Goal: Task Accomplishment & Management: Use online tool/utility

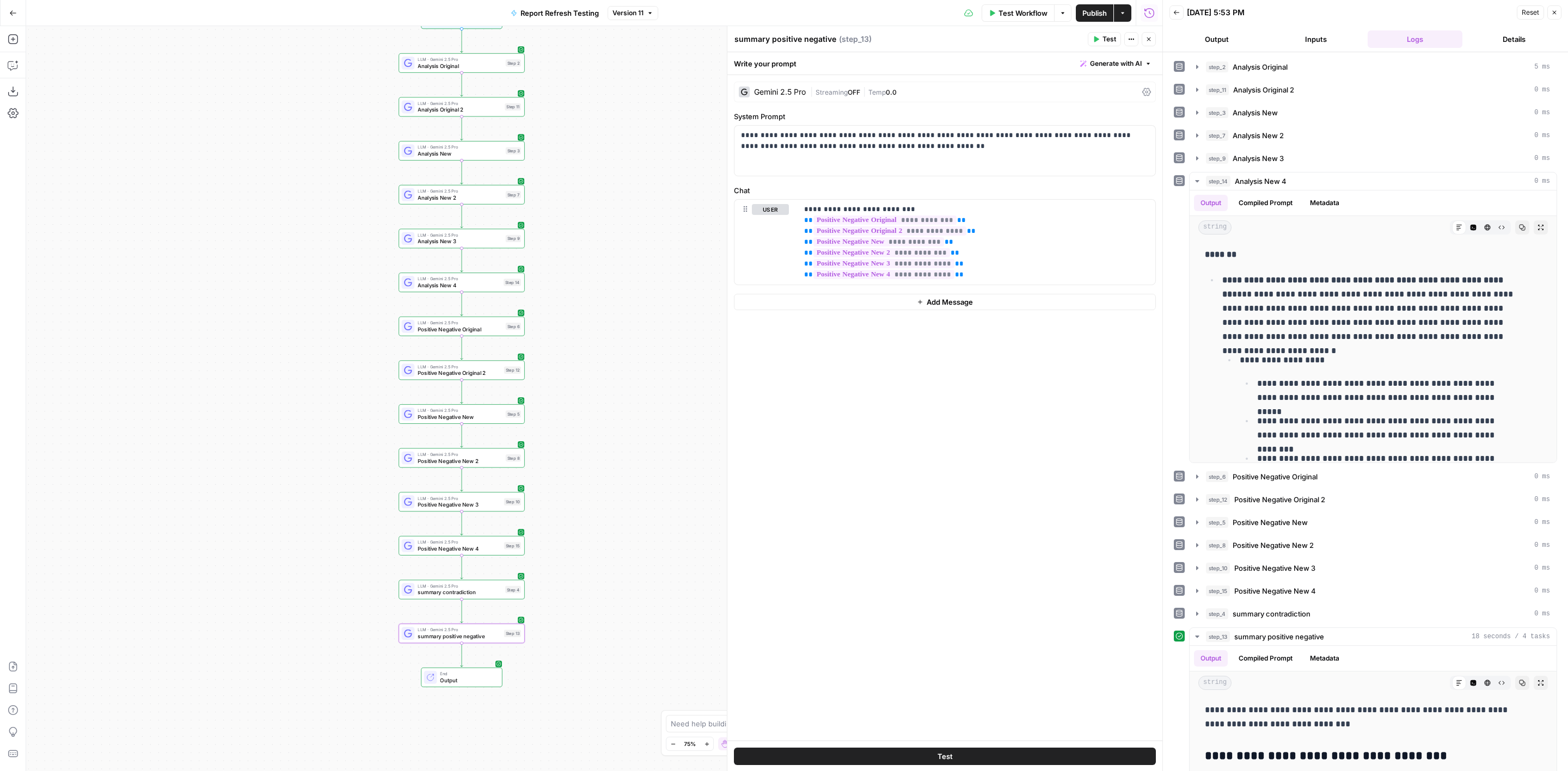
scroll to position [82, 0]
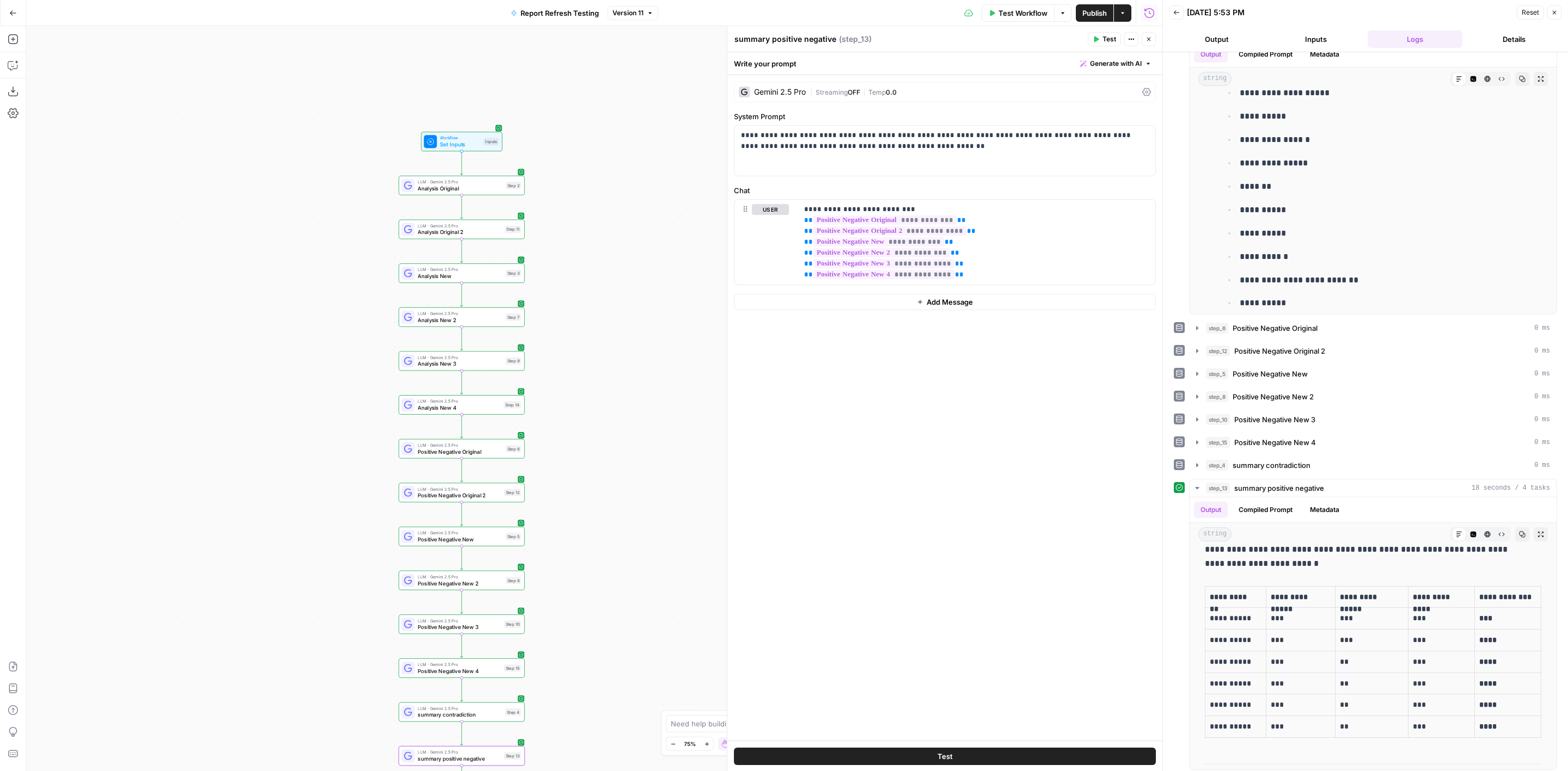
click at [1013, 10] on span "Test Workflow" at bounding box center [1023, 13] width 49 height 11
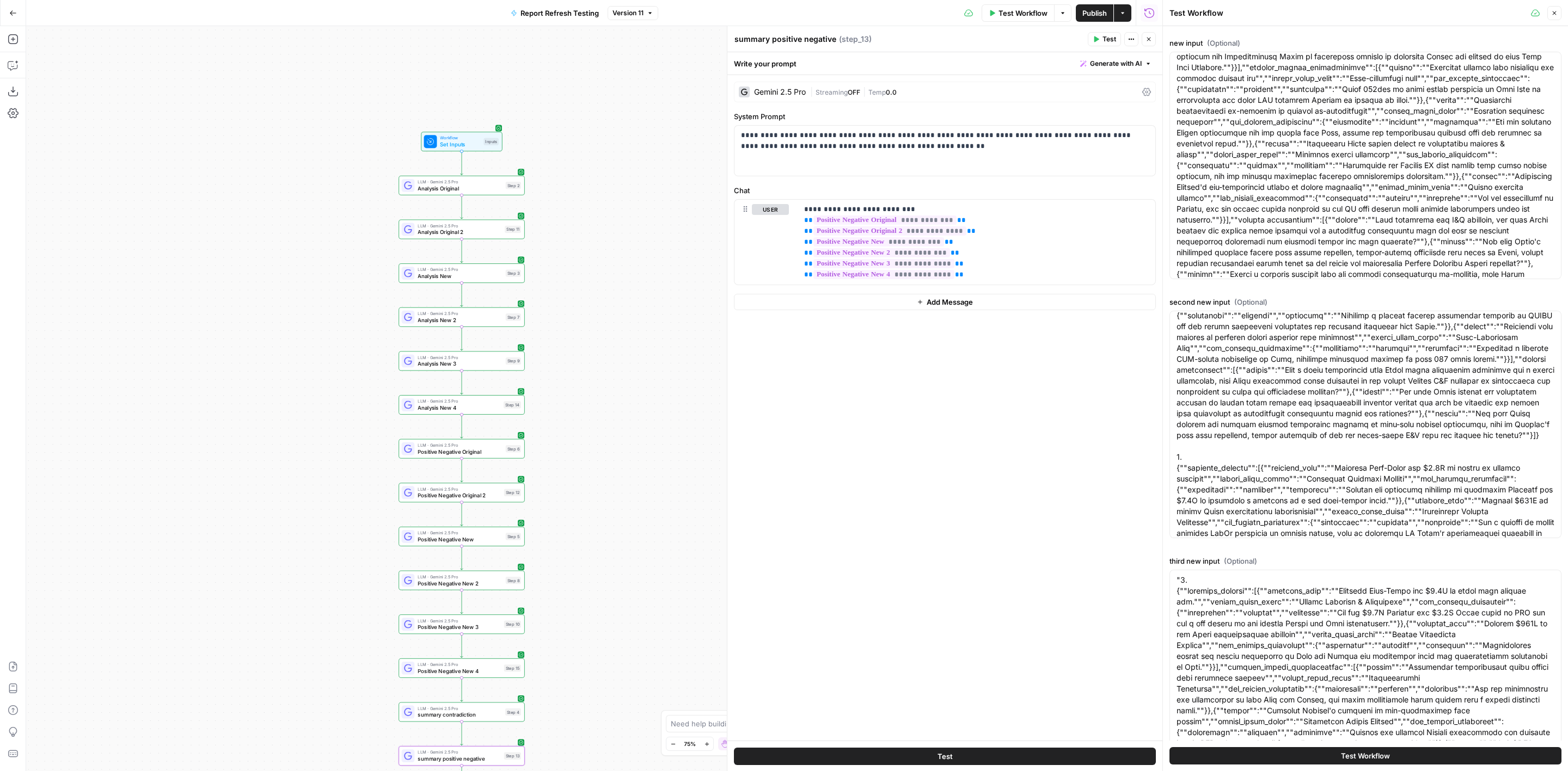
scroll to position [163, 0]
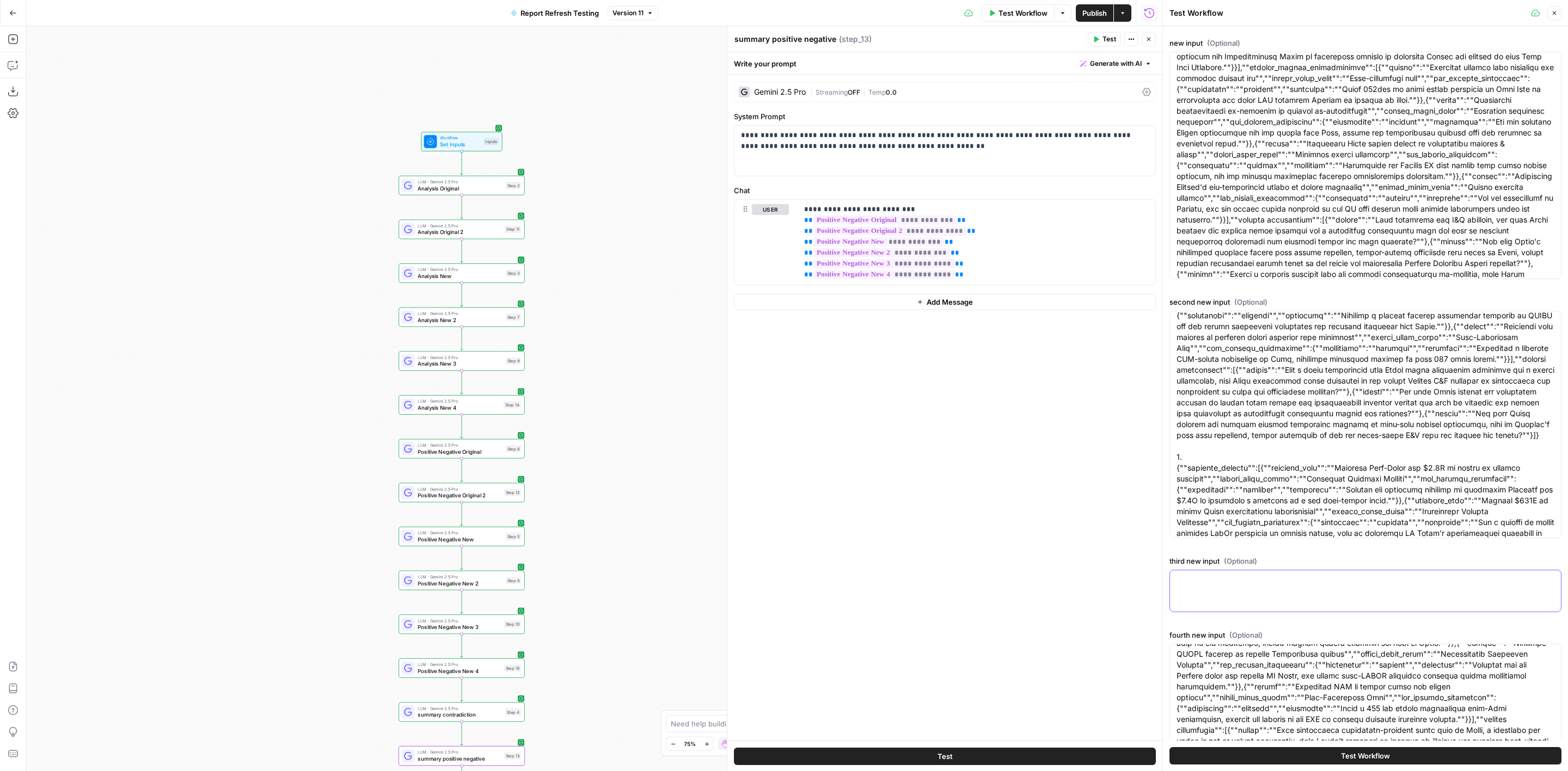
scroll to position [0, 0]
click at [1215, 590] on div at bounding box center [1365, 591] width 392 height 43
paste textarea ""1. {""material_updates"":[{""material_news"":""Announces $4.5B acquisition of …"
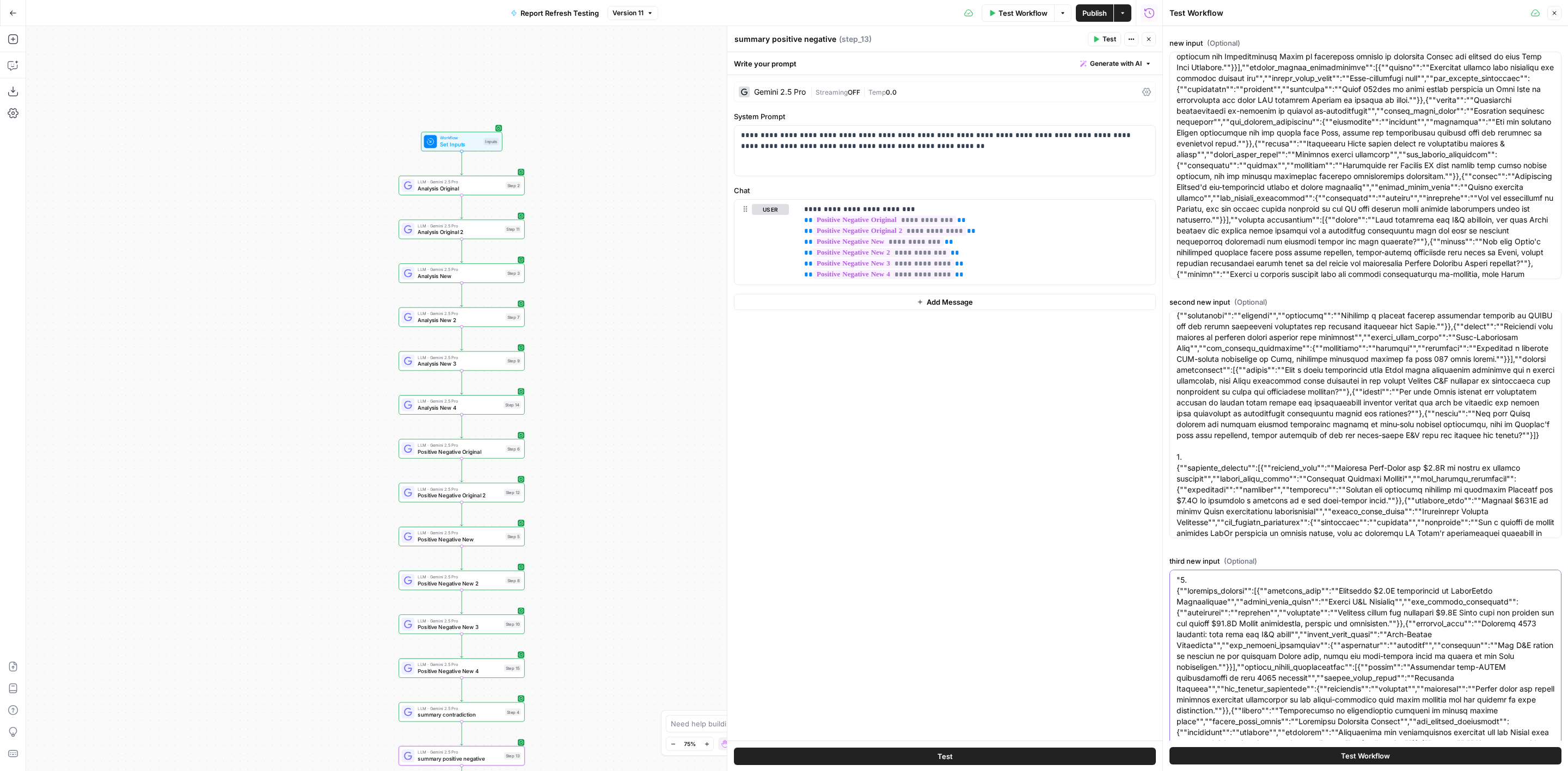
scroll to position [539, 0]
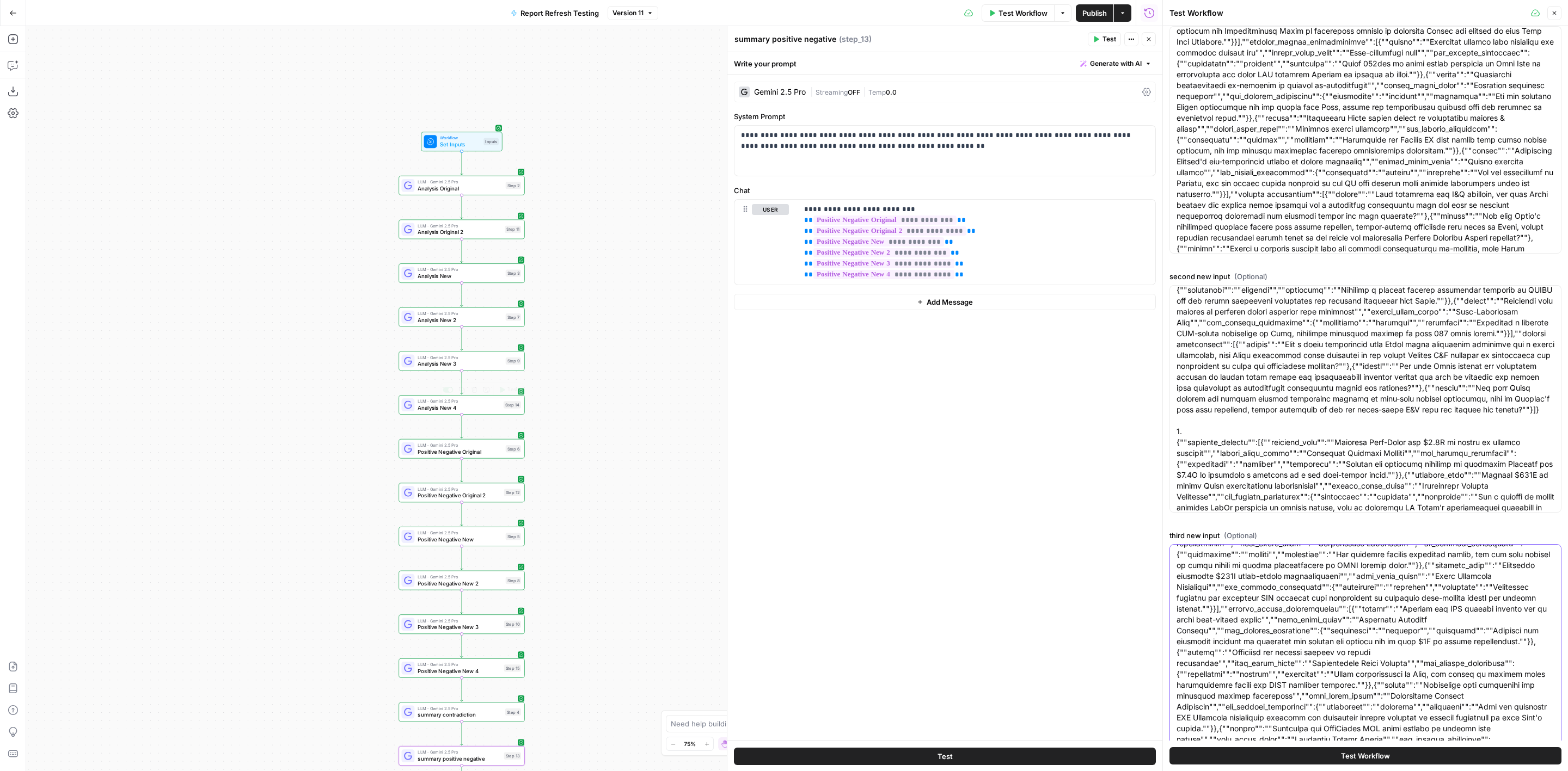
type textarea ""1. {""material_updates"":[{""material_news"":""Announces $4.5B acquisition of …"
click at [499, 368] on span "Analysis New 3" at bounding box center [460, 363] width 85 height 8
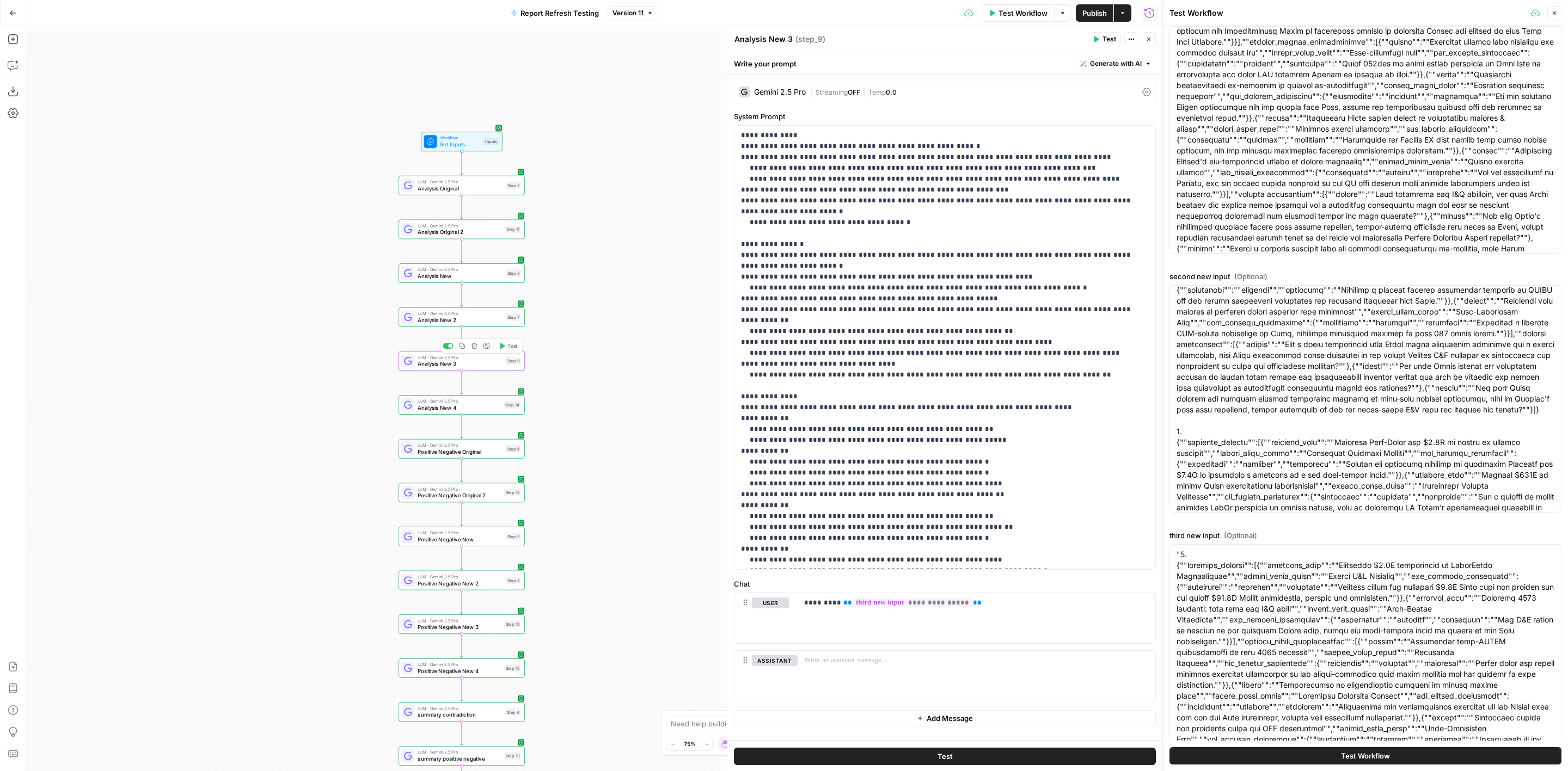
click at [509, 345] on span "Test" at bounding box center [513, 346] width 10 height 7
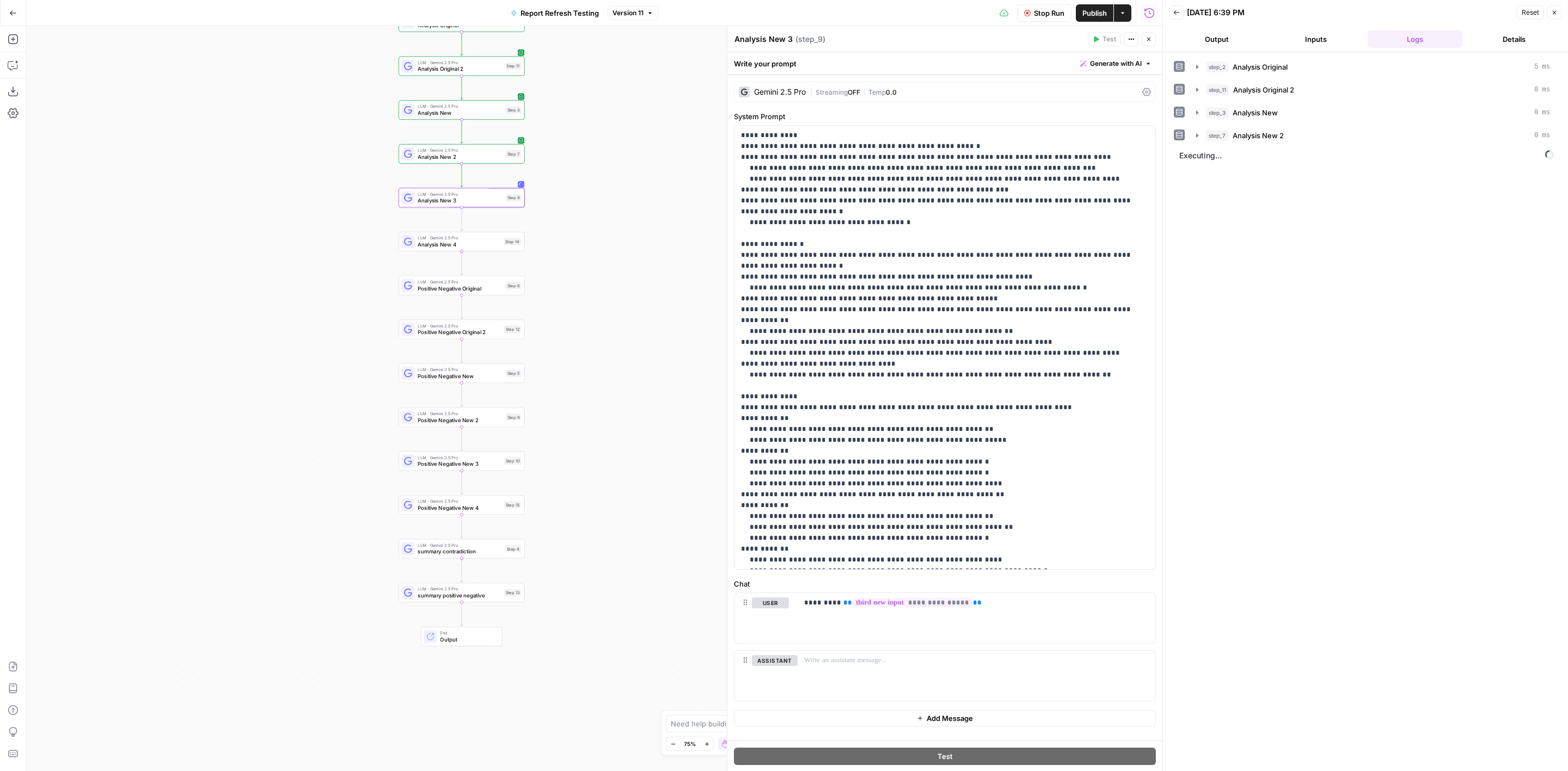
click at [1430, 186] on div "step_2 Analysis Original 5 ms step_11 Analysis Original 2 0 ms step_3 Analysis …" at bounding box center [1365, 412] width 383 height 708
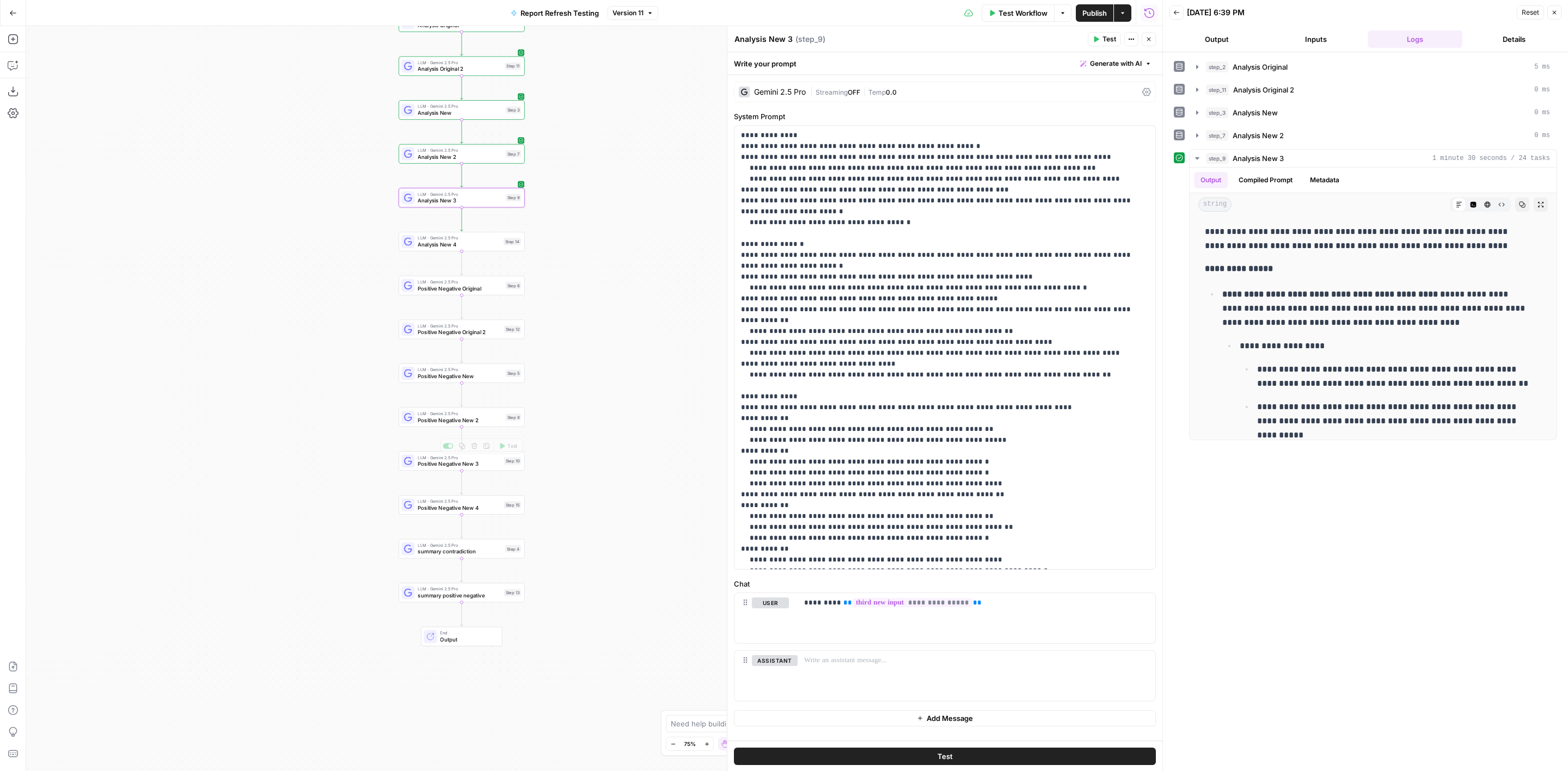
click at [509, 461] on div "Step 10" at bounding box center [513, 461] width 17 height 7
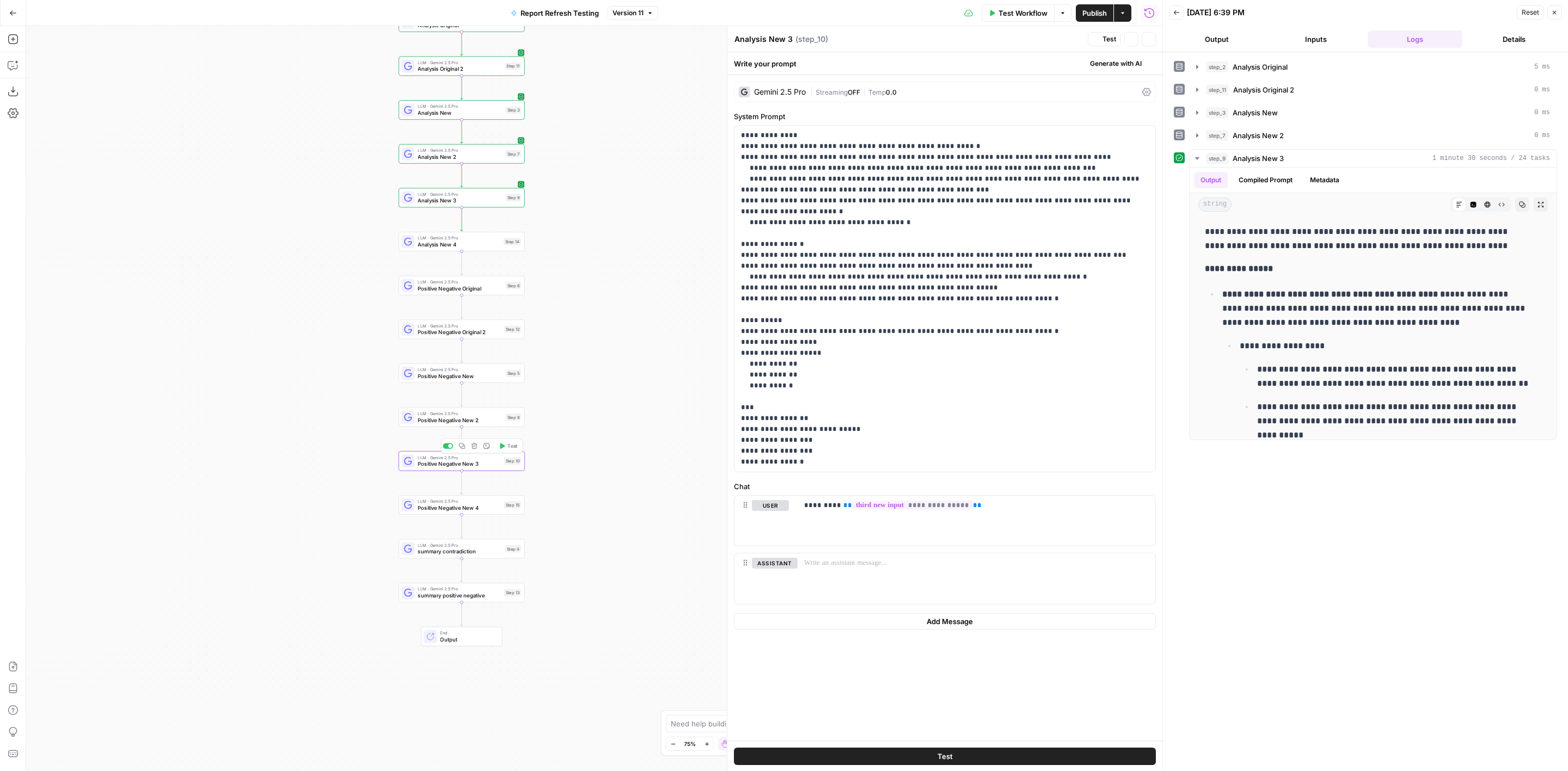
type textarea "Positive Negative New 3"
click at [514, 442] on span "Test" at bounding box center [513, 446] width 10 height 7
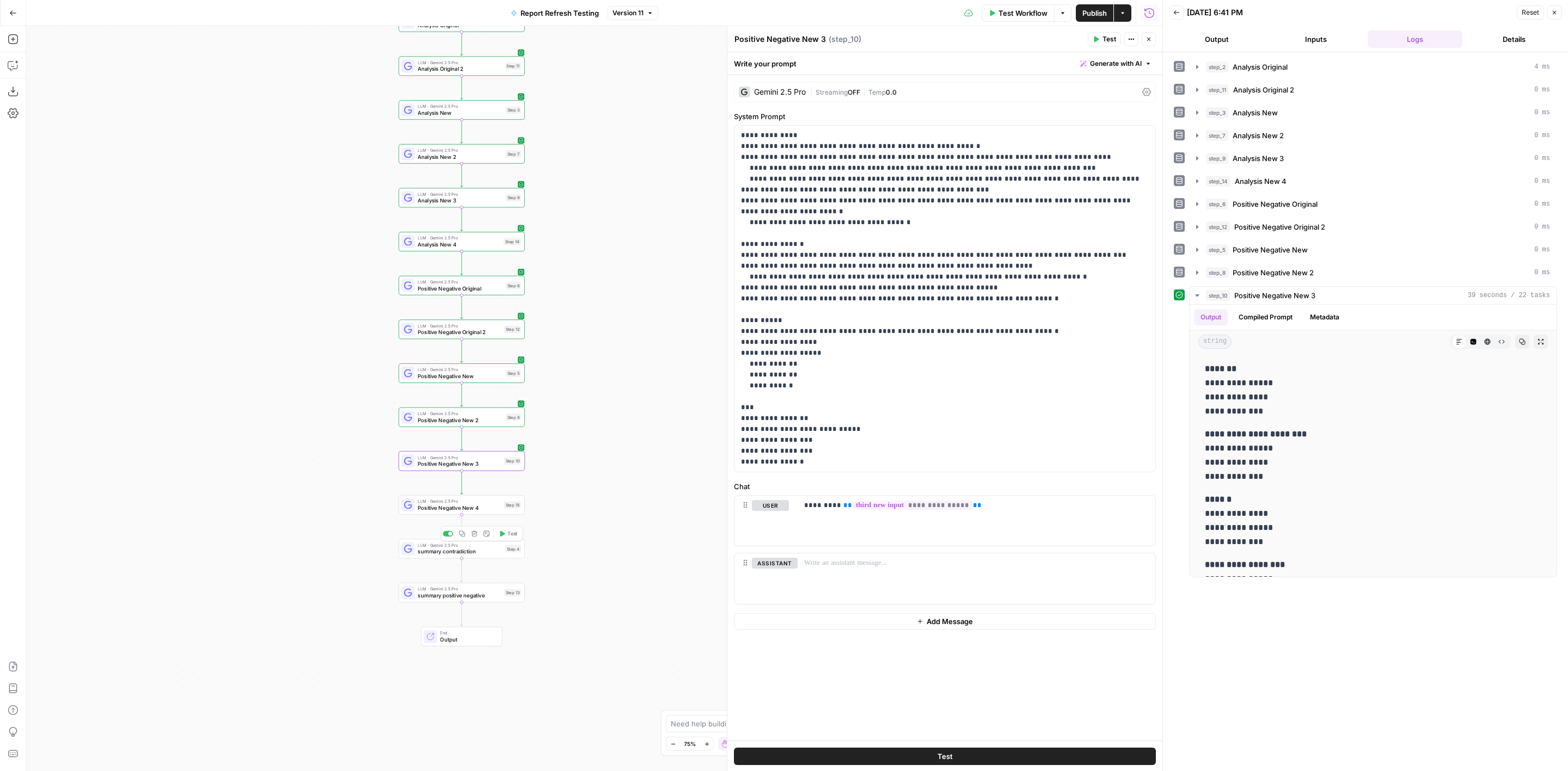
click at [513, 536] on span "Test" at bounding box center [513, 534] width 10 height 7
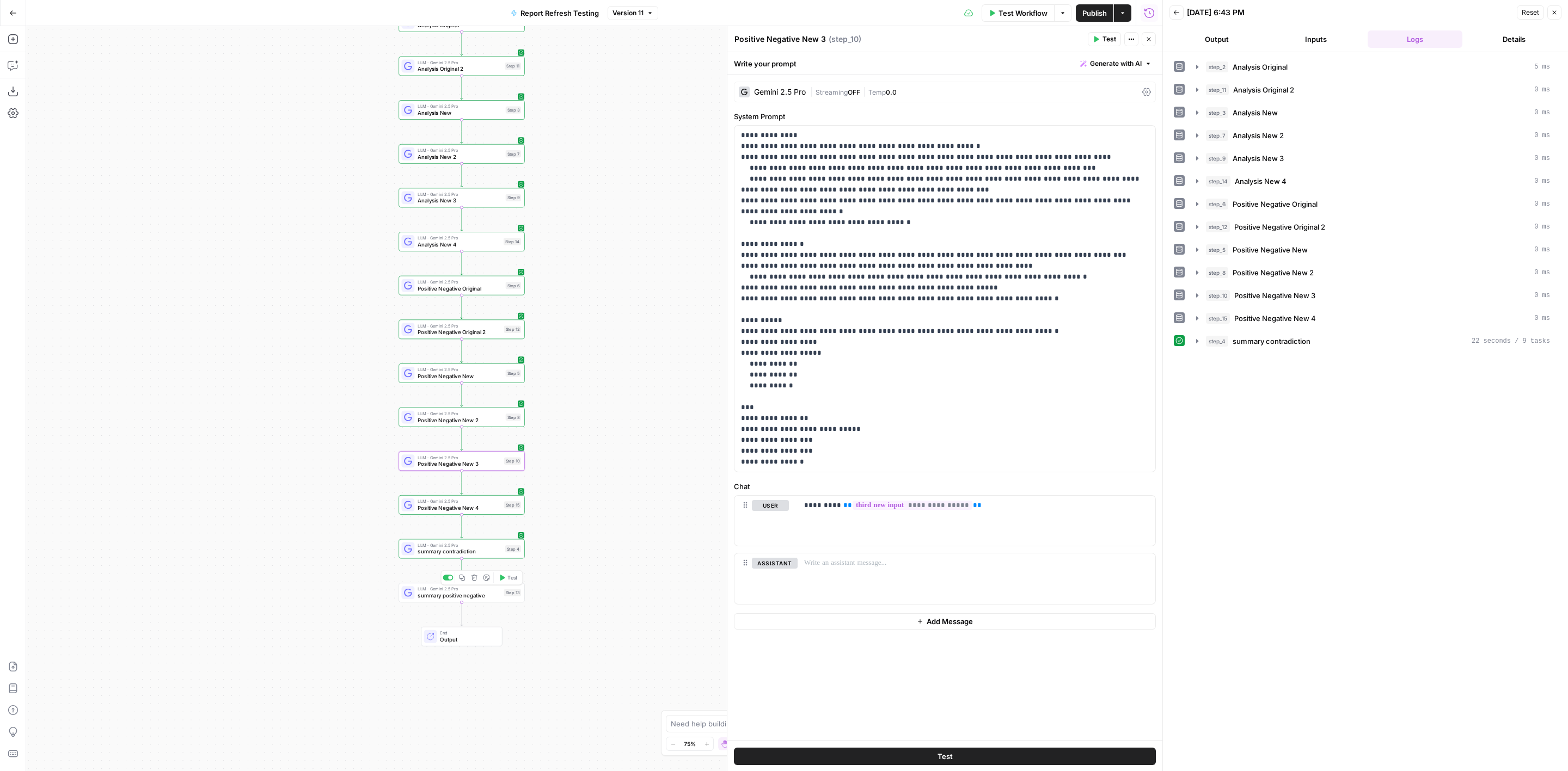
click at [511, 580] on span "Test" at bounding box center [513, 578] width 10 height 7
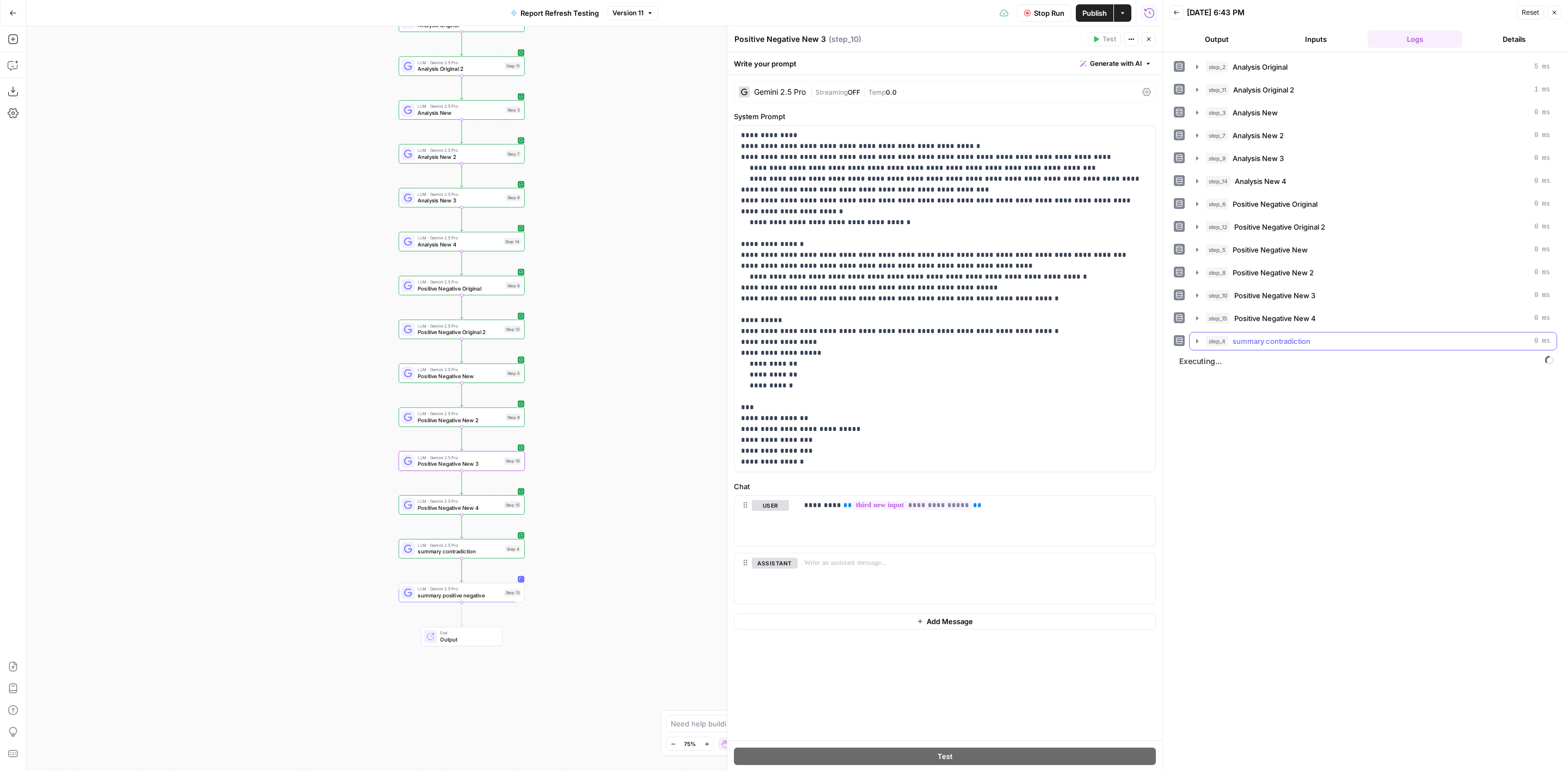
click at [1348, 342] on div "step_4 summary contradiction 0 ms" at bounding box center [1377, 341] width 344 height 11
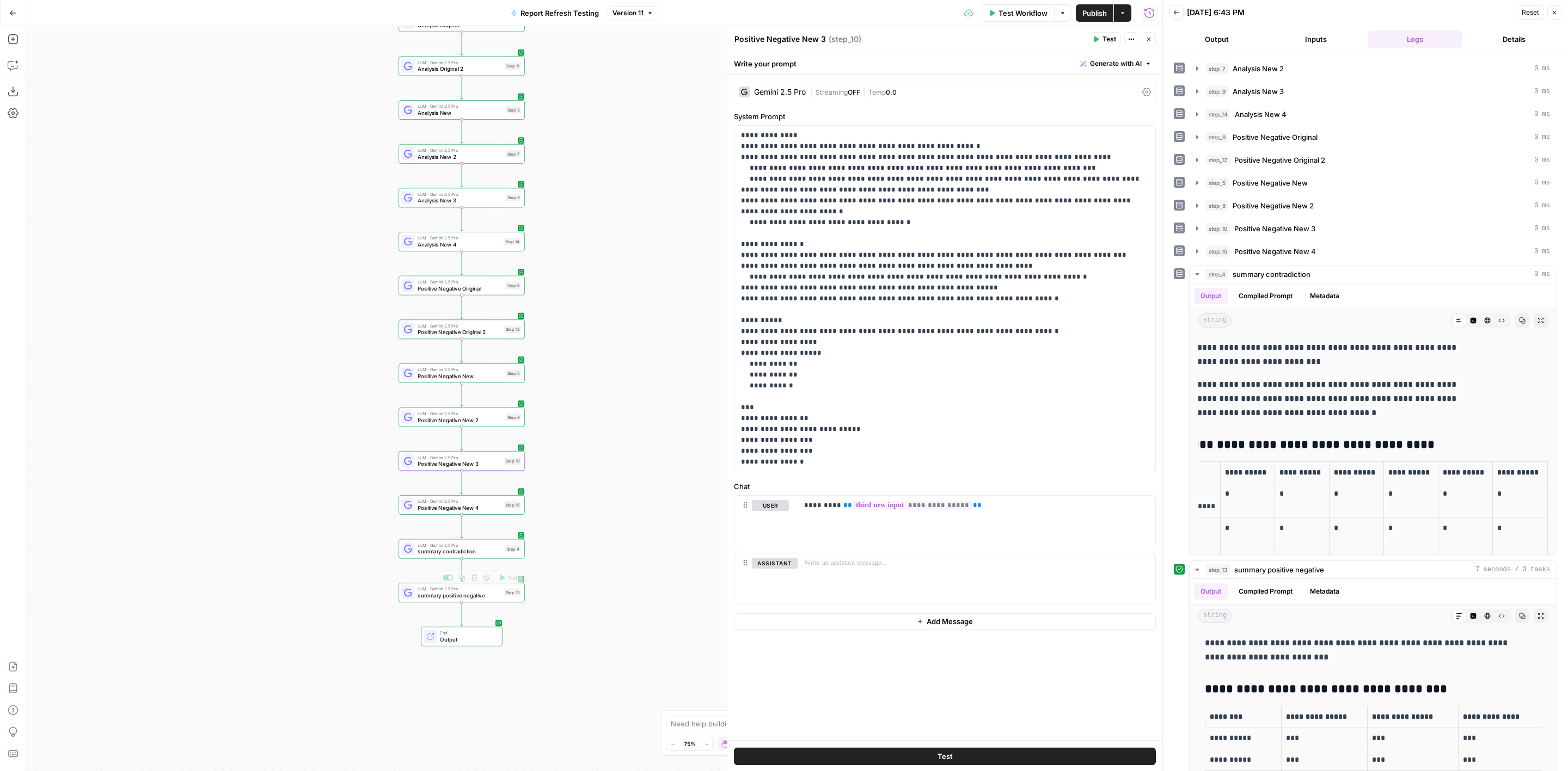
click at [478, 552] on span "summary contradiction" at bounding box center [460, 551] width 85 height 8
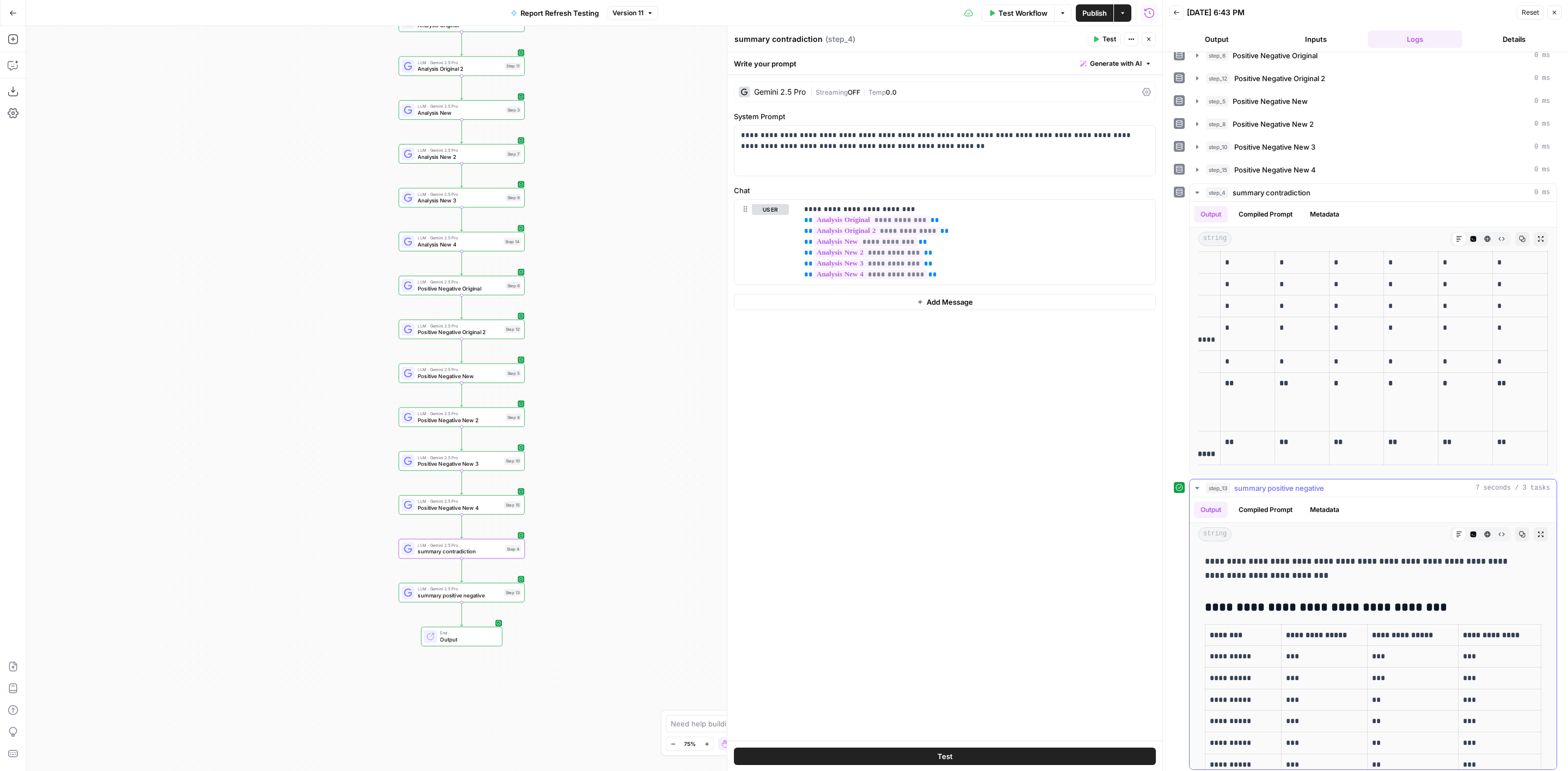
scroll to position [13, 0]
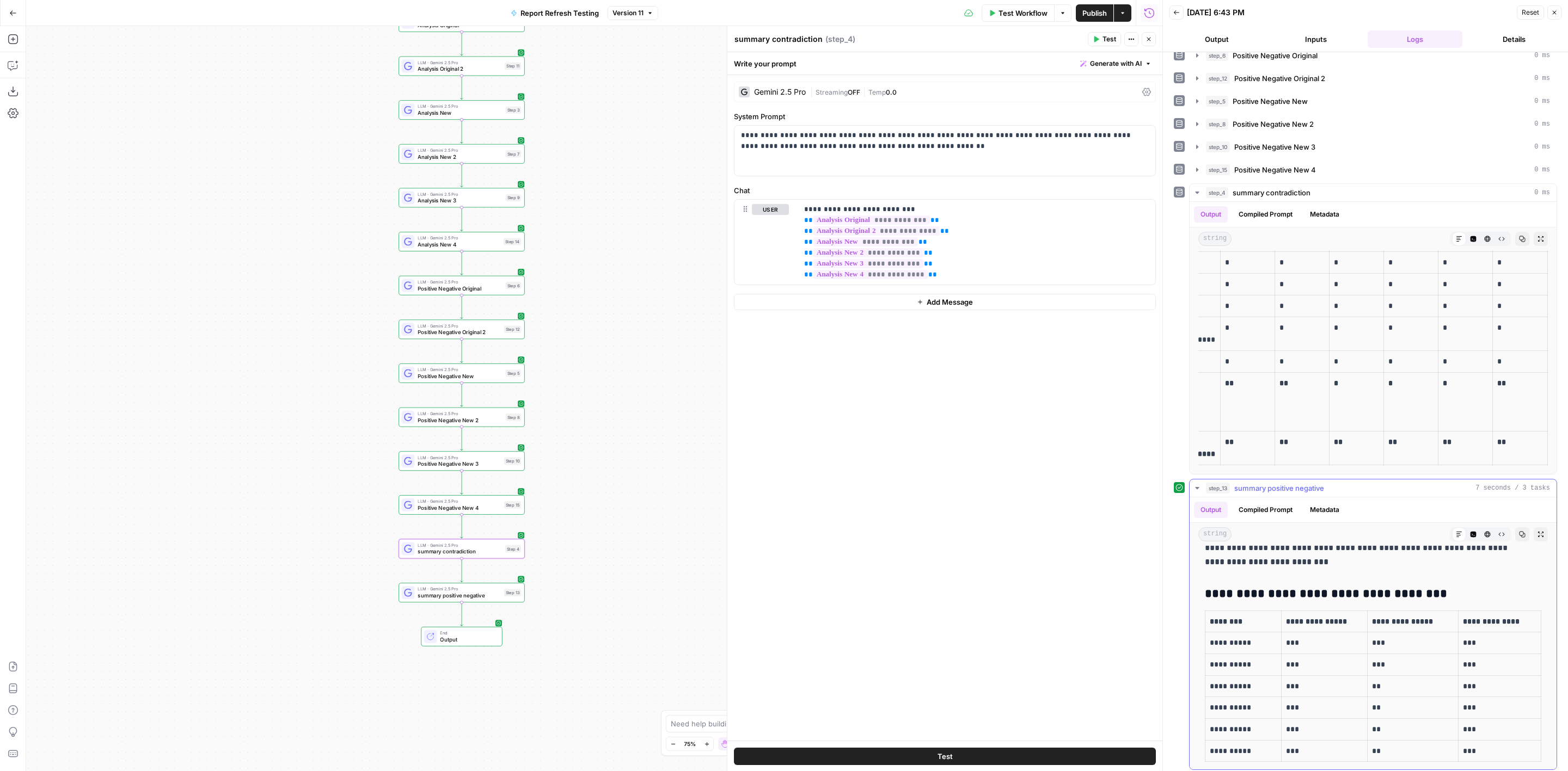
click at [1420, 616] on p "**********" at bounding box center [1410, 622] width 75 height 13
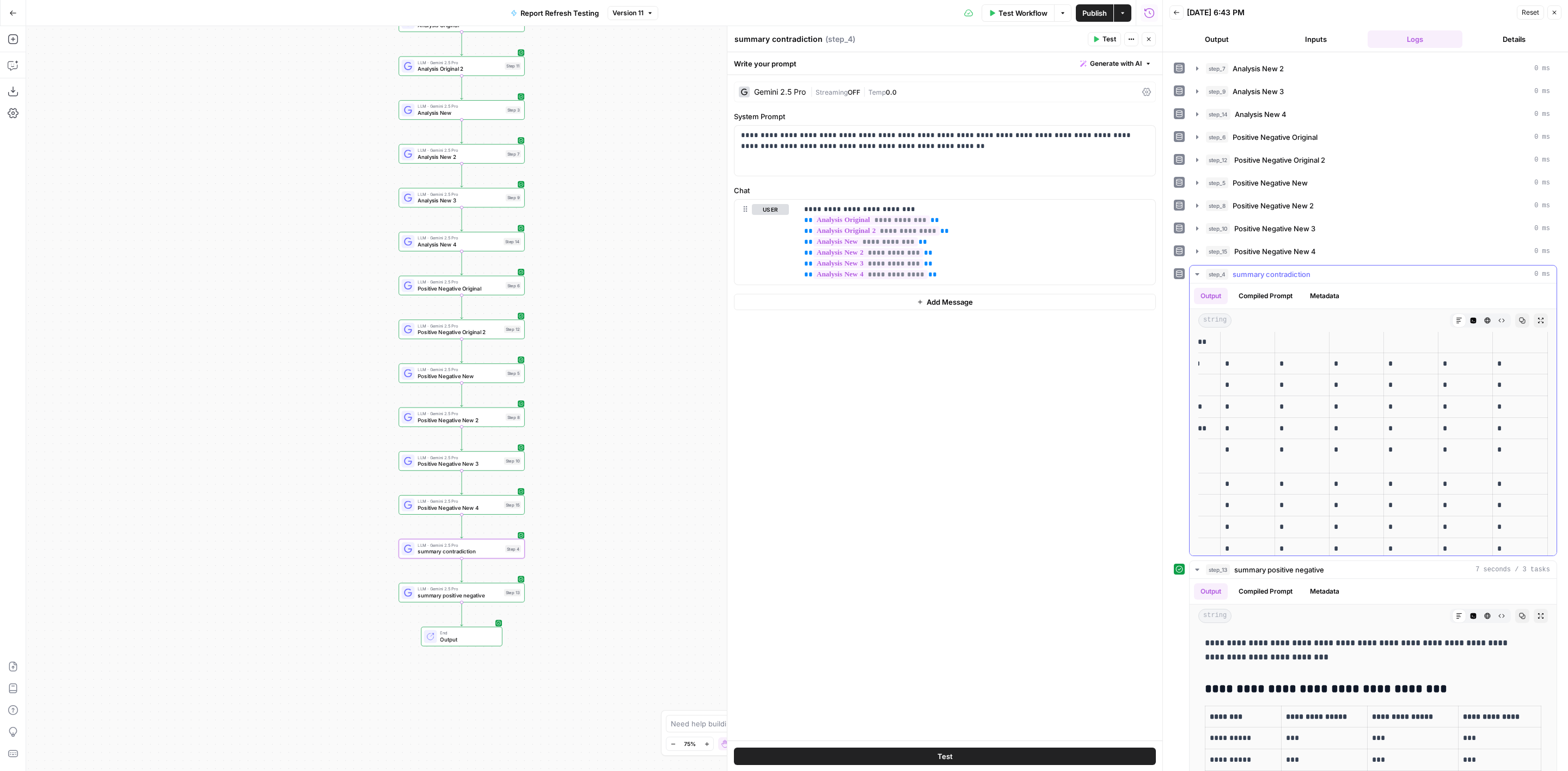
scroll to position [591, 0]
click at [1292, 229] on span "Positive Negative New 3" at bounding box center [1275, 229] width 81 height 11
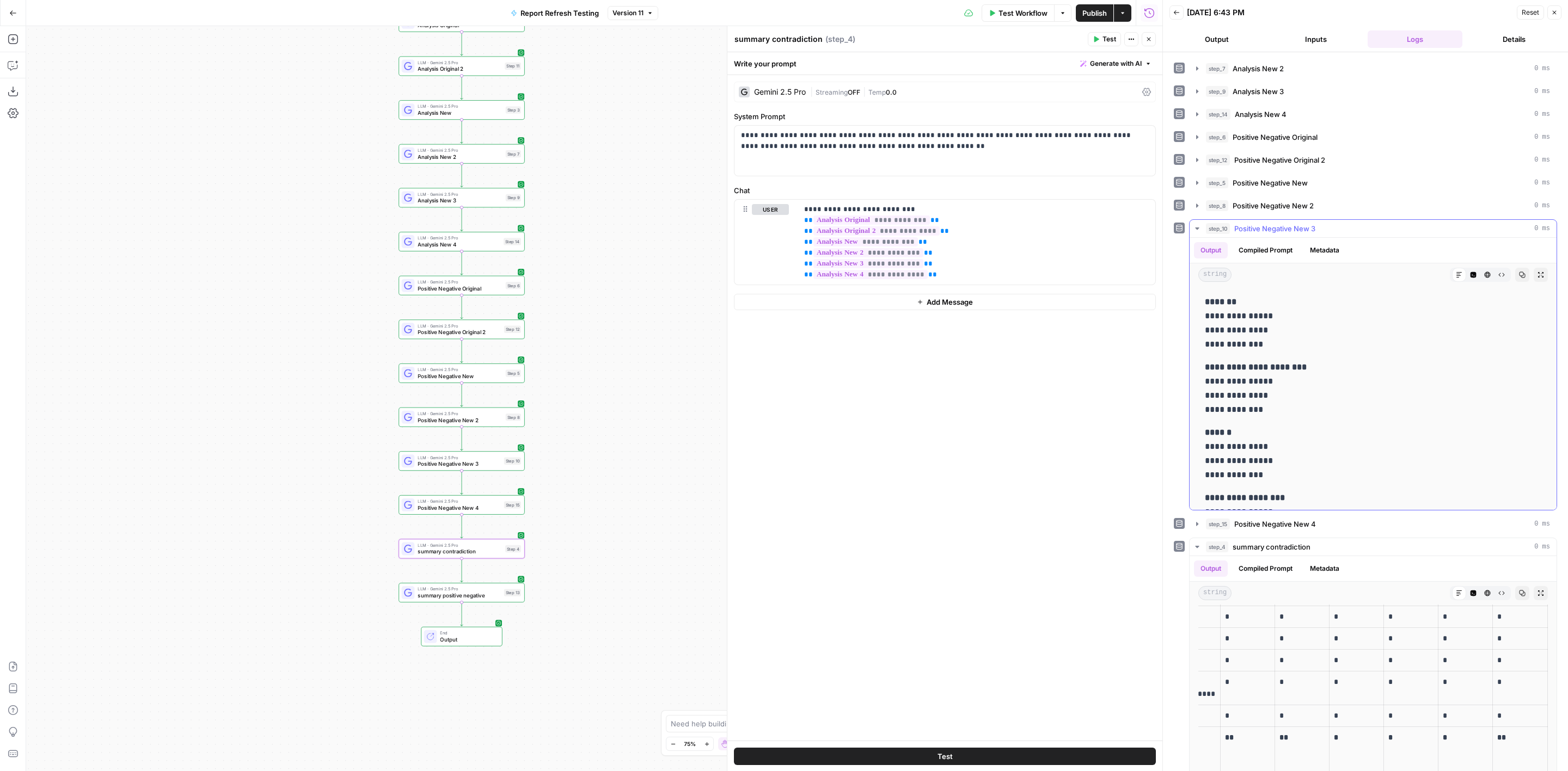
click at [1269, 223] on span "Positive Negative New 3" at bounding box center [1275, 229] width 81 height 11
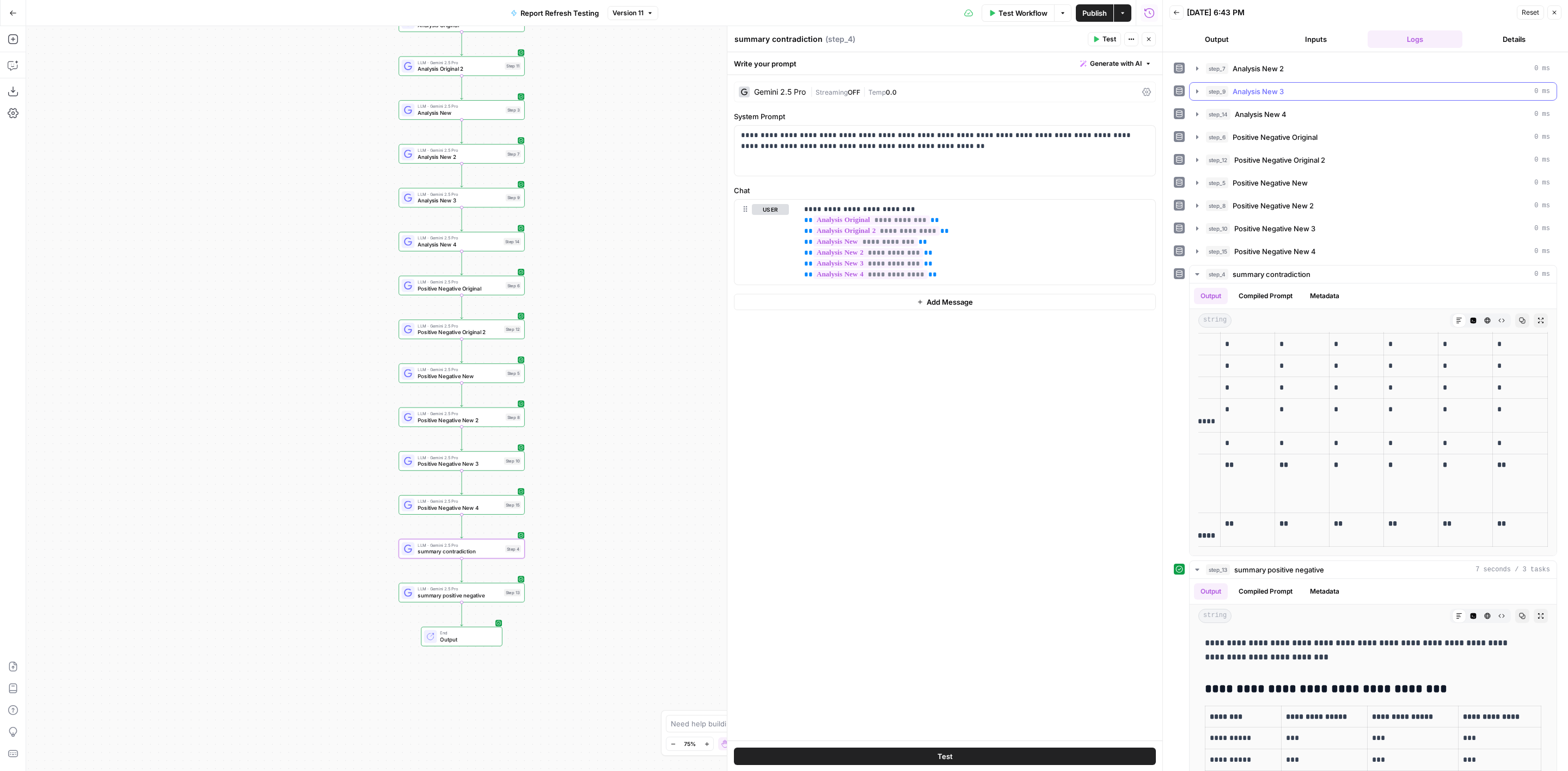
click at [1339, 89] on div "step_9 Analysis New 3 0 ms" at bounding box center [1377, 91] width 344 height 11
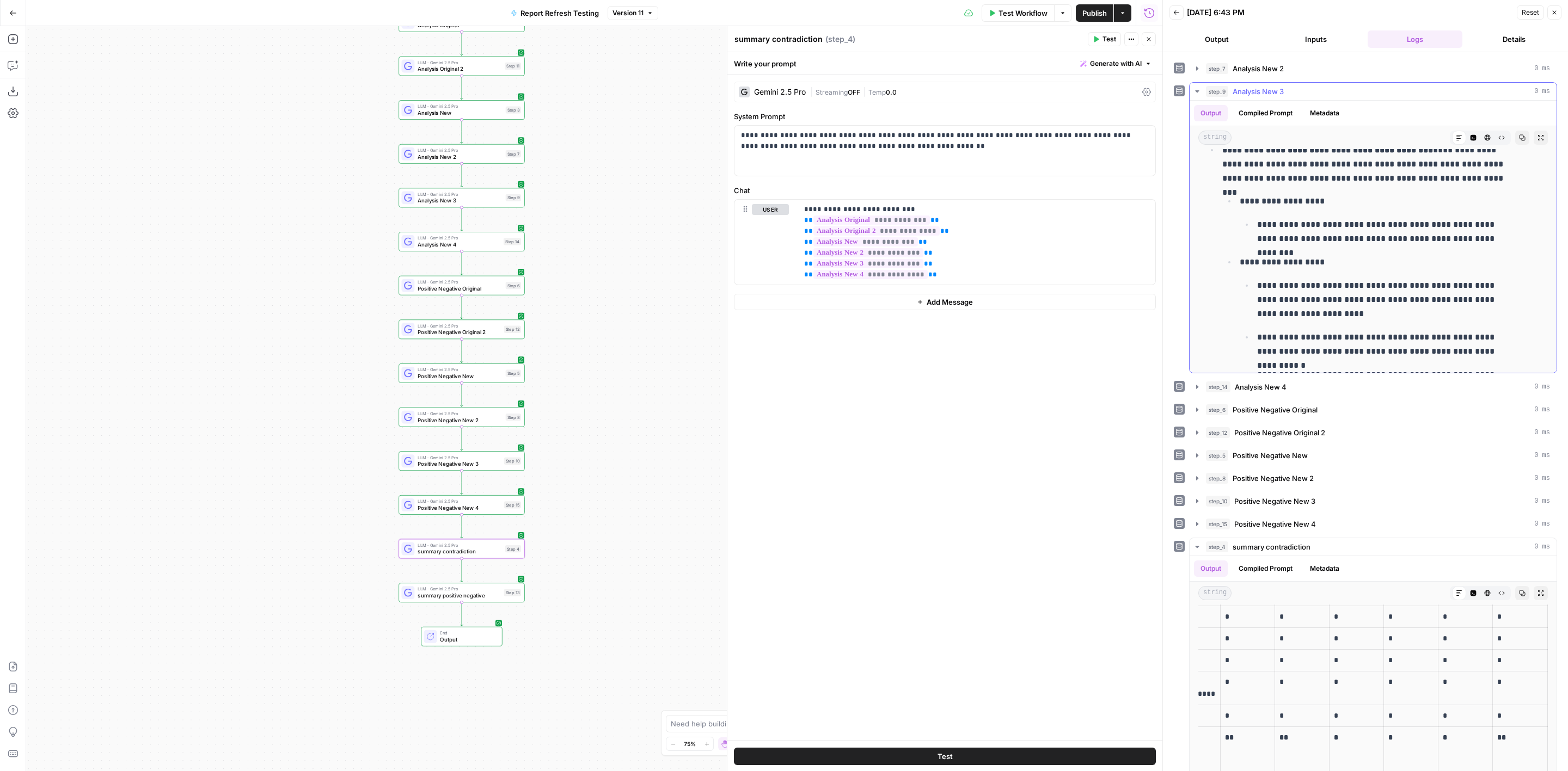
scroll to position [1962, 0]
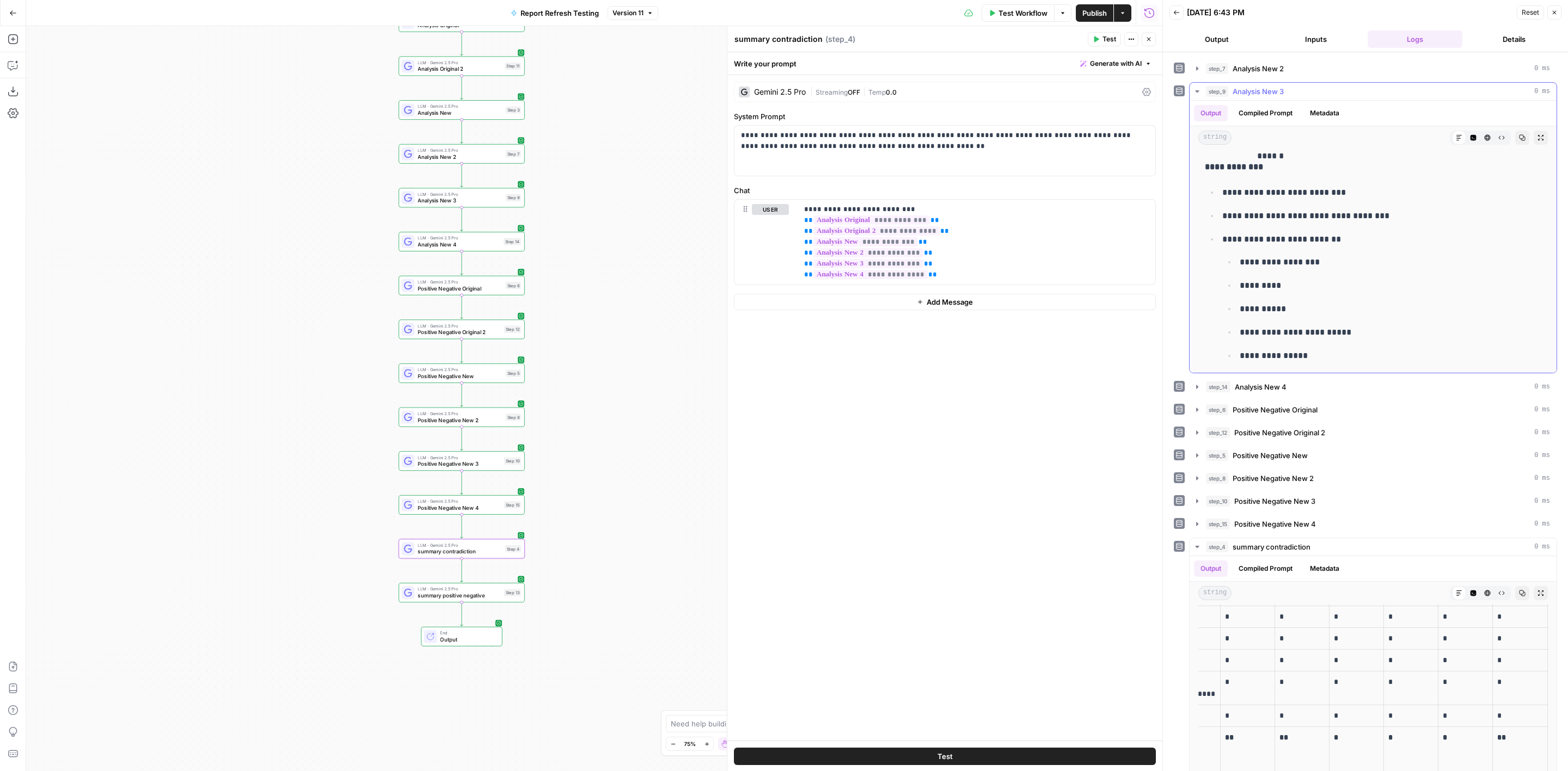
click at [1301, 255] on p "**********" at bounding box center [1379, 262] width 278 height 14
click at [1277, 93] on span "Analysis New 3" at bounding box center [1258, 91] width 51 height 11
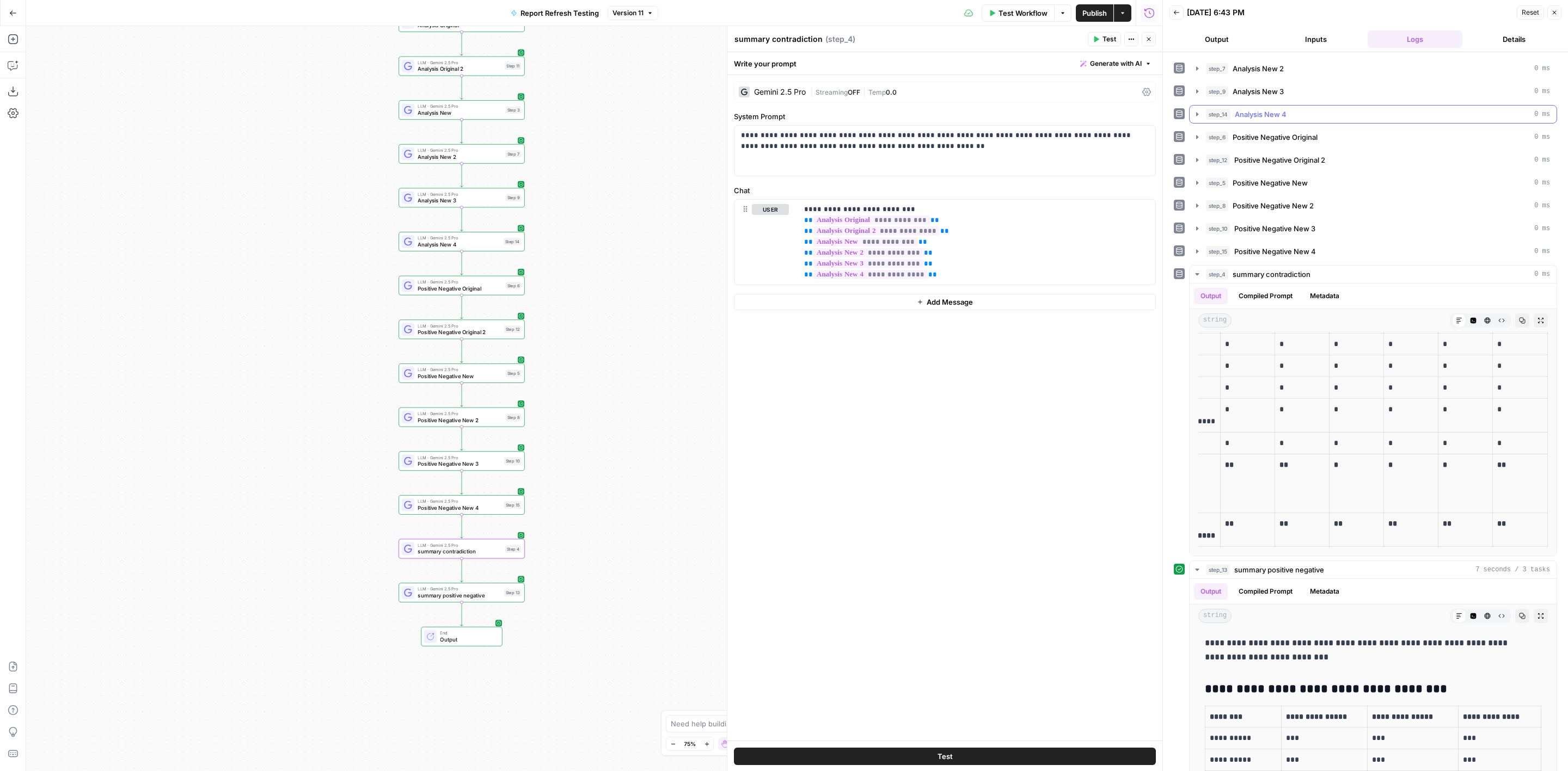
click at [1283, 111] on span "Analysis New 4" at bounding box center [1261, 114] width 52 height 11
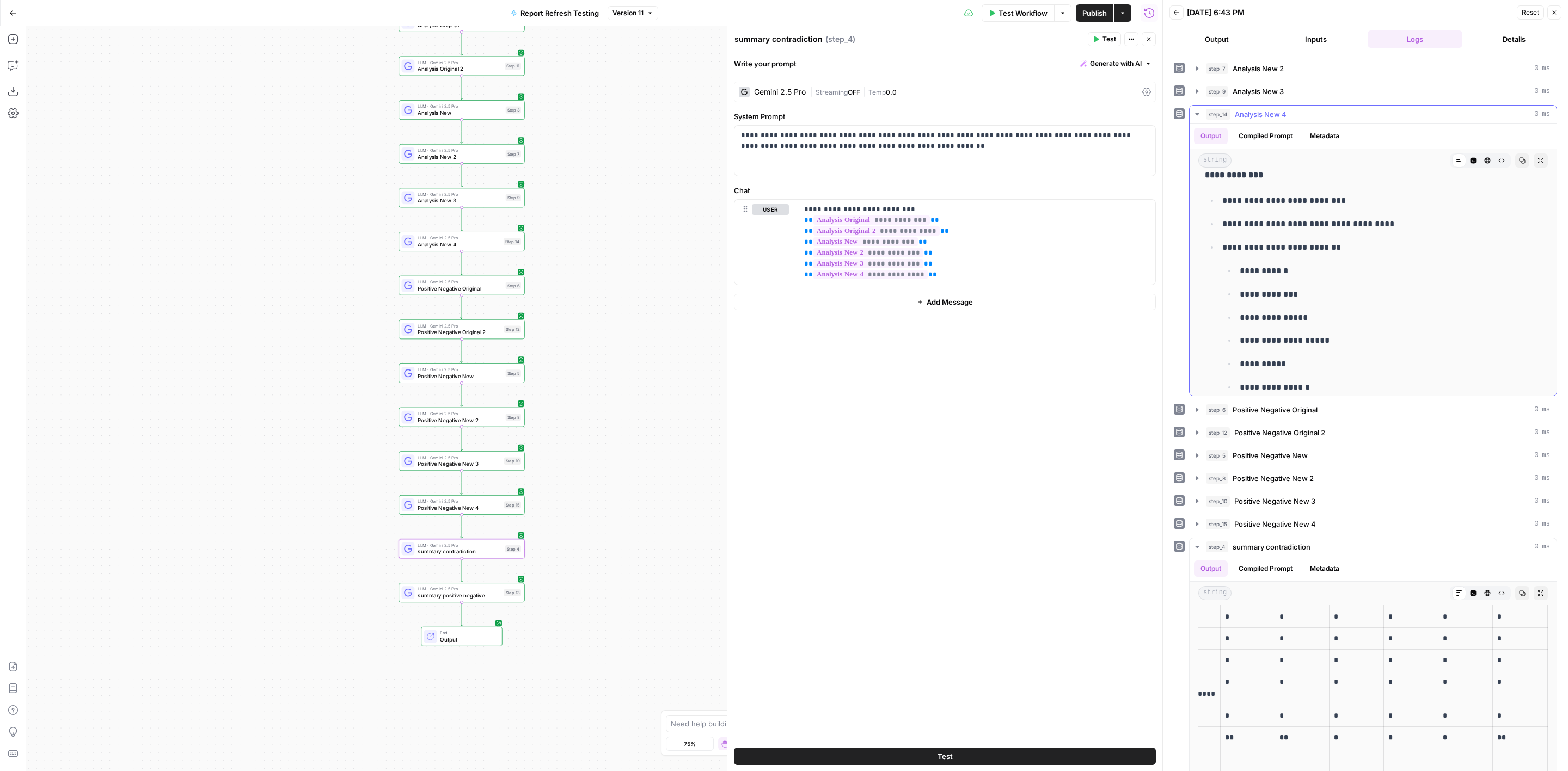
scroll to position [5313, 0]
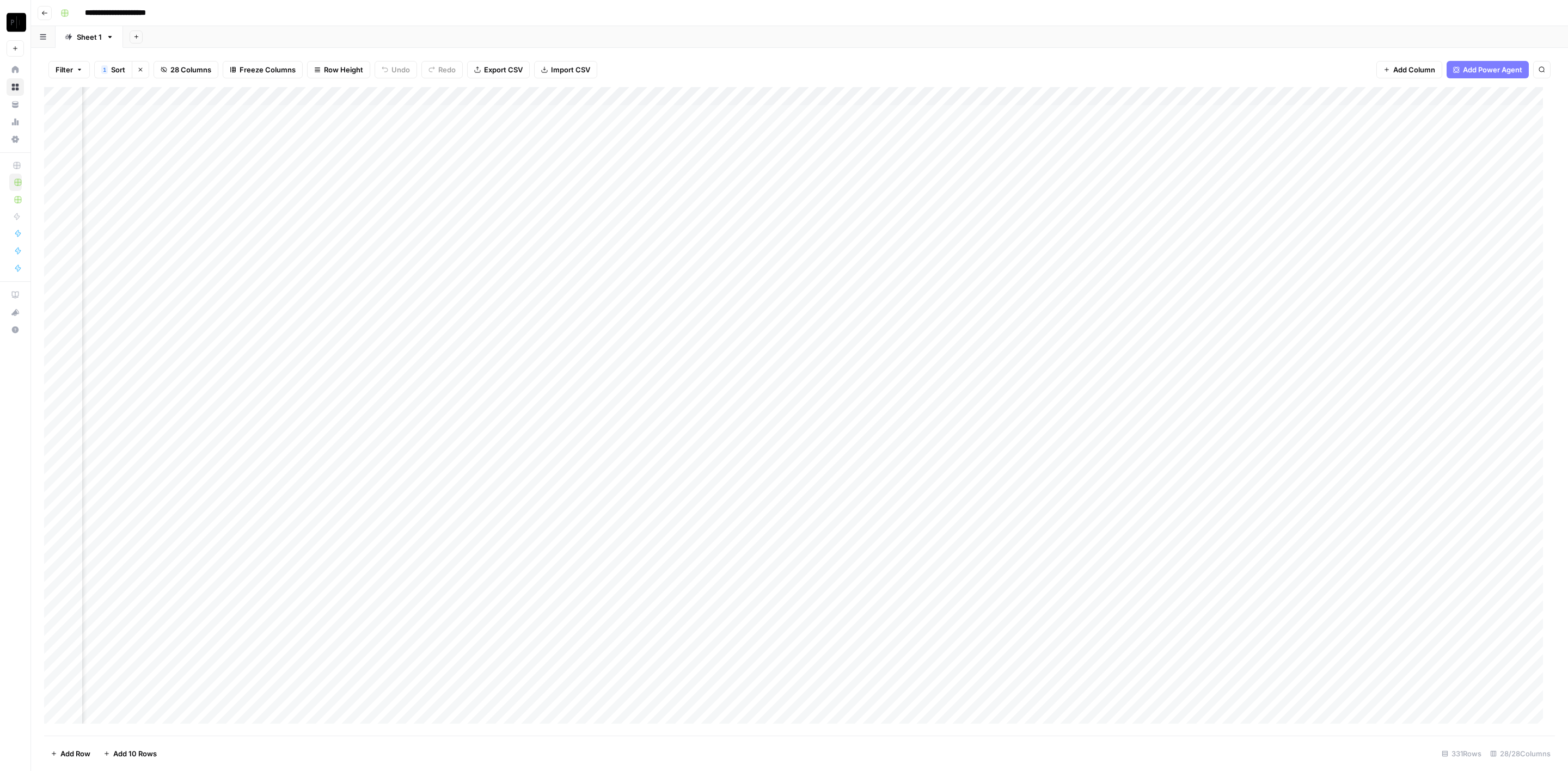
scroll to position [0, 1624]
click at [394, 114] on div "Add Column" at bounding box center [799, 411] width 1511 height 649
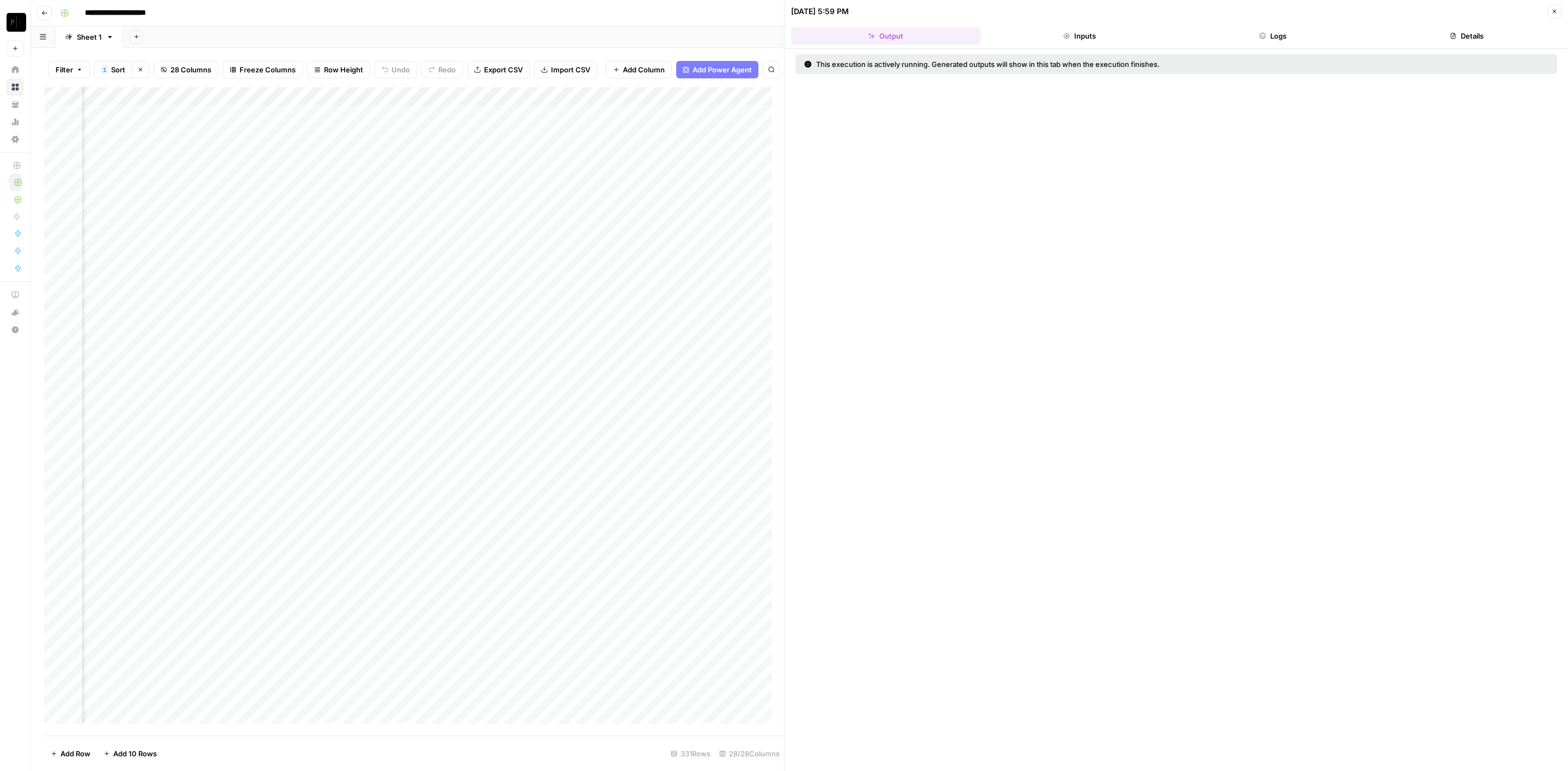
click at [1285, 32] on button "Logs" at bounding box center [1273, 36] width 189 height 18
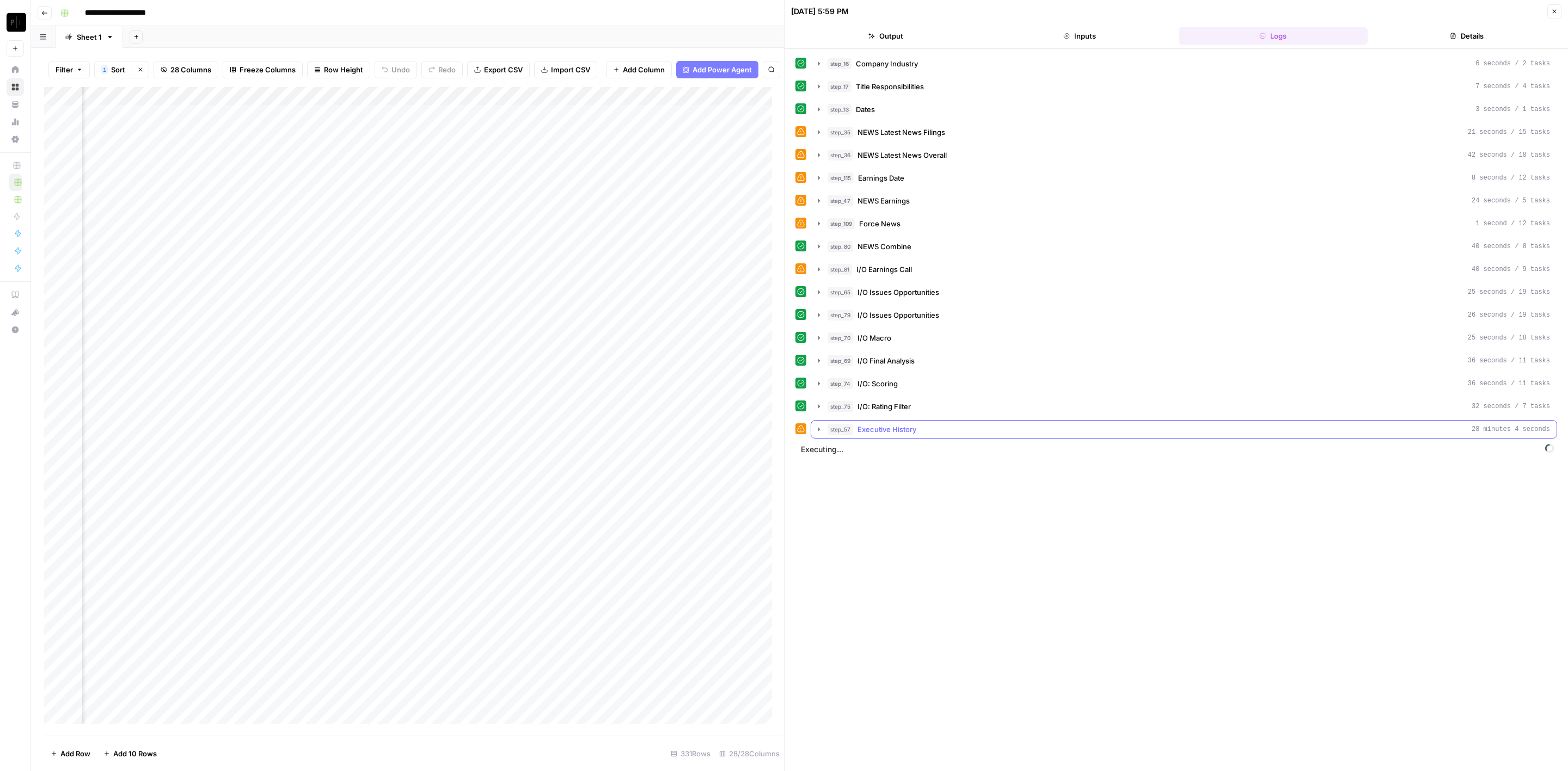
click at [958, 425] on div "step_57 Executive History 28 minutes 4 seconds" at bounding box center [1189, 430] width 723 height 11
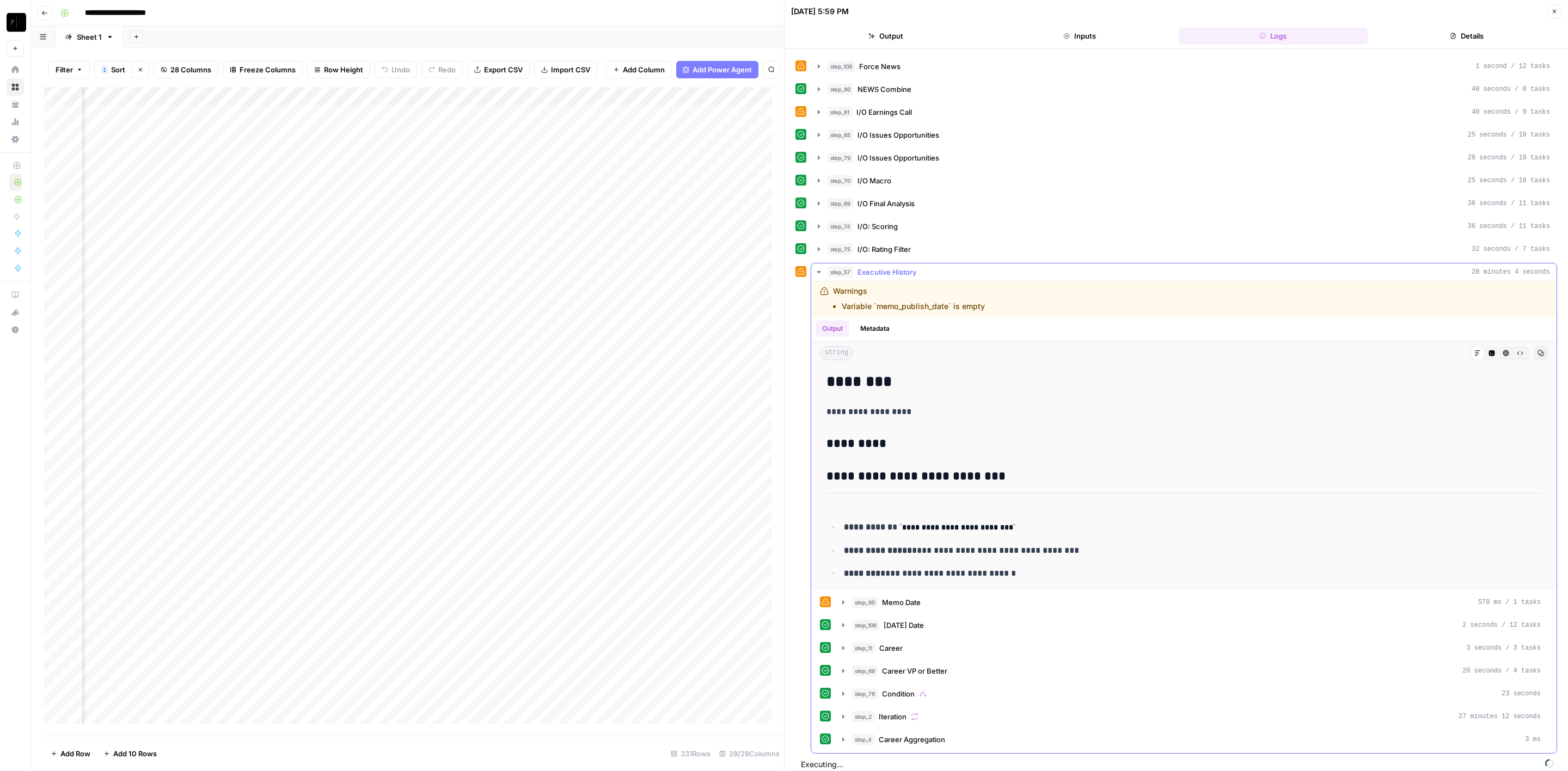
scroll to position [163, 0]
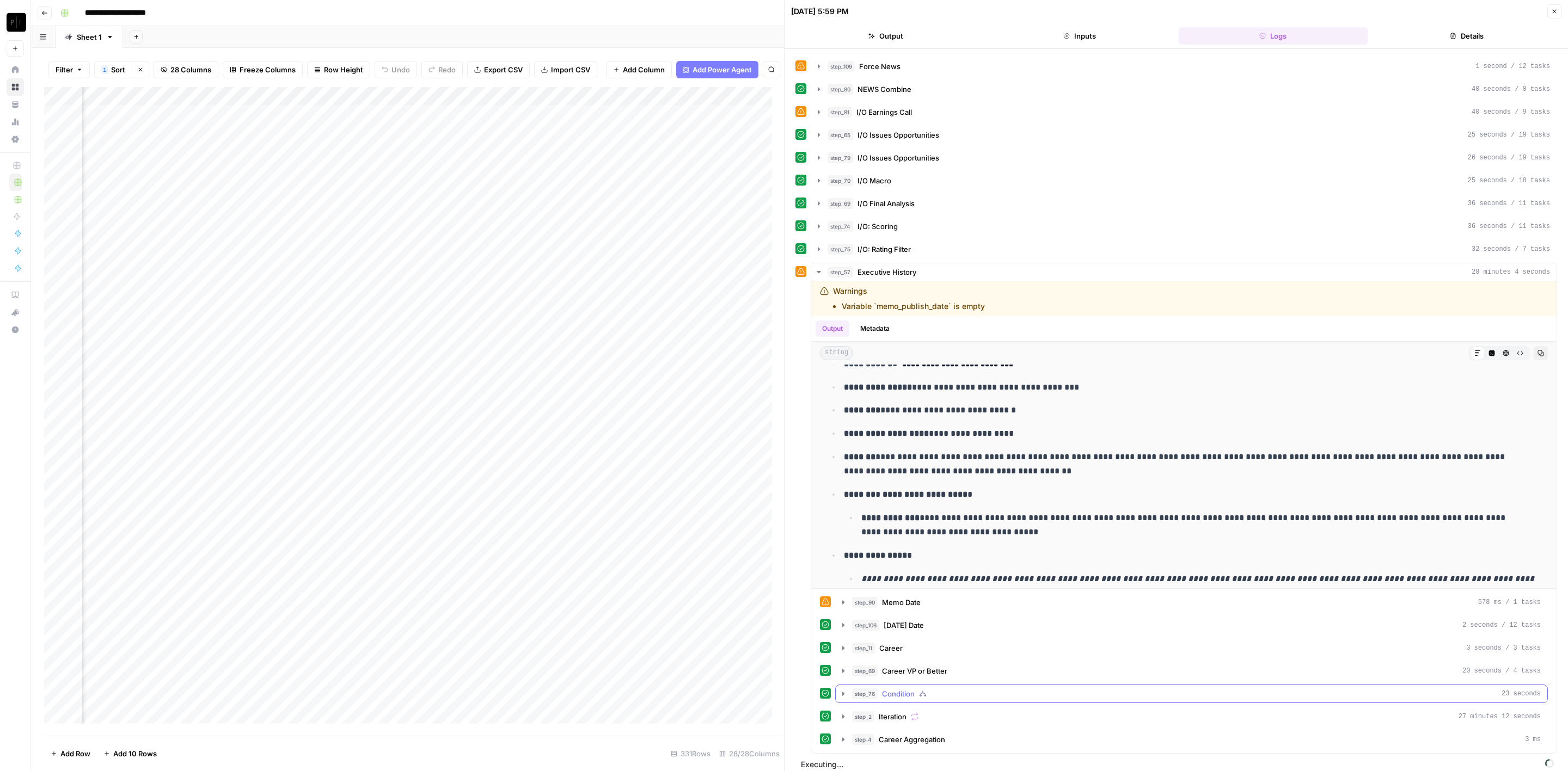
click at [901, 688] on span "Condition" at bounding box center [898, 694] width 33 height 11
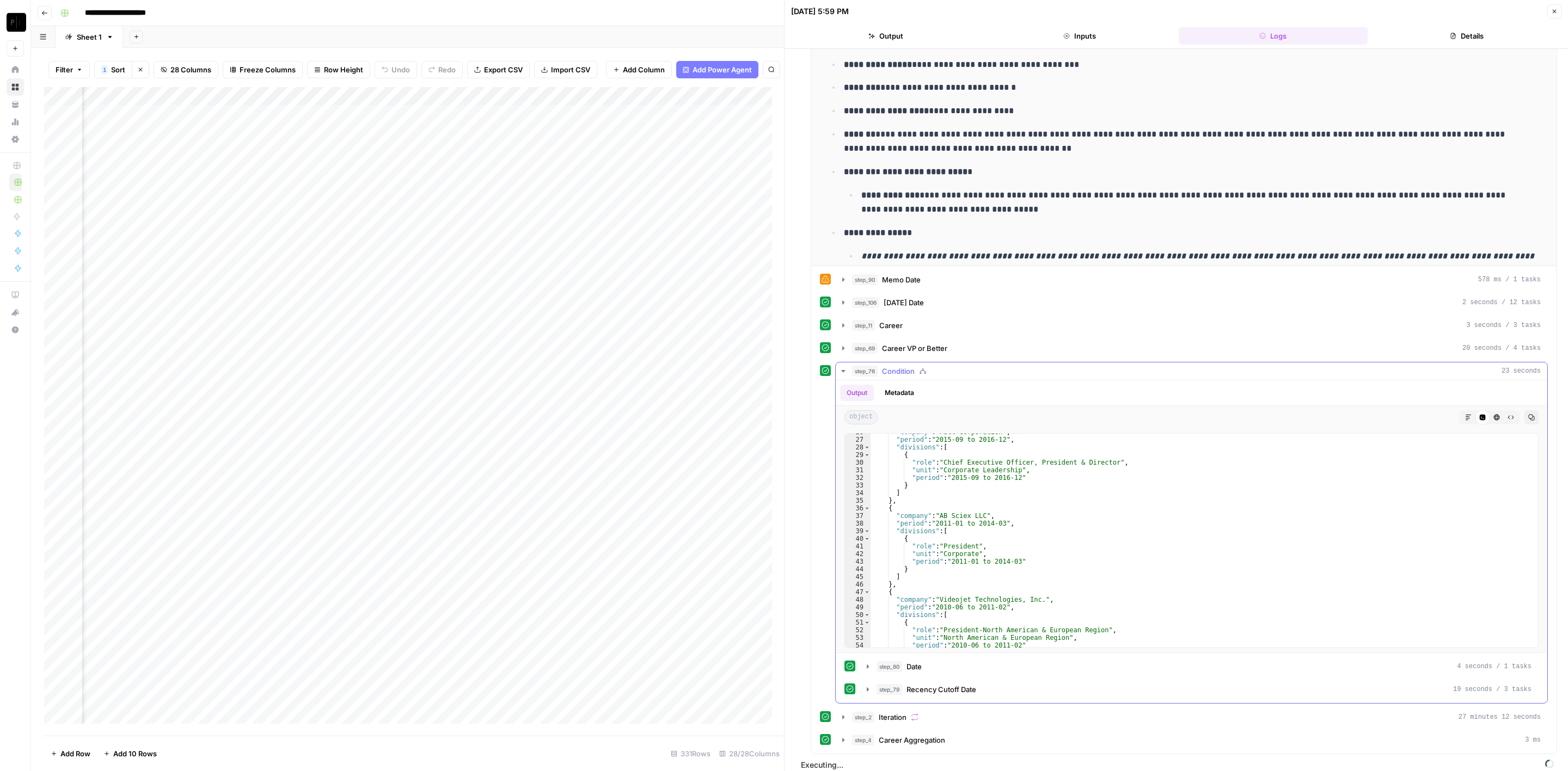
scroll to position [235, 0]
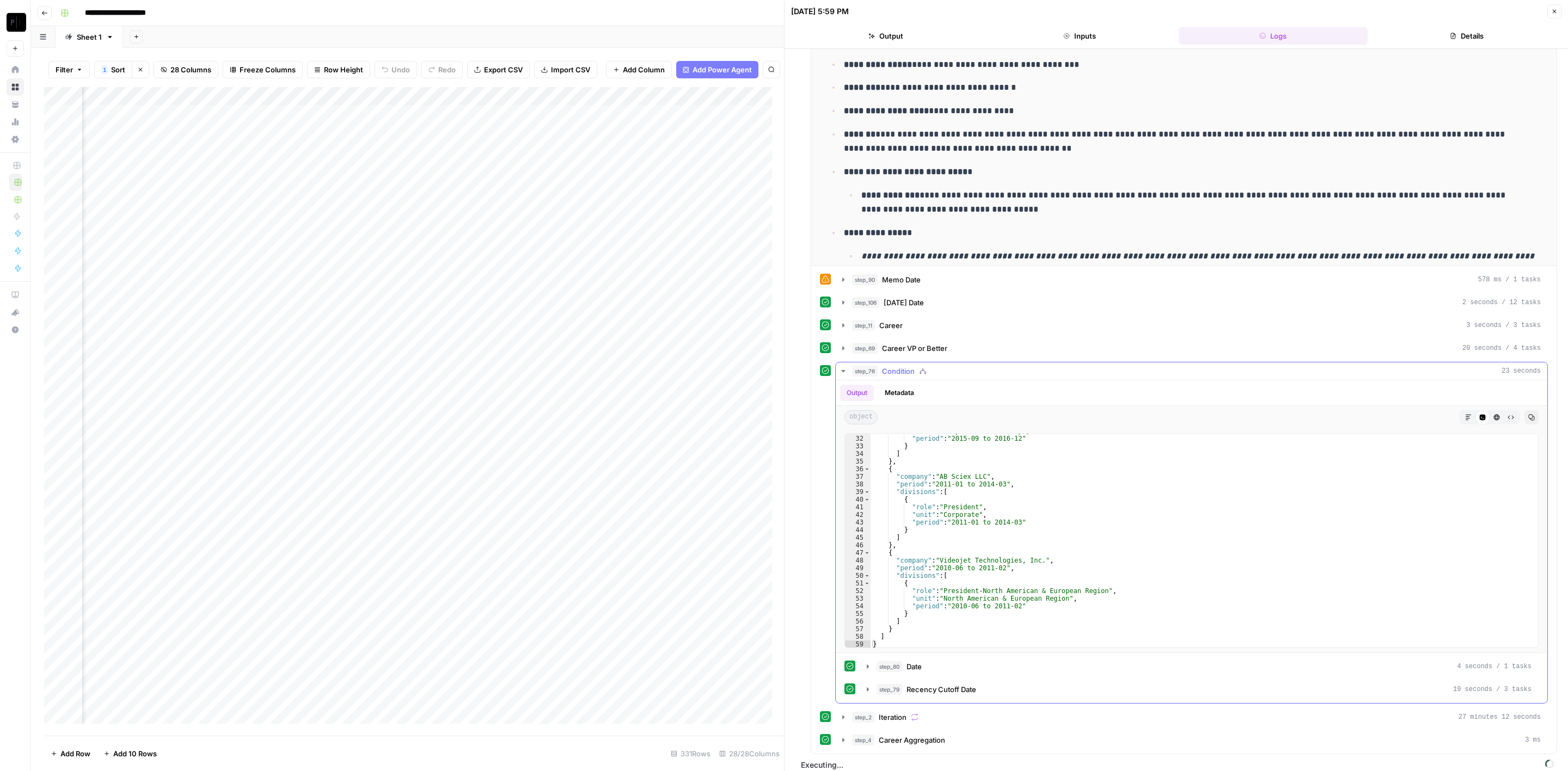
click at [908, 368] on span "Condition" at bounding box center [898, 371] width 33 height 11
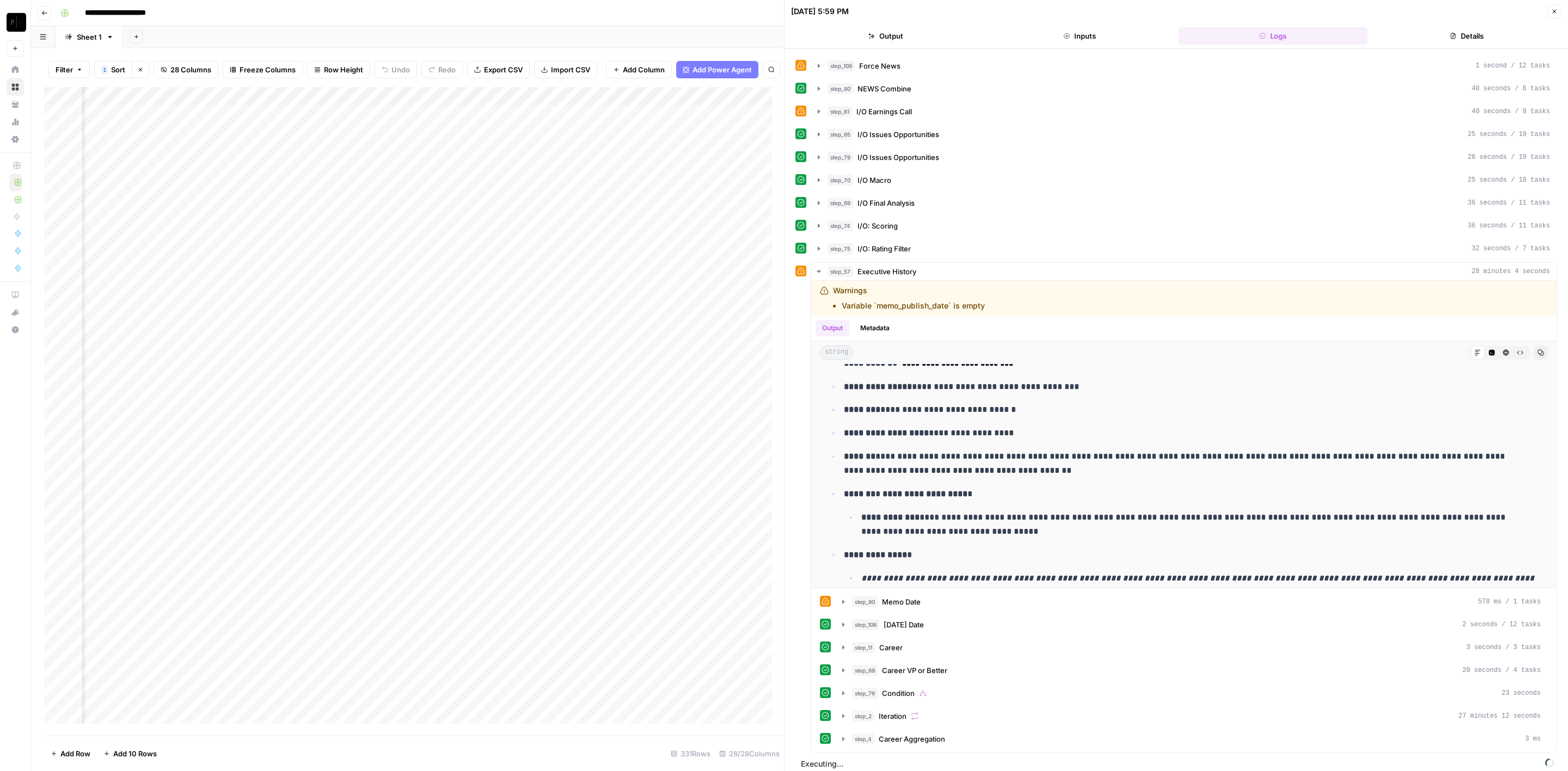
scroll to position [157, 0]
click at [919, 711] on div "step_2 Iteration 27 minutes 12 seconds" at bounding box center [1196, 717] width 688 height 11
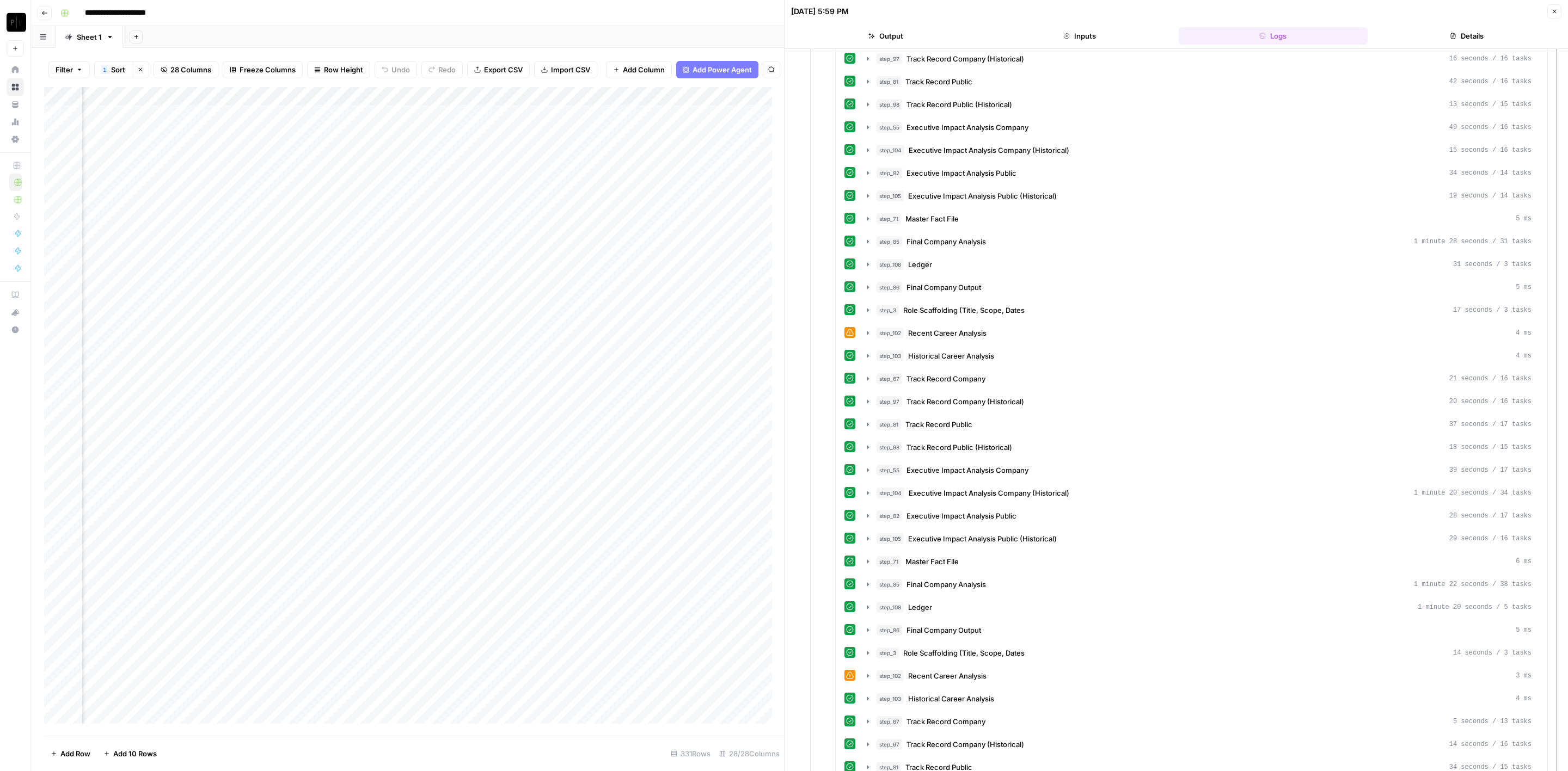
scroll to position [1790, 0]
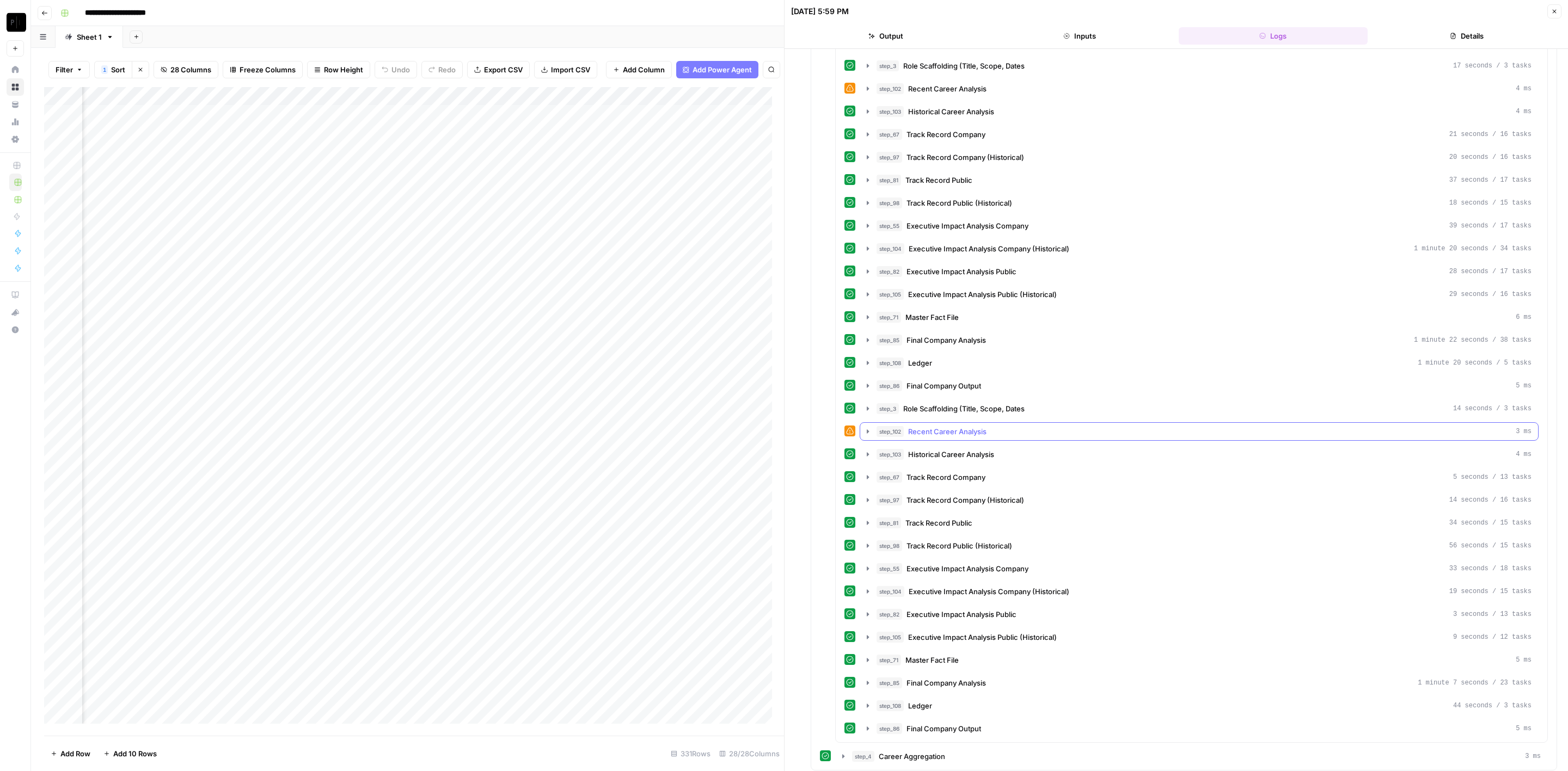
click at [941, 426] on span "Recent Career Analysis" at bounding box center [947, 431] width 79 height 11
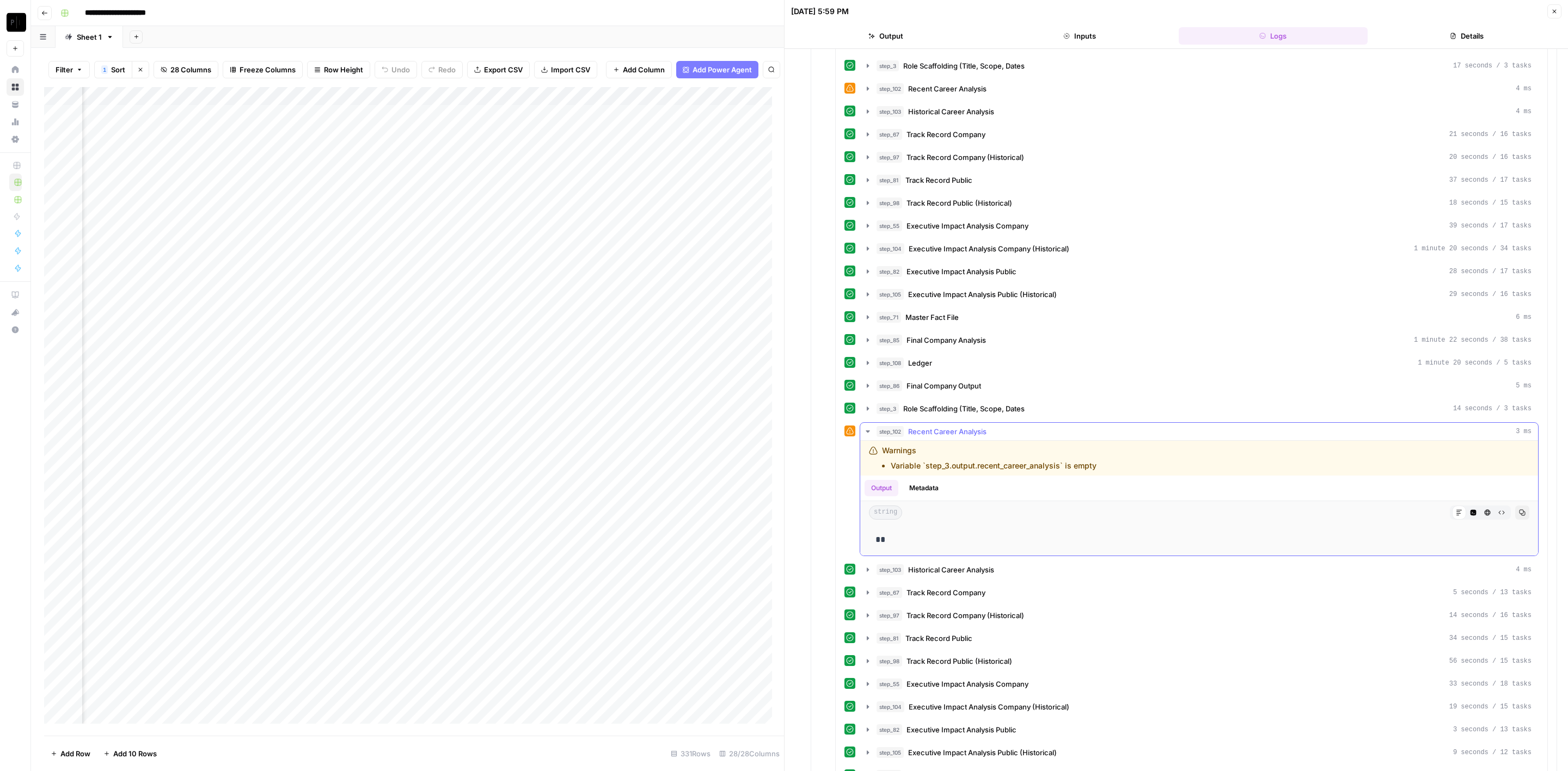
click at [941, 426] on span "Recent Career Analysis" at bounding box center [947, 431] width 79 height 11
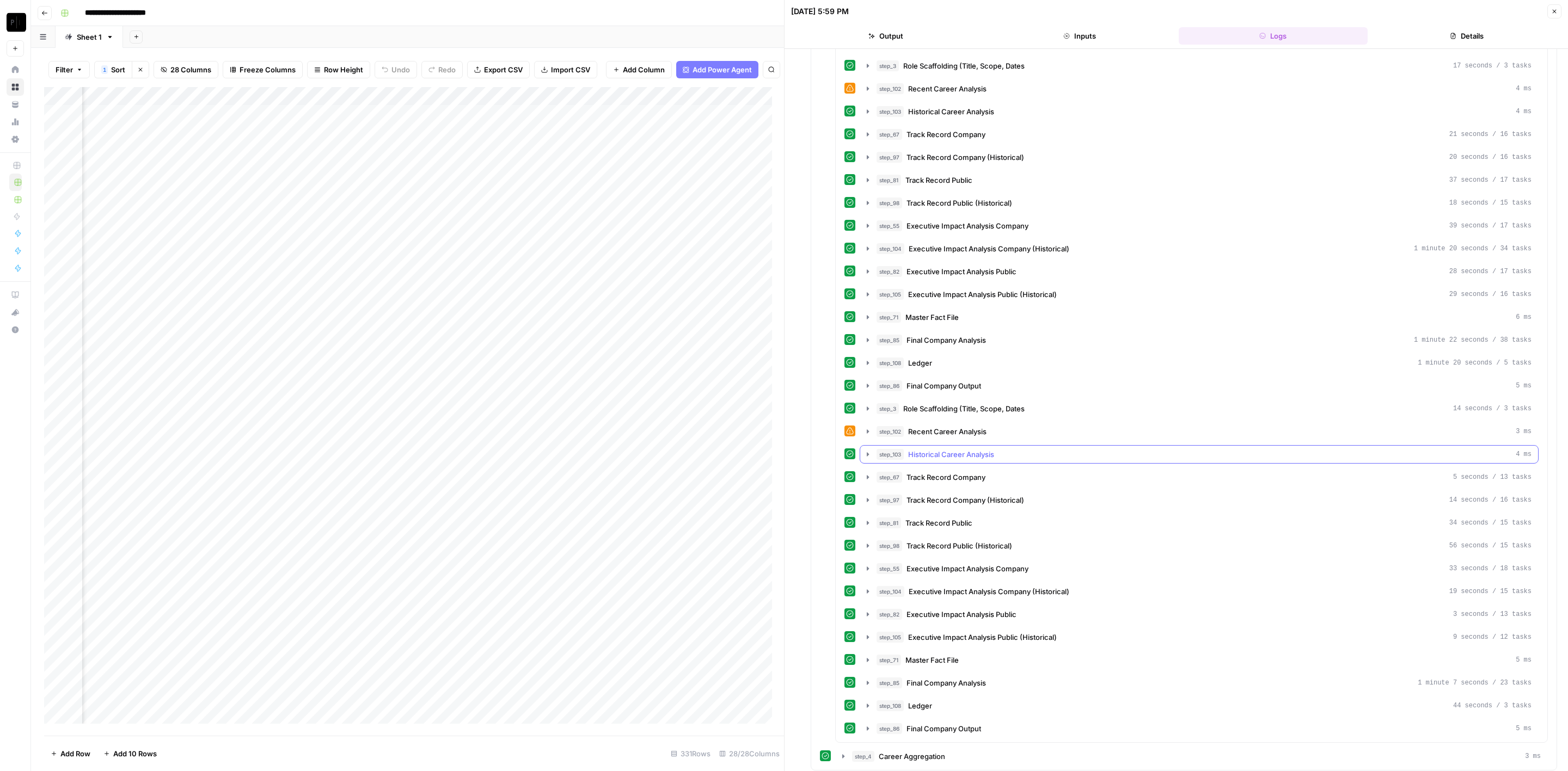
click at [952, 449] on span "Historical Career Analysis" at bounding box center [951, 455] width 86 height 11
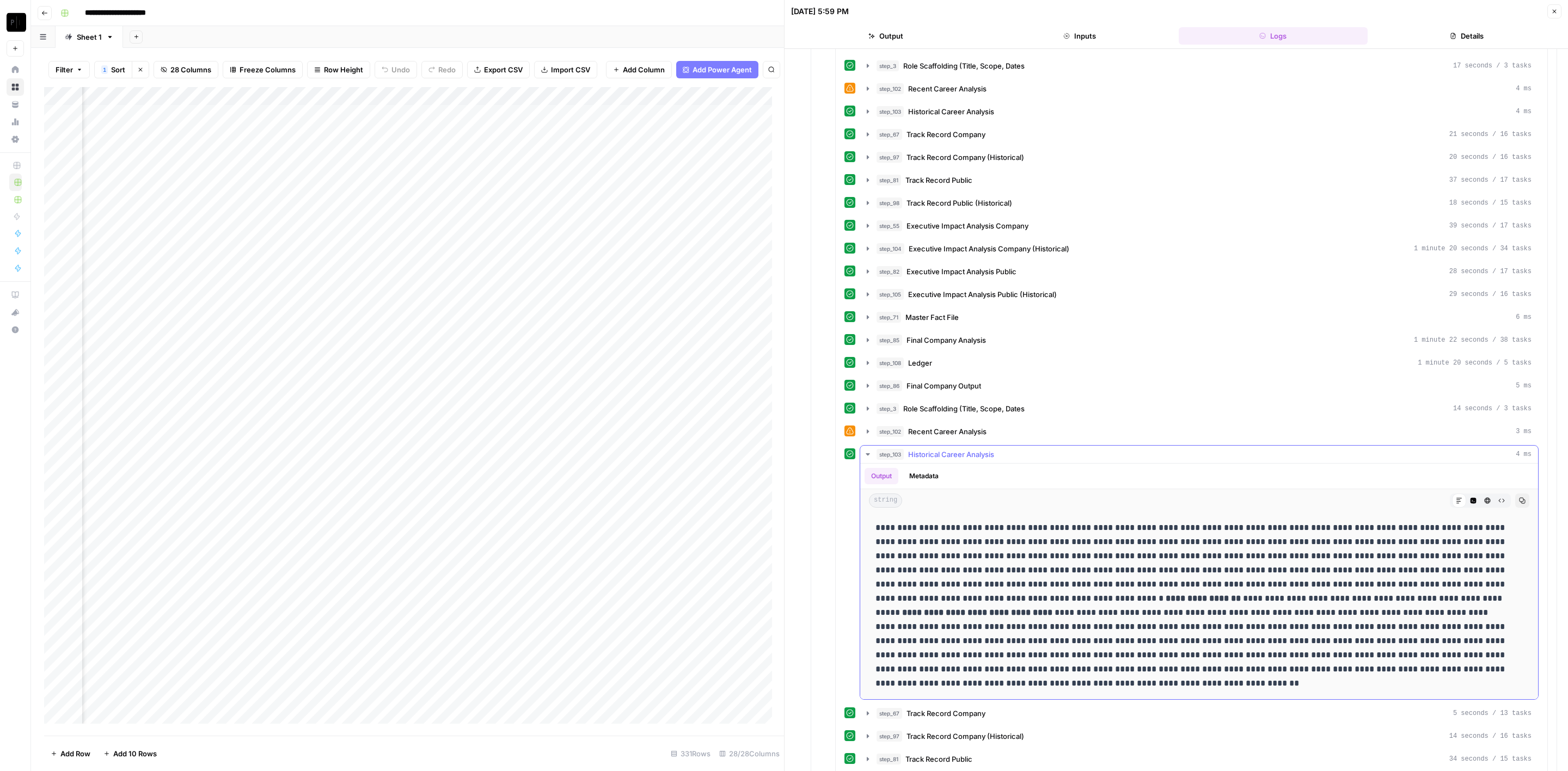
click at [952, 449] on span "Historical Career Analysis" at bounding box center [951, 455] width 86 height 11
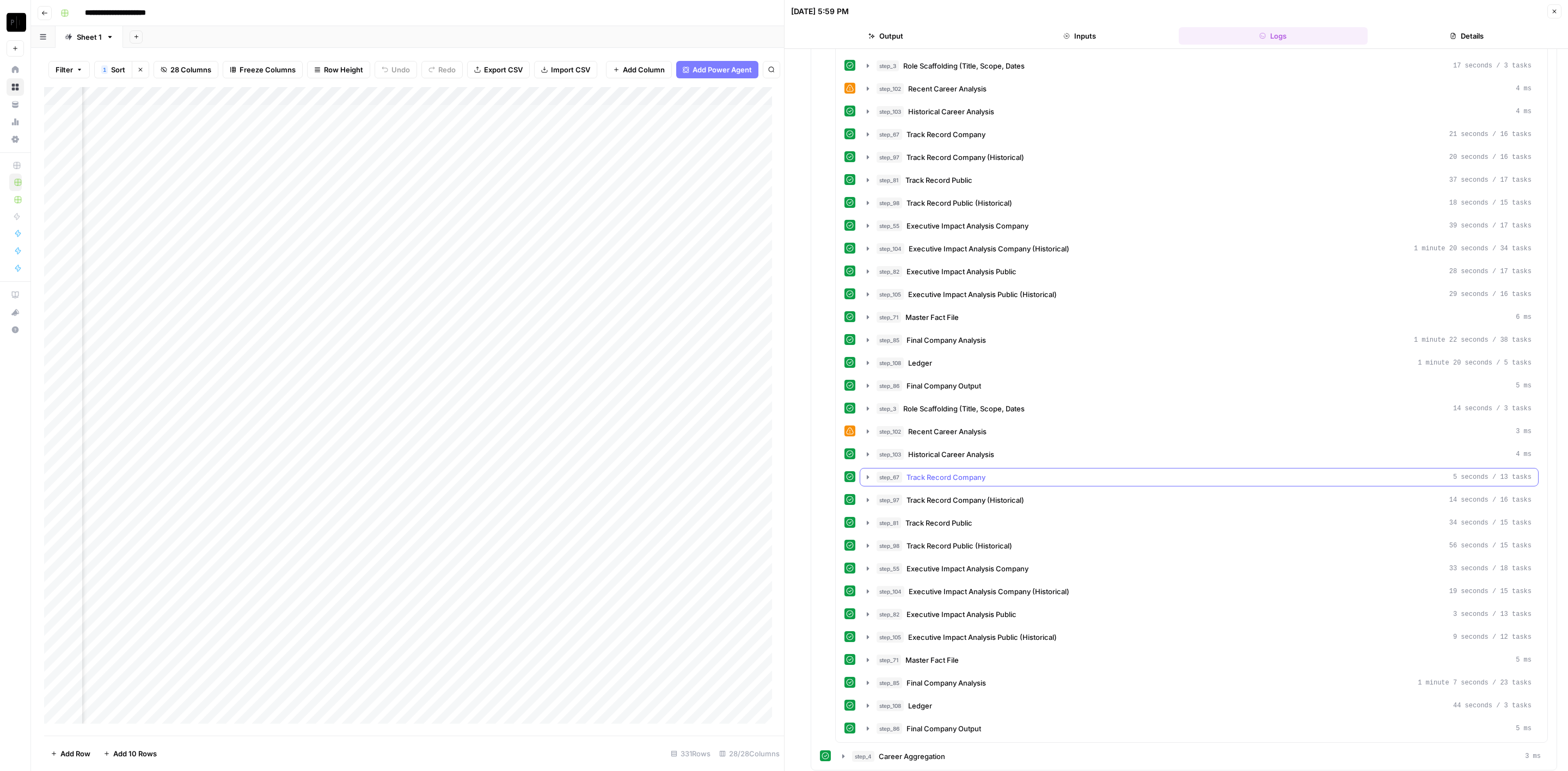
click at [947, 472] on span "Track Record Company" at bounding box center [946, 477] width 79 height 11
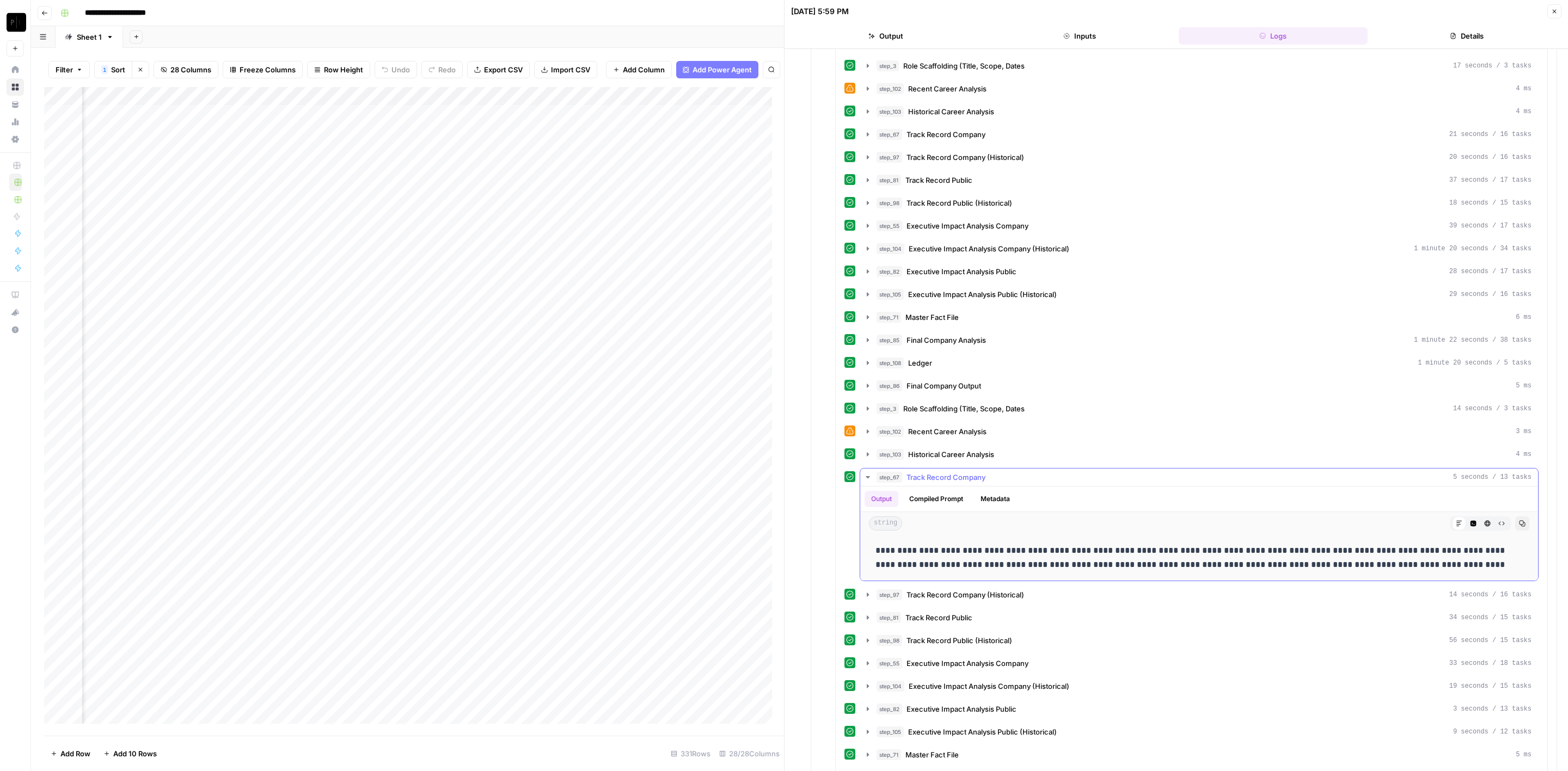
click at [947, 472] on span "Track Record Company" at bounding box center [946, 477] width 79 height 11
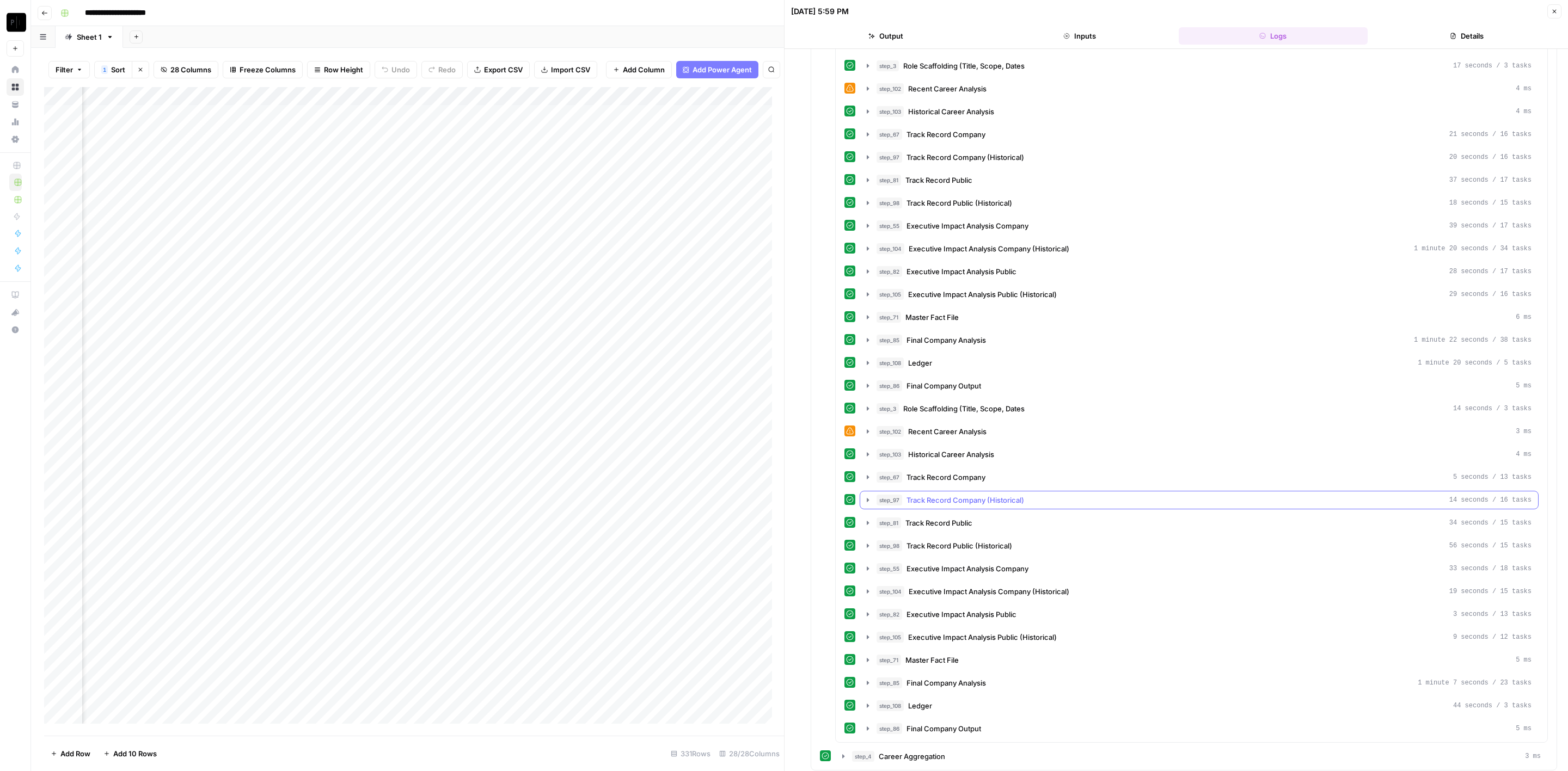
click at [965, 495] on span "Track Record Company (Historical)" at bounding box center [965, 500] width 117 height 11
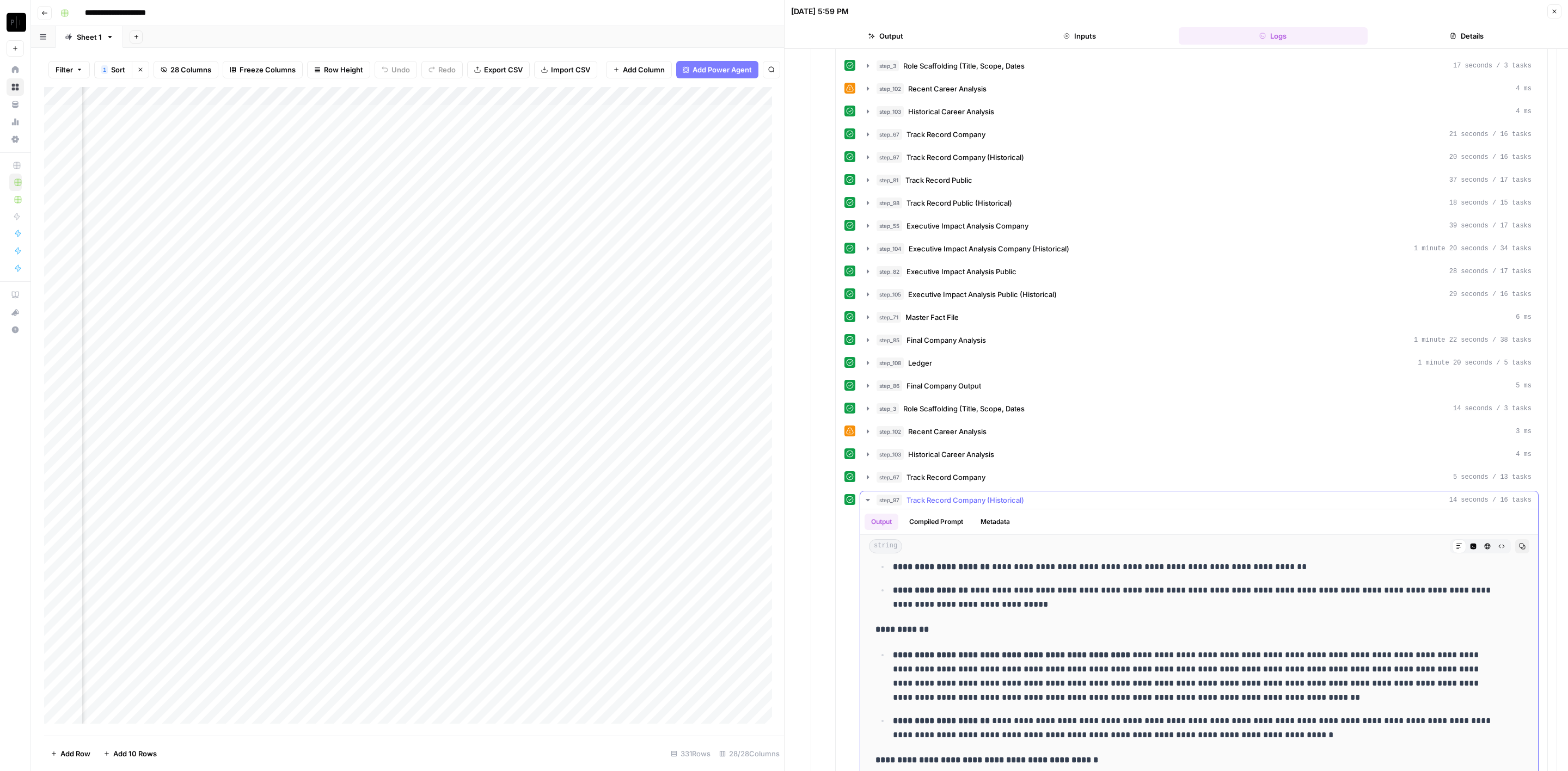
scroll to position [431, 0]
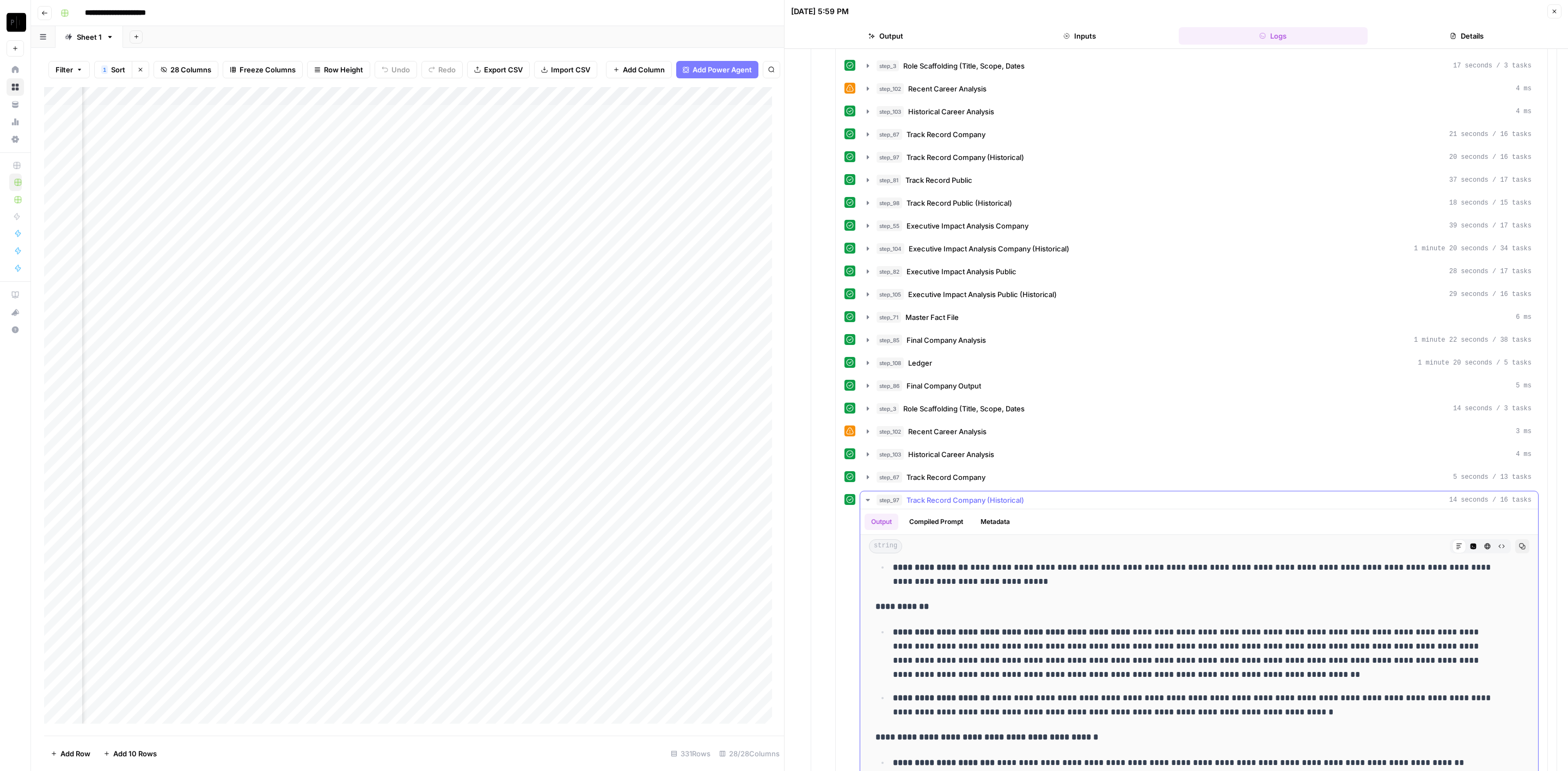
click at [973, 495] on span "Track Record Company (Historical)" at bounding box center [965, 500] width 117 height 11
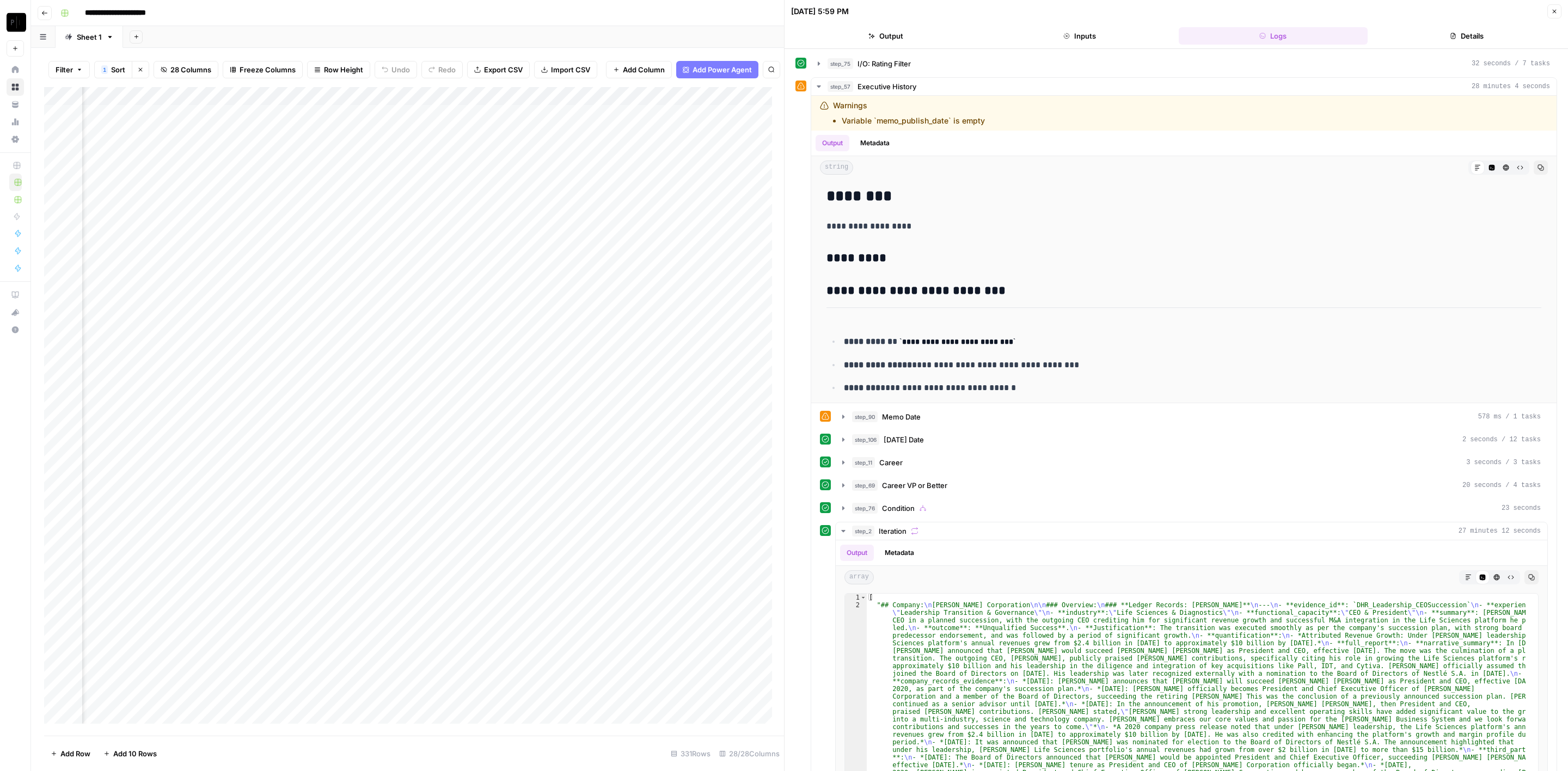
scroll to position [0, 0]
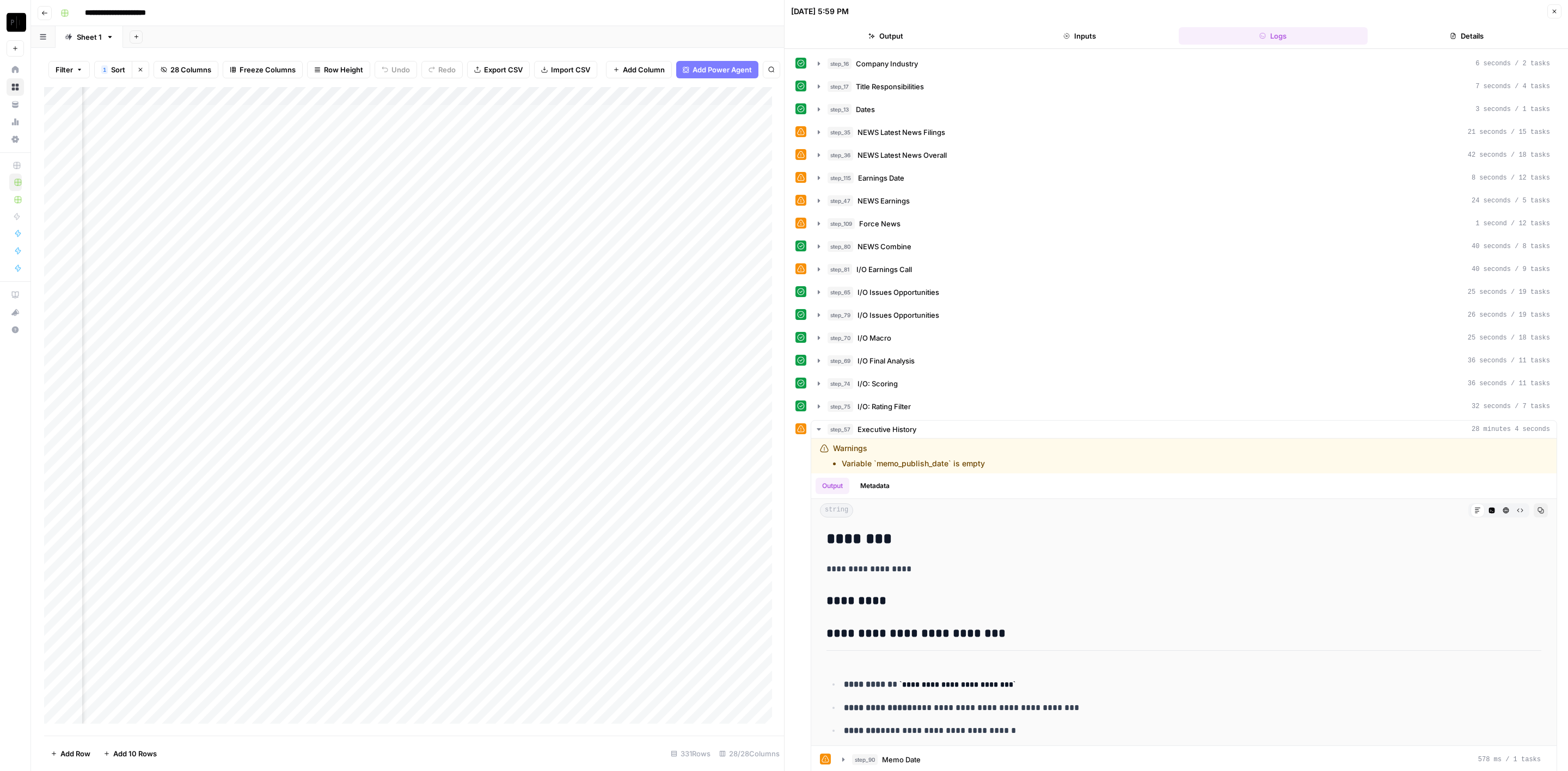
click at [1552, 15] on button "Close" at bounding box center [1554, 11] width 14 height 14
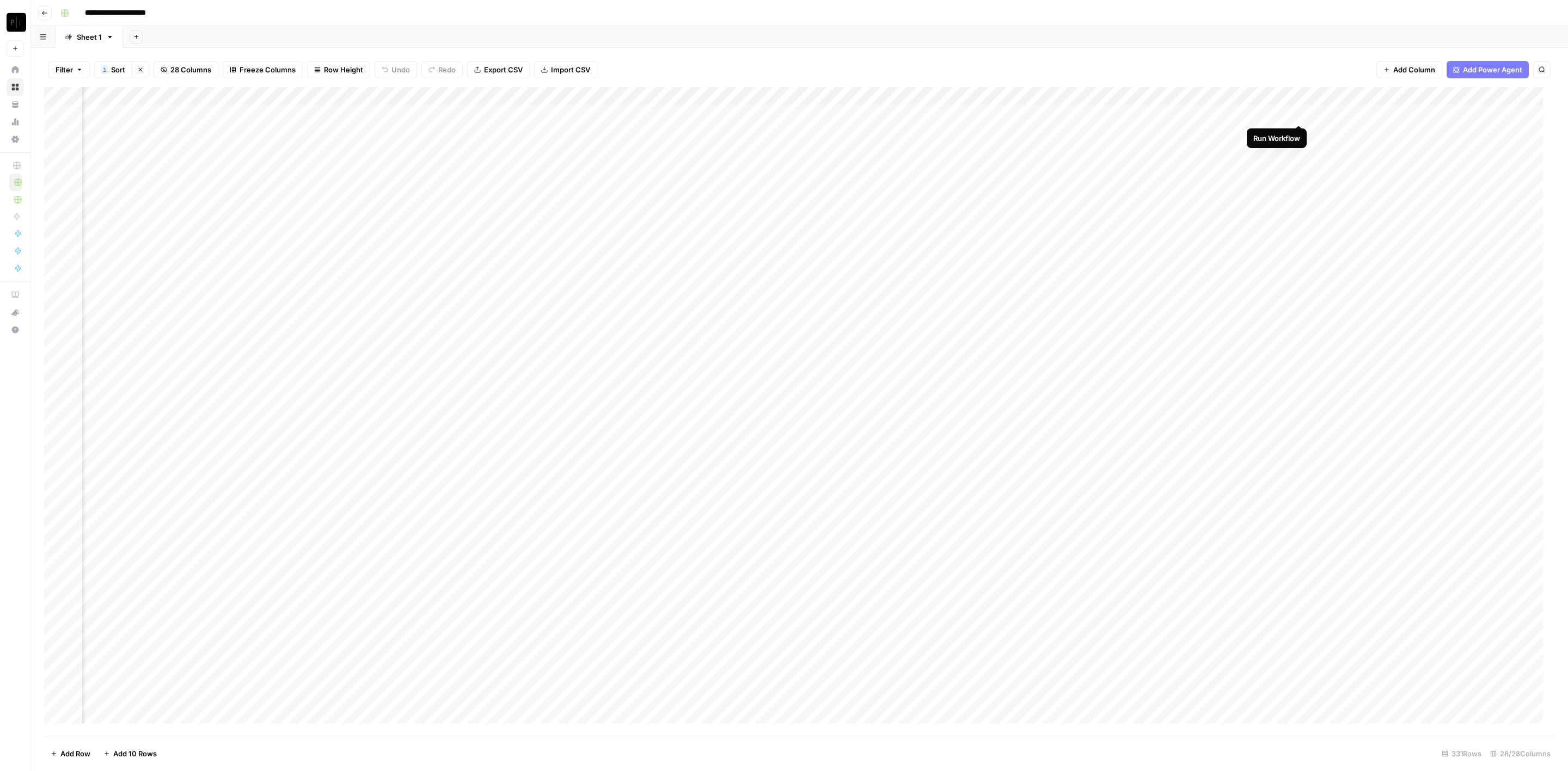
click at [1298, 114] on div "Add Column" at bounding box center [799, 411] width 1511 height 649
click at [1300, 132] on div "Add Column" at bounding box center [799, 411] width 1511 height 649
click at [1300, 149] on div "Add Column" at bounding box center [799, 411] width 1511 height 649
click at [1298, 165] on div "Add Column" at bounding box center [799, 411] width 1511 height 649
click at [1300, 187] on div "Add Column" at bounding box center [799, 411] width 1511 height 649
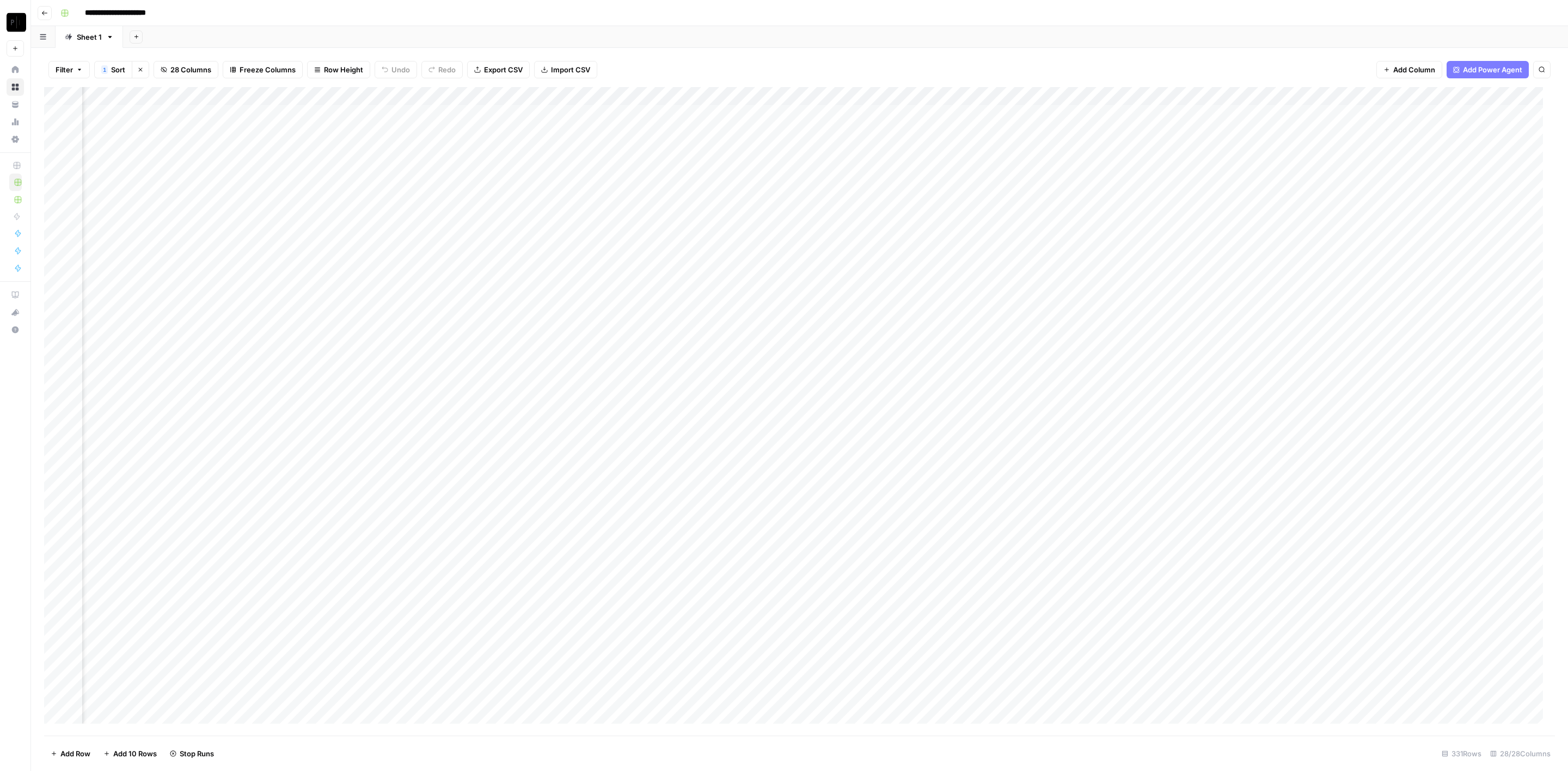
click at [1300, 203] on div "Add Column" at bounding box center [799, 411] width 1511 height 649
click at [1301, 222] on div "Add Column" at bounding box center [799, 411] width 1511 height 649
click at [1303, 242] on div "Add Column" at bounding box center [799, 411] width 1511 height 649
click at [1303, 260] on div "Add Column" at bounding box center [799, 411] width 1511 height 649
click at [1302, 282] on div "Add Column" at bounding box center [799, 411] width 1511 height 649
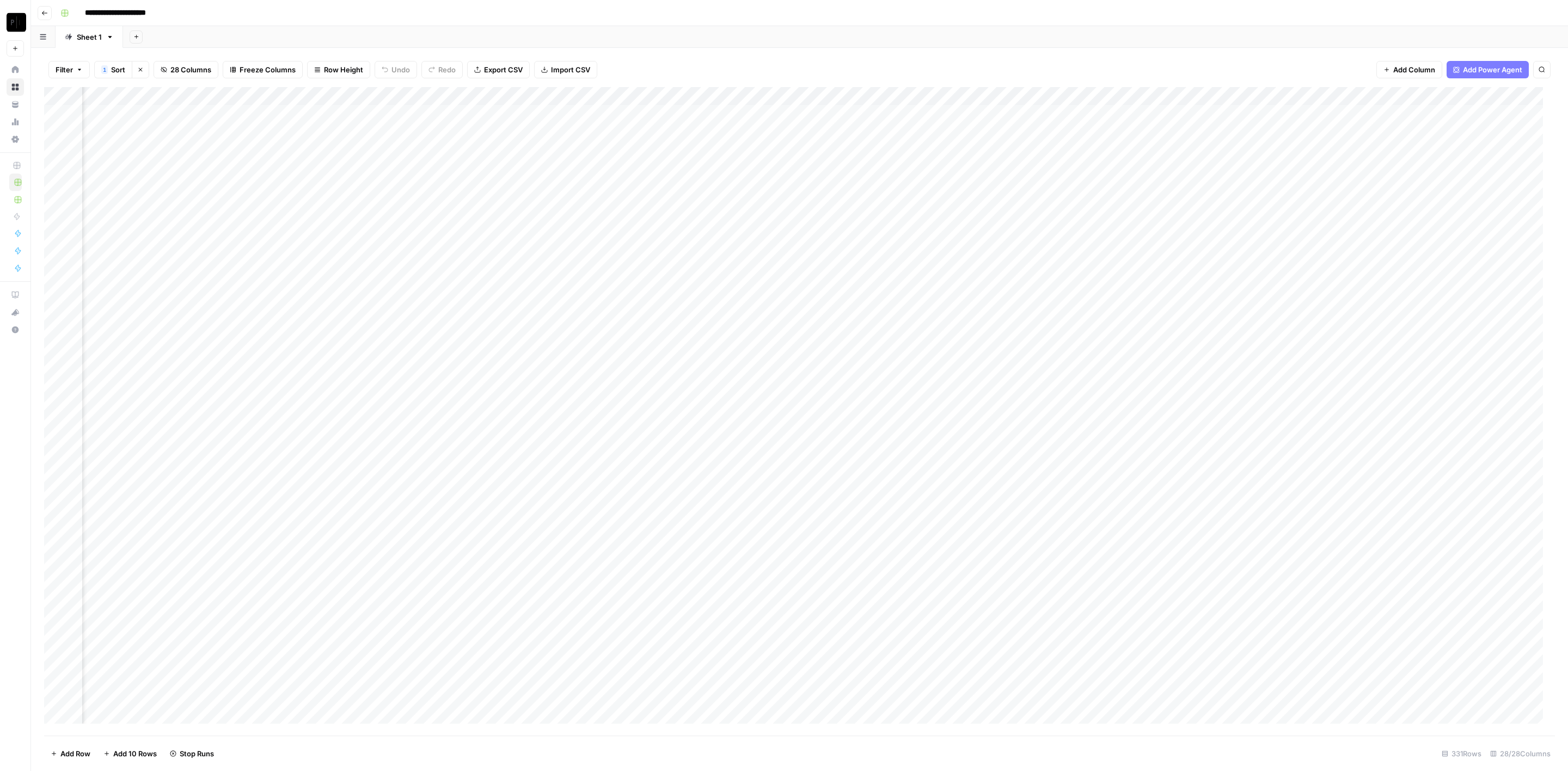
click at [1298, 302] on div "Add Column" at bounding box center [799, 411] width 1511 height 649
click at [1302, 318] on div "Add Column" at bounding box center [799, 411] width 1511 height 649
click at [1297, 337] on div "Add Column" at bounding box center [799, 411] width 1511 height 649
click at [1298, 351] on div "Add Column" at bounding box center [799, 411] width 1511 height 649
click at [1299, 367] on div "Add Column" at bounding box center [799, 411] width 1511 height 649
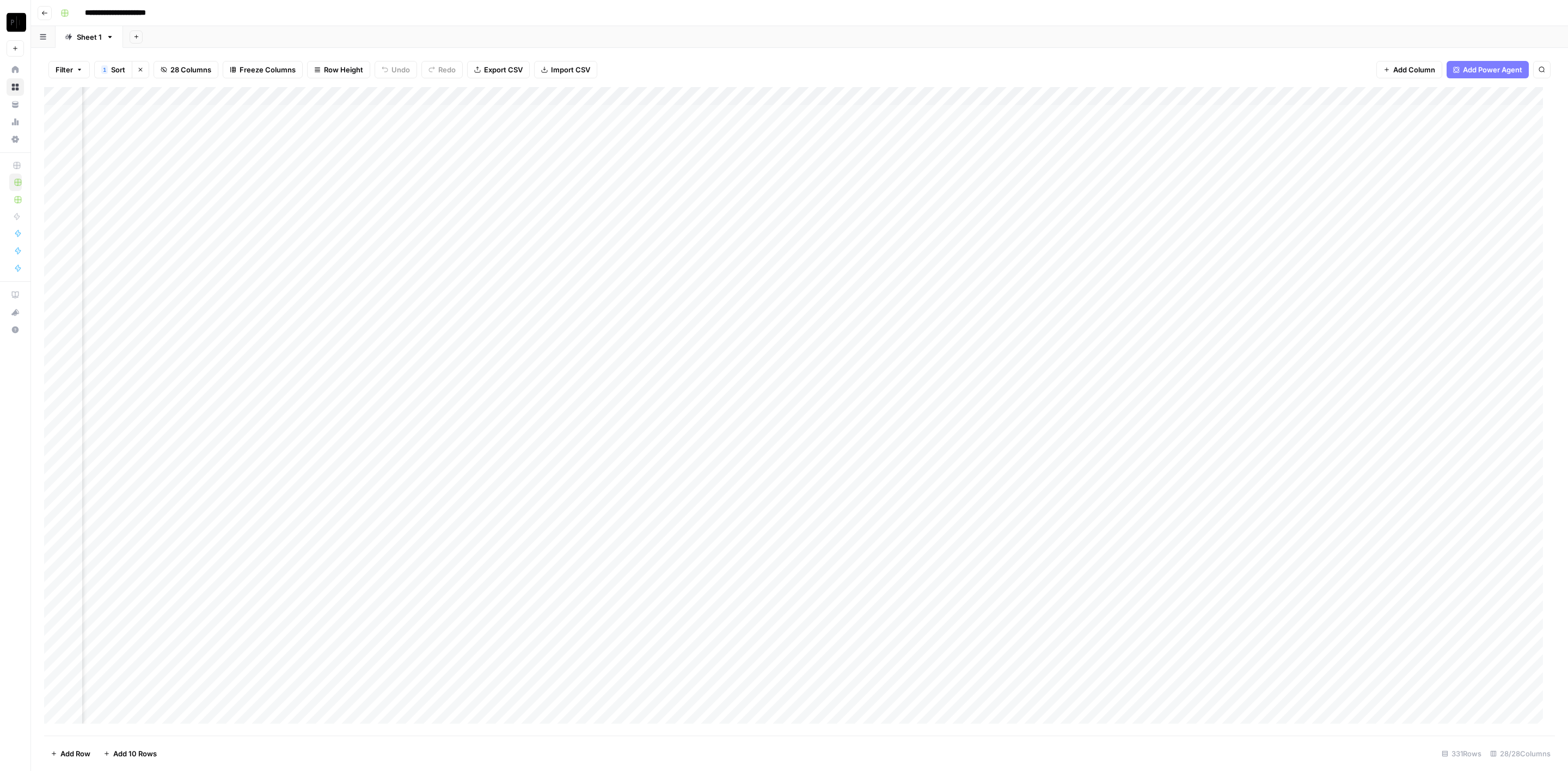
click at [1300, 410] on div "Add Column" at bounding box center [799, 411] width 1511 height 649
click at [1300, 425] on div "Add Column" at bounding box center [799, 411] width 1511 height 649
click at [1301, 451] on div "Add Column" at bounding box center [799, 411] width 1511 height 649
click at [1300, 463] on div "Add Column" at bounding box center [799, 411] width 1511 height 649
click at [1300, 477] on div "Add Column" at bounding box center [799, 411] width 1511 height 649
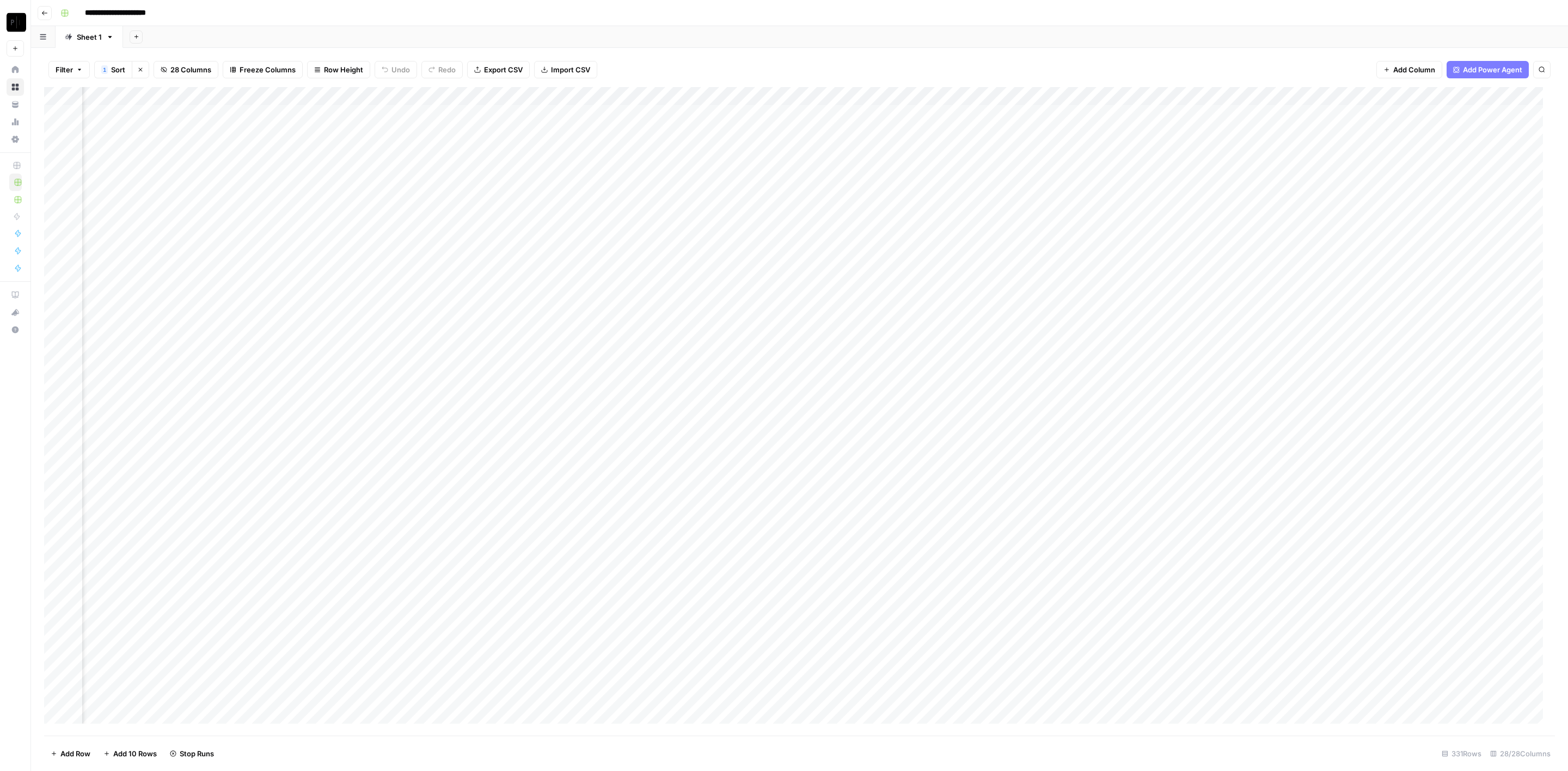
click at [1300, 495] on div "Add Column" at bounding box center [799, 411] width 1511 height 649
click at [1301, 483] on div "Add Column" at bounding box center [799, 411] width 1511 height 649
click at [1300, 501] on div "Add Column" at bounding box center [799, 411] width 1511 height 649
click at [1300, 392] on div "Add Column" at bounding box center [799, 411] width 1511 height 649
click at [1350, 118] on div "Add Column" at bounding box center [799, 411] width 1511 height 649
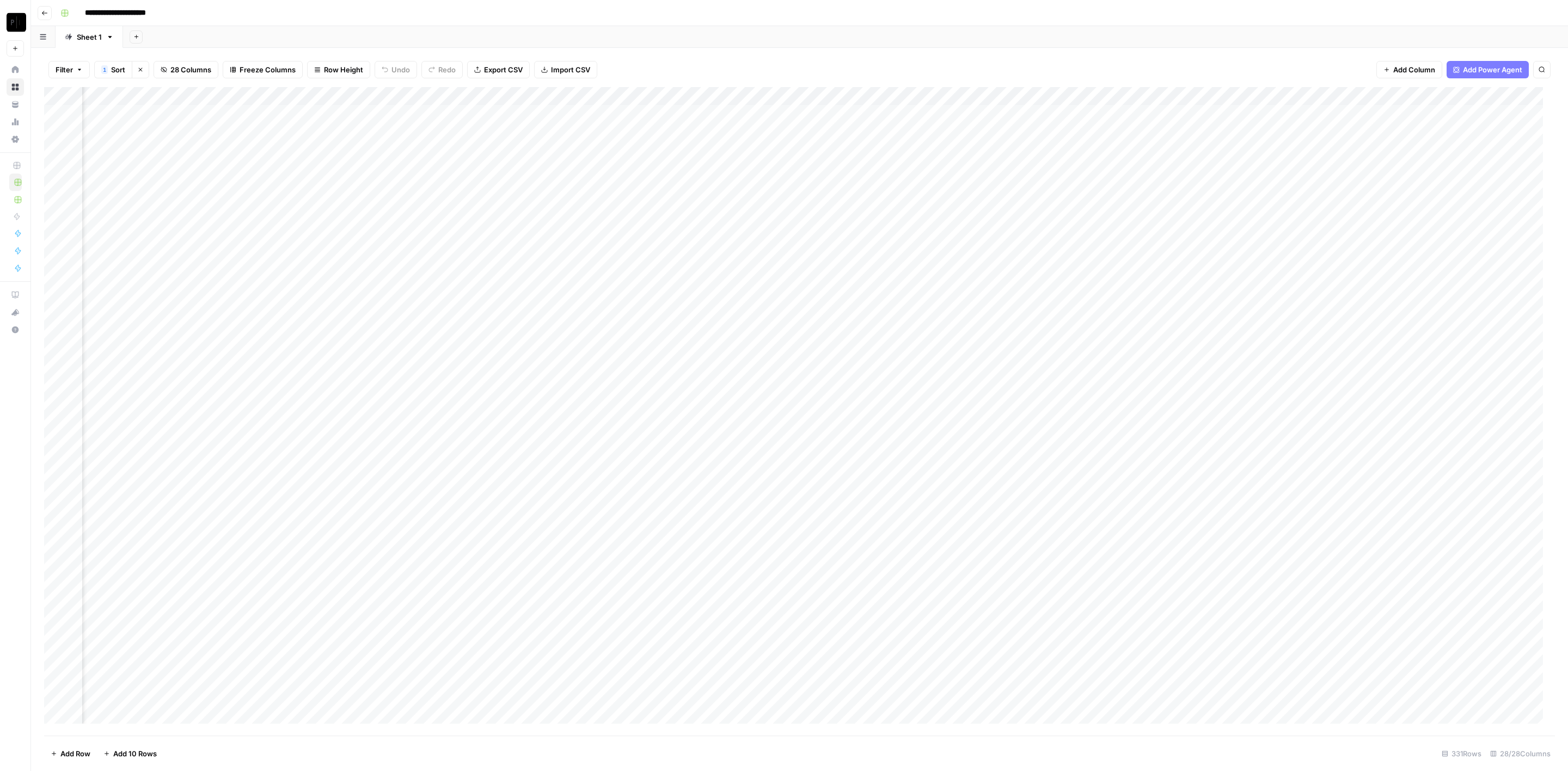
click at [409, 114] on div "Add Column" at bounding box center [799, 411] width 1511 height 649
click at [410, 129] on div "Add Column" at bounding box center [799, 411] width 1511 height 649
click at [407, 147] on div "Add Column" at bounding box center [799, 411] width 1511 height 649
click at [408, 169] on div "Add Column" at bounding box center [799, 411] width 1511 height 649
click at [409, 183] on div "Add Column" at bounding box center [799, 411] width 1511 height 649
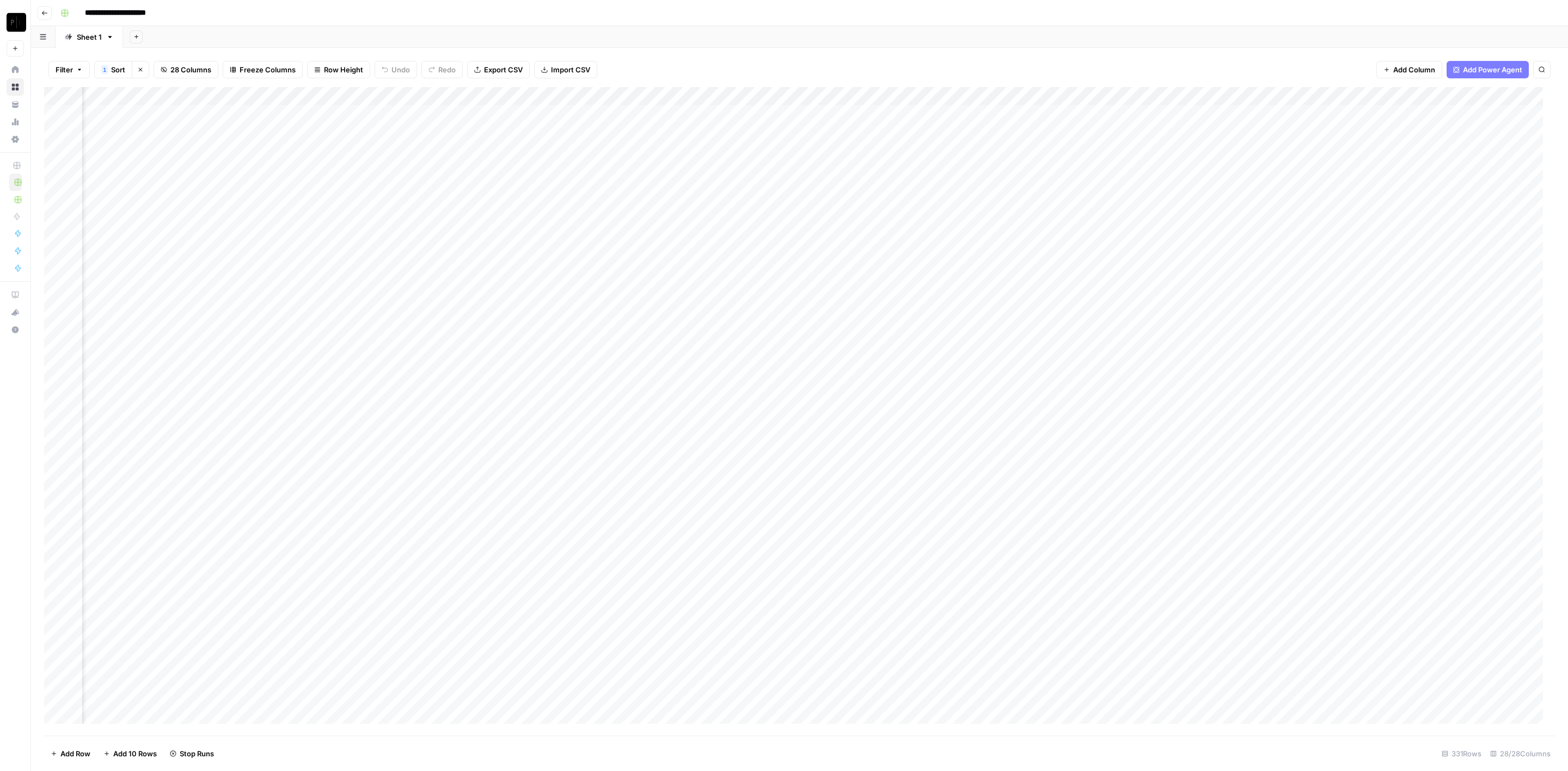
click at [408, 206] on div "Add Column" at bounding box center [799, 411] width 1511 height 649
click at [410, 225] on div "Add Column" at bounding box center [799, 411] width 1511 height 649
click at [409, 241] on div "Add Column" at bounding box center [799, 411] width 1511 height 649
click at [411, 260] on div "Add Column" at bounding box center [799, 411] width 1511 height 649
click at [411, 281] on div "Add Column" at bounding box center [799, 411] width 1511 height 649
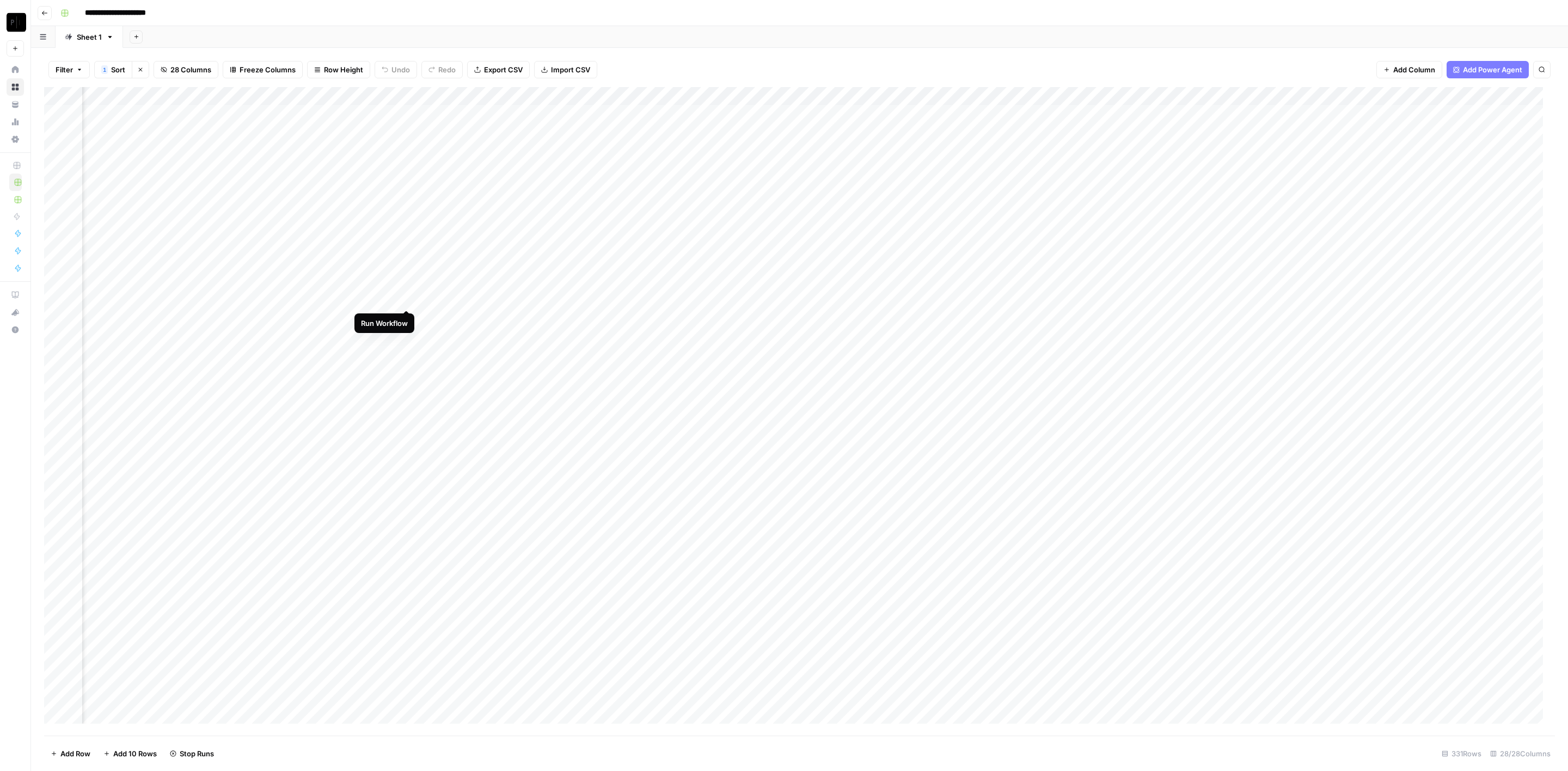
click at [407, 299] on div "Add Column" at bounding box center [799, 411] width 1511 height 649
click at [405, 320] on div "Add Column" at bounding box center [799, 411] width 1511 height 649
click at [410, 342] on div "Add Column" at bounding box center [799, 411] width 1511 height 649
click at [408, 357] on div "Add Column" at bounding box center [799, 411] width 1511 height 649
click at [404, 337] on div "Add Column" at bounding box center [799, 411] width 1511 height 649
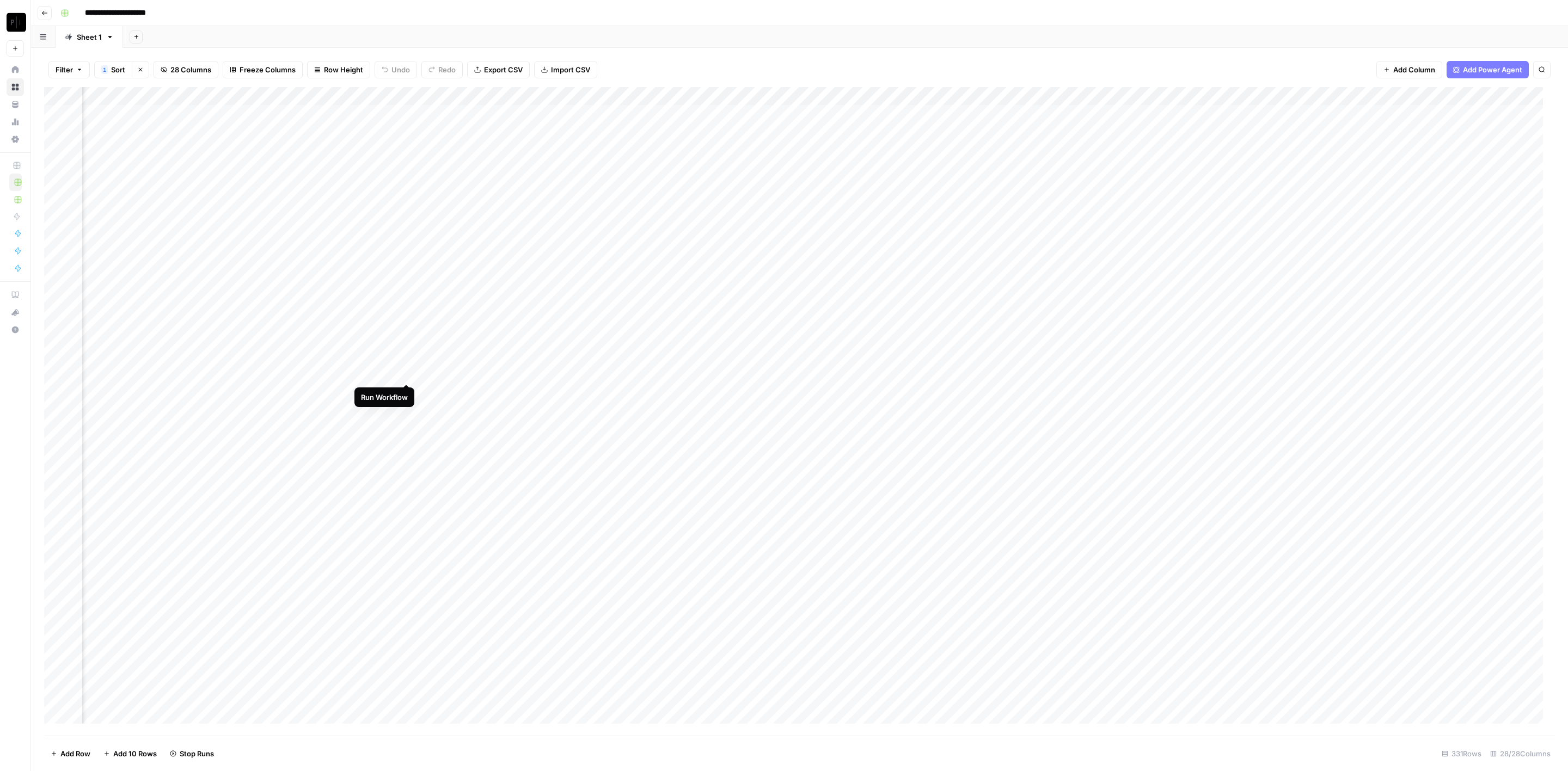
click at [407, 374] on div "Add Column" at bounding box center [799, 411] width 1511 height 649
click at [407, 395] on div "Add Column" at bounding box center [799, 411] width 1511 height 649
click at [407, 413] on div "Add Column" at bounding box center [799, 411] width 1511 height 649
click at [405, 427] on div "Add Column" at bounding box center [799, 411] width 1511 height 649
click at [405, 444] on div "Add Column" at bounding box center [799, 411] width 1511 height 649
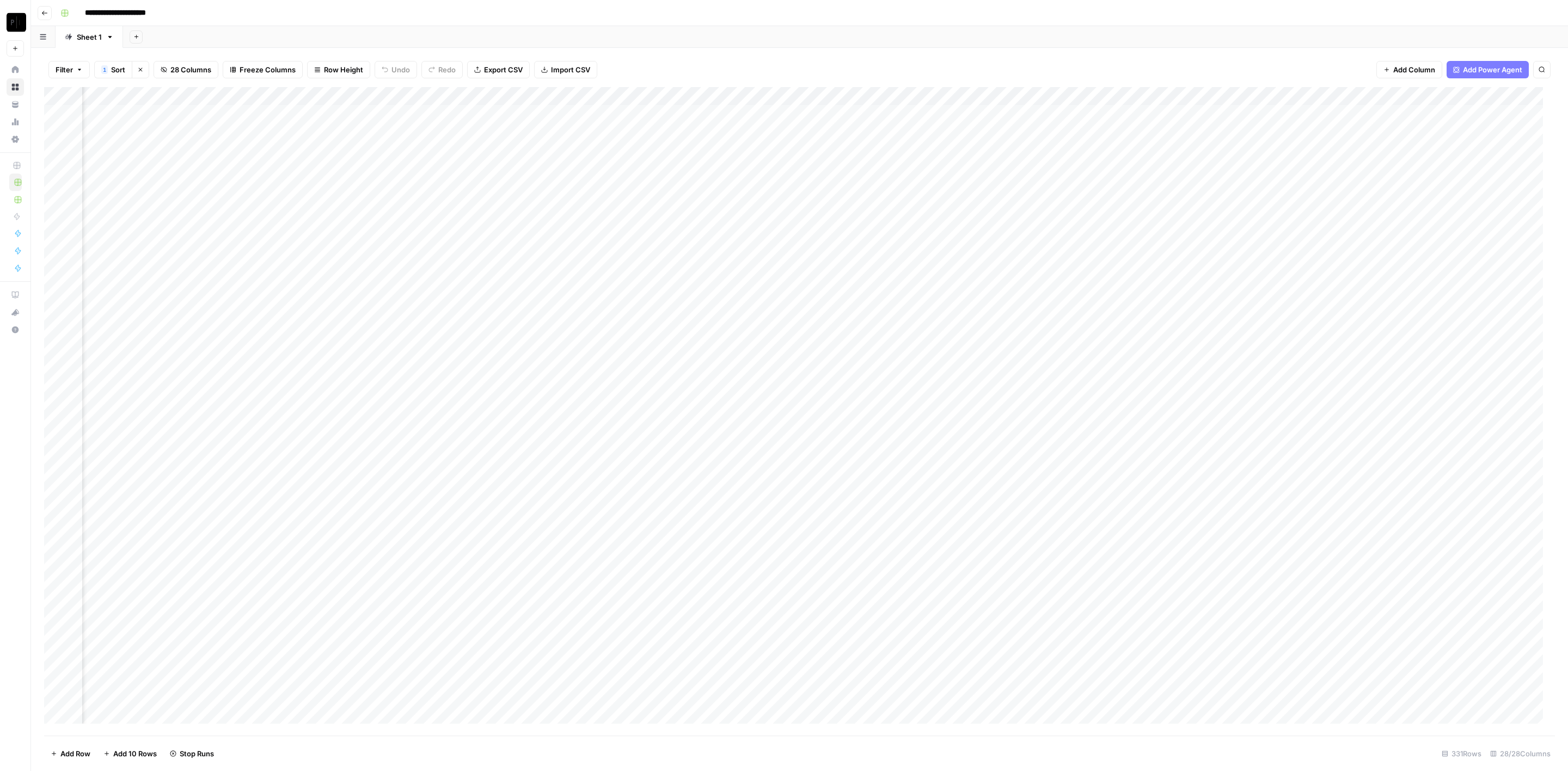
click at [408, 466] on div "Add Column" at bounding box center [799, 411] width 1511 height 649
click at [407, 483] on div "Add Column" at bounding box center [799, 411] width 1511 height 649
click at [411, 504] on div "Add Column" at bounding box center [799, 411] width 1511 height 649
click at [601, 116] on div "Add Column" at bounding box center [799, 411] width 1511 height 649
click at [603, 134] on div "Add Column" at bounding box center [799, 411] width 1511 height 649
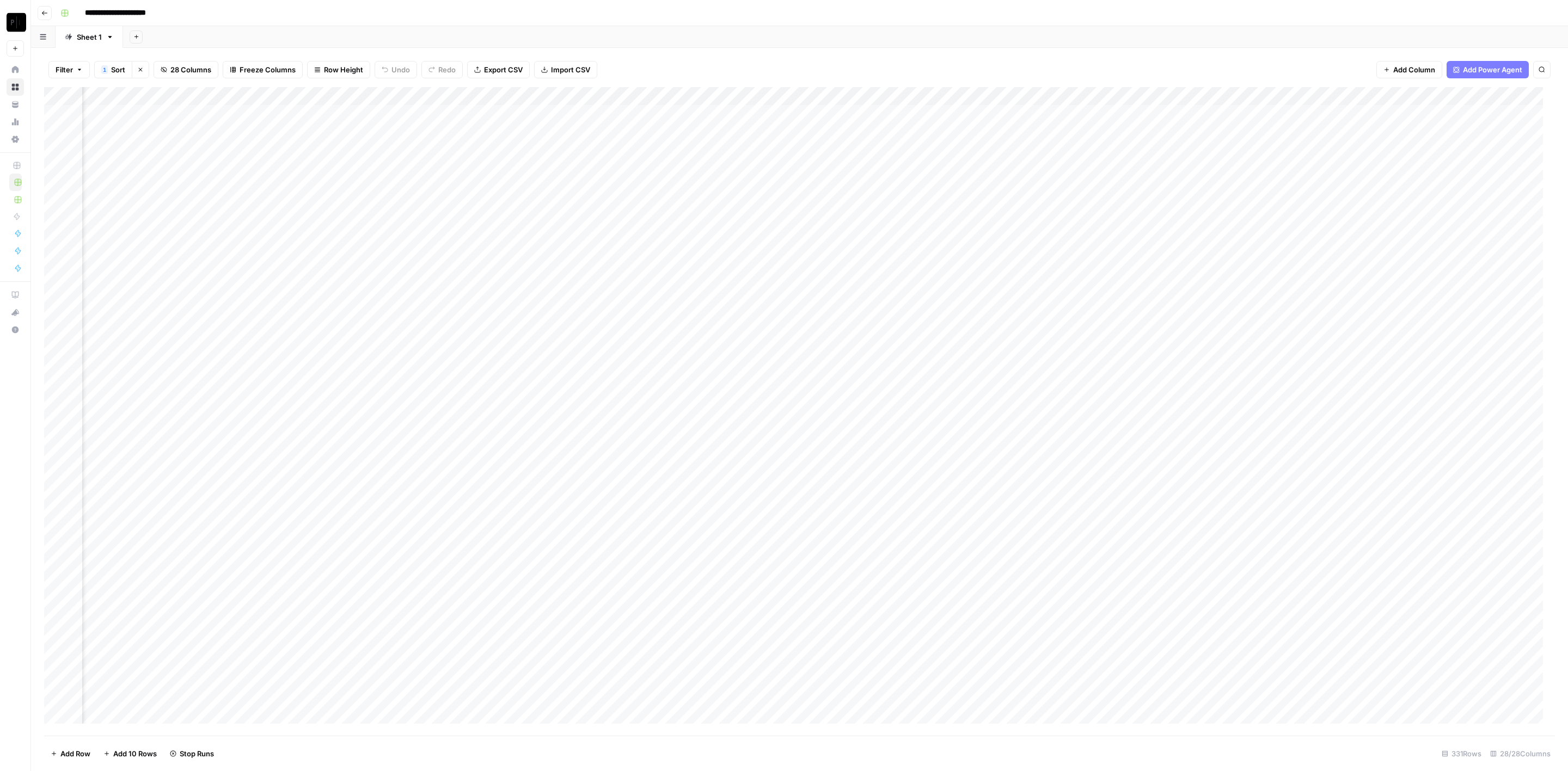
click at [603, 151] on div "Add Column" at bounding box center [799, 411] width 1511 height 649
click at [603, 165] on div "Add Column" at bounding box center [799, 411] width 1511 height 649
click at [601, 108] on div "Add Column" at bounding box center [799, 411] width 1511 height 649
click at [604, 187] on div "Add Column" at bounding box center [799, 411] width 1511 height 649
click at [601, 204] on div "Add Column" at bounding box center [799, 411] width 1511 height 649
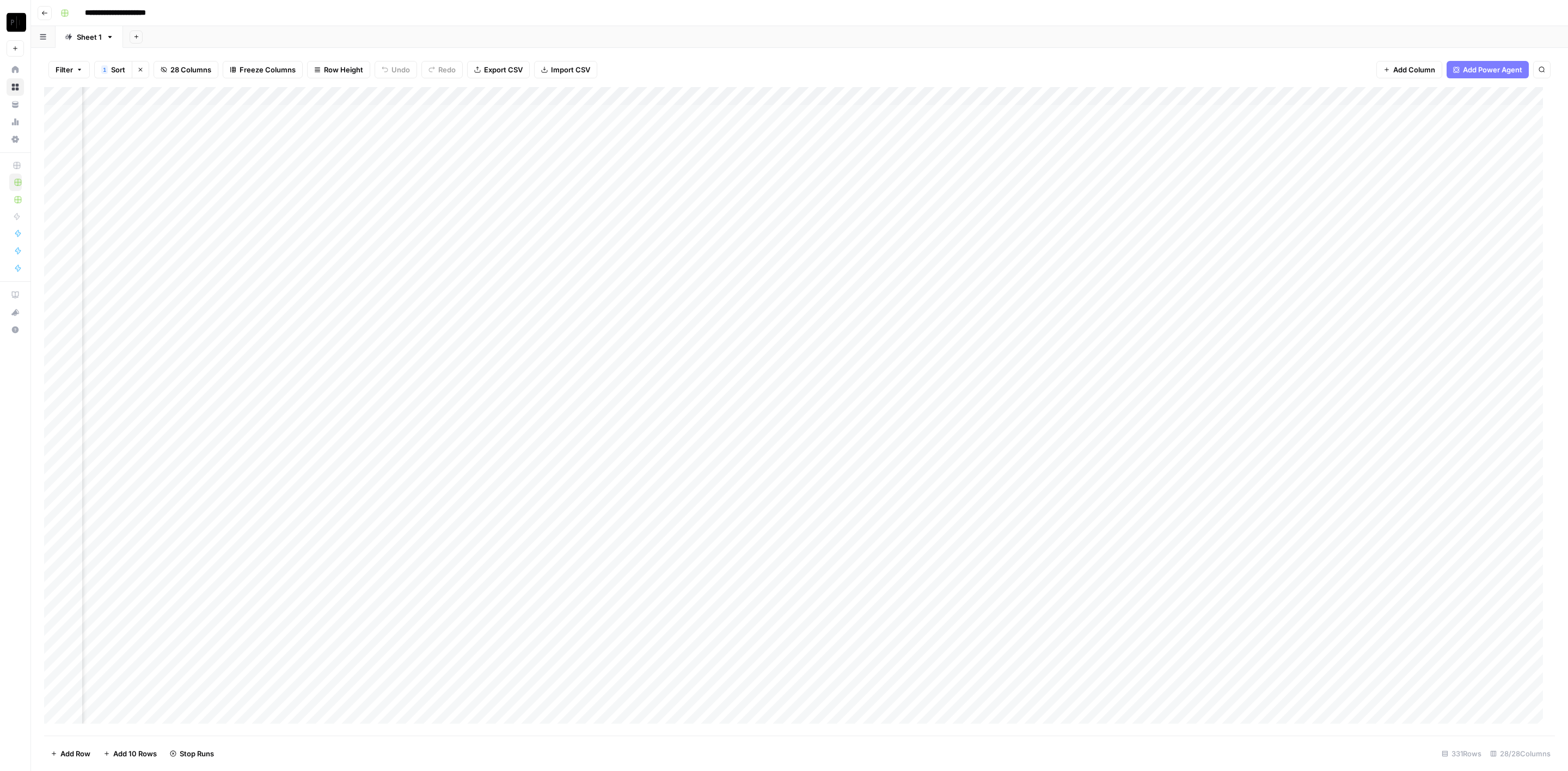
click at [600, 220] on div "Add Column" at bounding box center [799, 411] width 1511 height 649
click at [601, 242] on div "Add Column" at bounding box center [799, 411] width 1511 height 649
click at [603, 259] on div "Add Column" at bounding box center [799, 411] width 1511 height 649
click at [603, 277] on div "Add Column" at bounding box center [799, 411] width 1511 height 649
click at [603, 301] on div "Add Column" at bounding box center [799, 411] width 1511 height 649
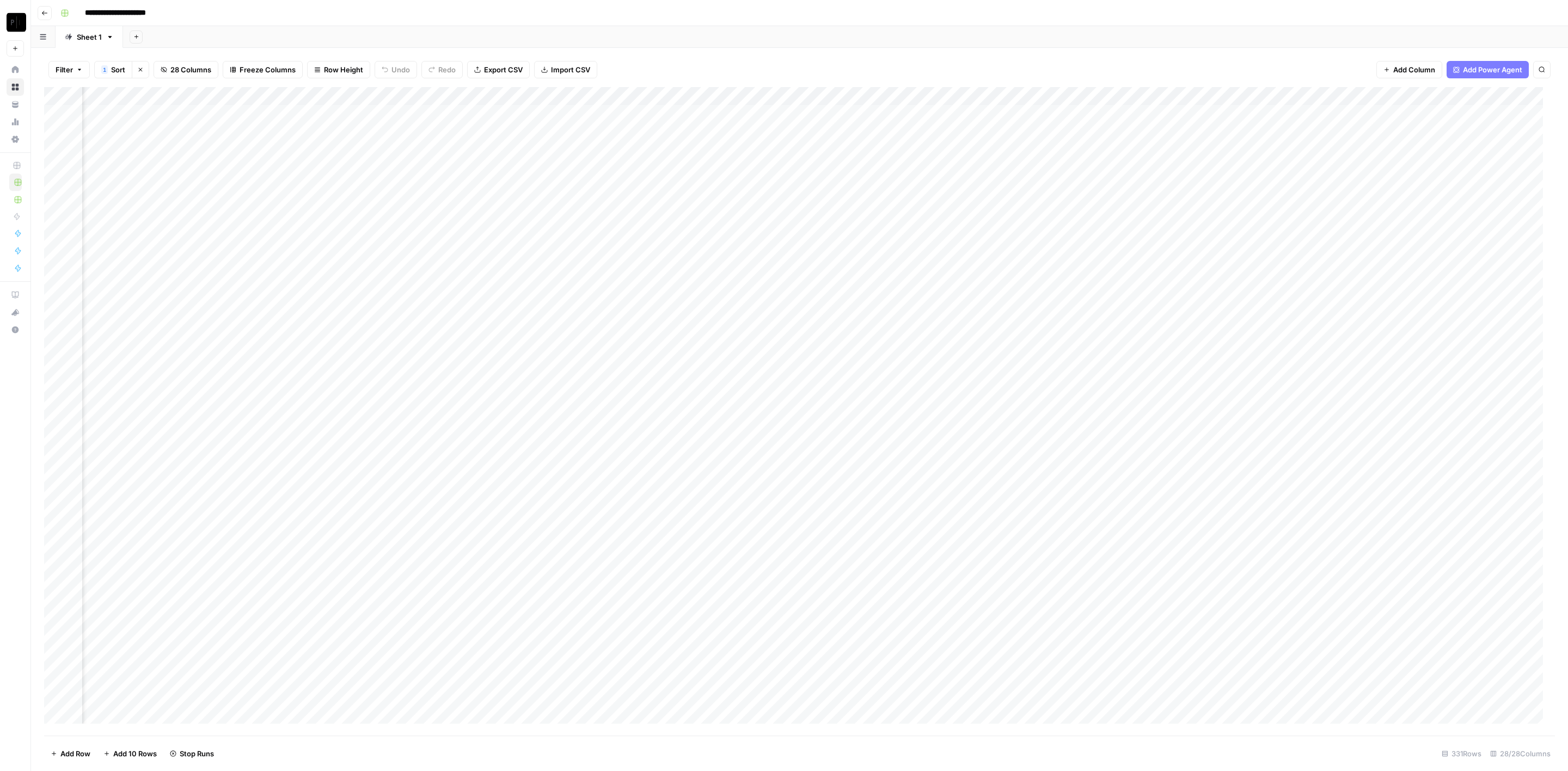
click at [608, 317] on div "Add Column" at bounding box center [799, 411] width 1511 height 649
click at [604, 333] on div "Add Column" at bounding box center [799, 411] width 1511 height 649
click at [604, 349] on div "Add Column" at bounding box center [799, 411] width 1511 height 649
click at [603, 372] on div "Add Column" at bounding box center [799, 411] width 1511 height 649
click at [604, 394] on div "Add Column" at bounding box center [799, 411] width 1511 height 649
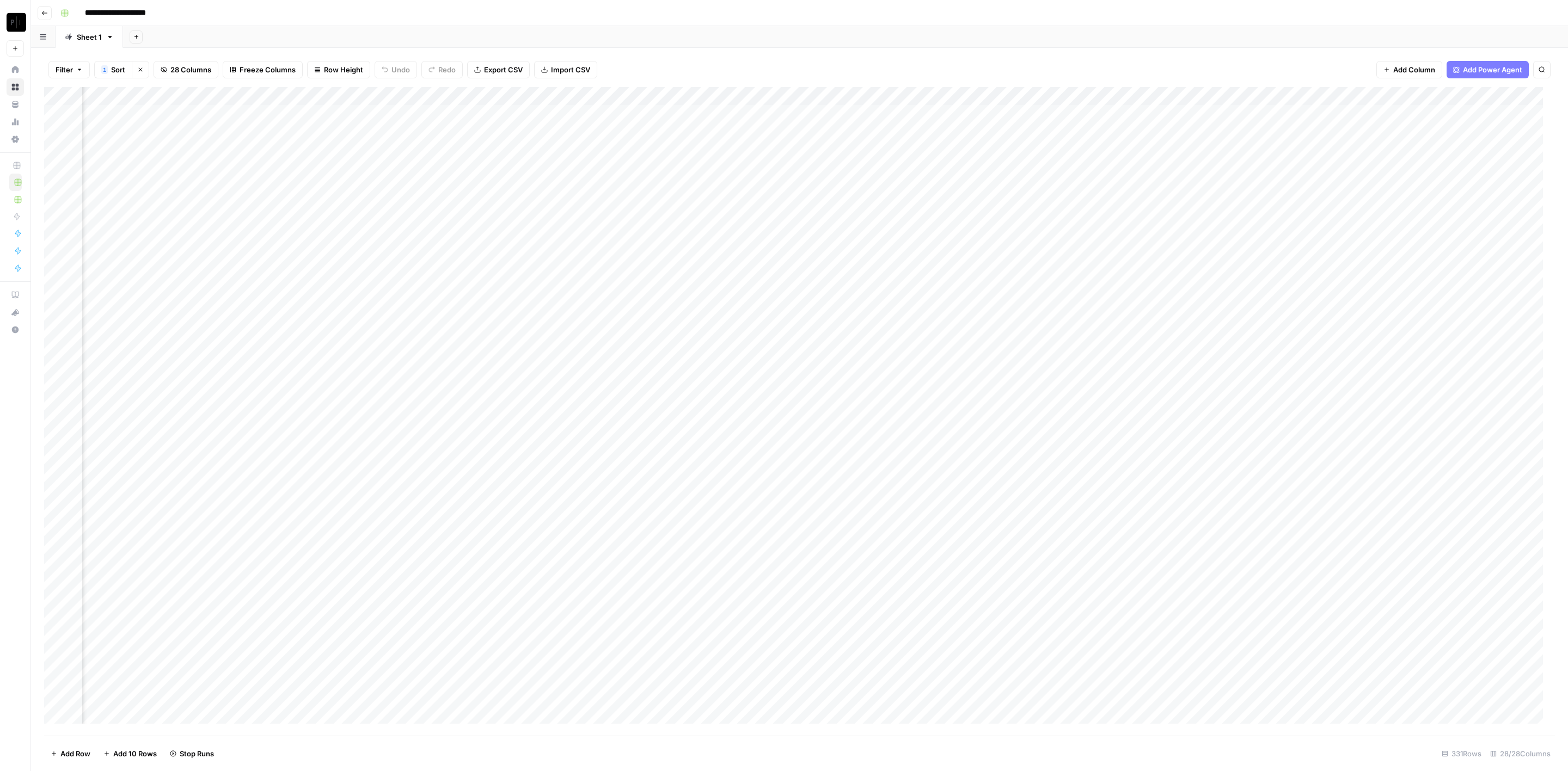
click at [603, 410] on div "Add Column" at bounding box center [799, 411] width 1511 height 649
click at [604, 428] on div "Add Column" at bounding box center [799, 411] width 1511 height 649
click at [602, 444] on div "Add Column" at bounding box center [799, 411] width 1511 height 649
click at [605, 466] on div "Add Column" at bounding box center [799, 411] width 1511 height 649
click at [603, 480] on div "Add Column" at bounding box center [799, 411] width 1511 height 649
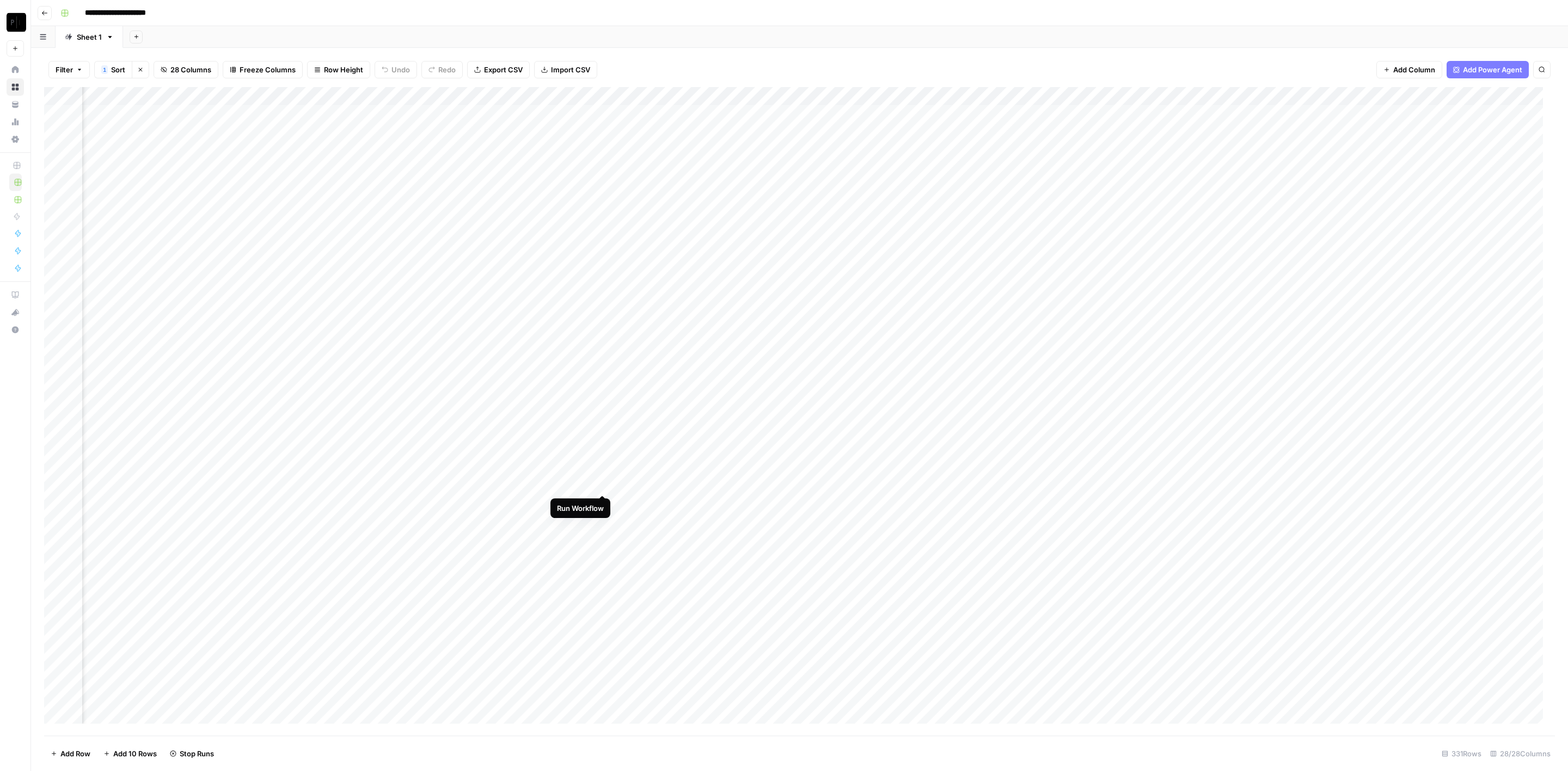
click at [603, 503] on div "Add Column" at bounding box center [799, 411] width 1511 height 649
click at [601, 467] on div "Add Column" at bounding box center [799, 411] width 1511 height 649
click at [825, 116] on div "Add Column" at bounding box center [799, 411] width 1511 height 649
click at [825, 131] on div "Add Column" at bounding box center [799, 411] width 1511 height 649
click at [824, 141] on div "Add Column" at bounding box center [799, 411] width 1511 height 649
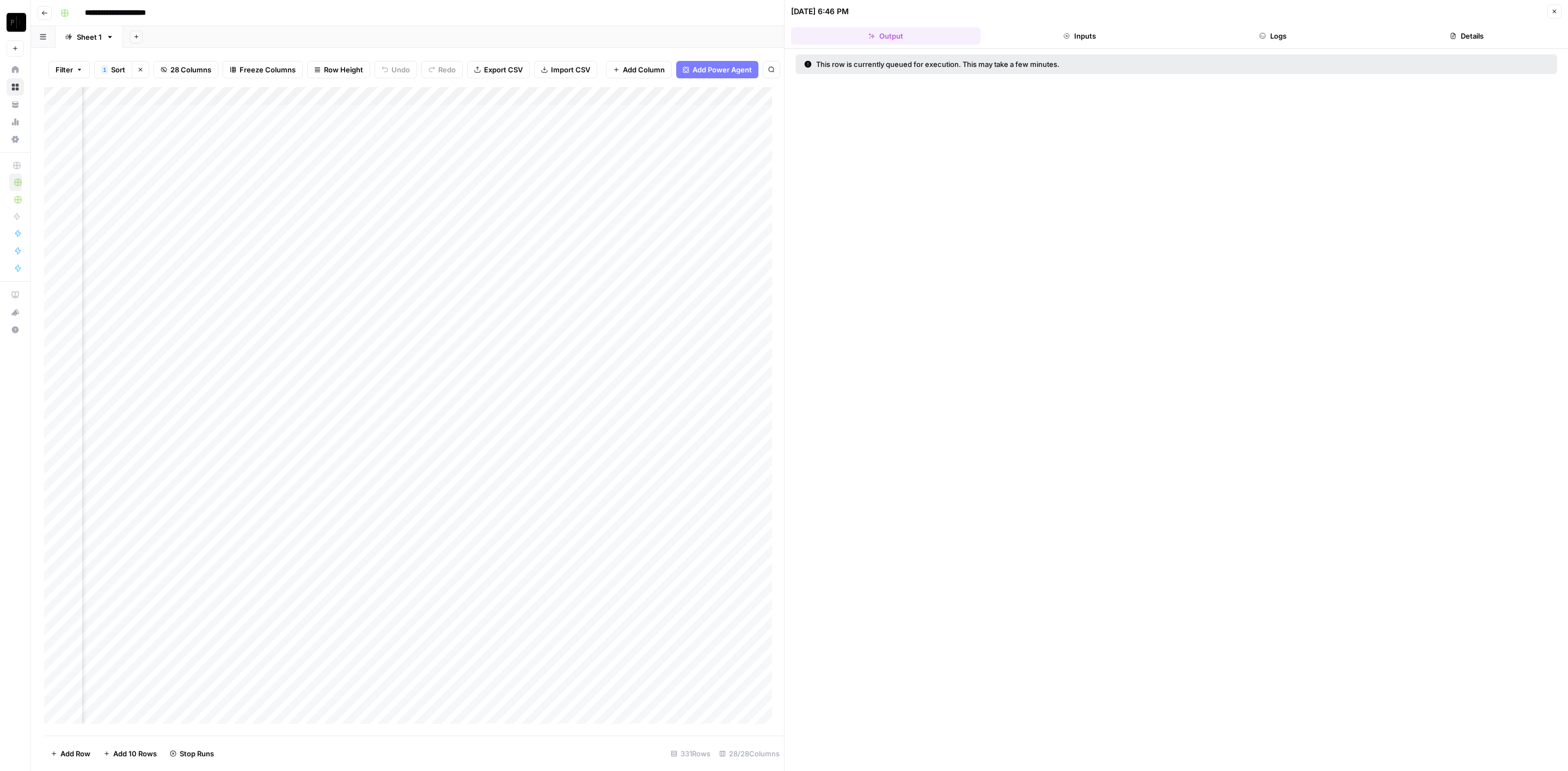
click at [1552, 13] on button "Close" at bounding box center [1554, 11] width 14 height 14
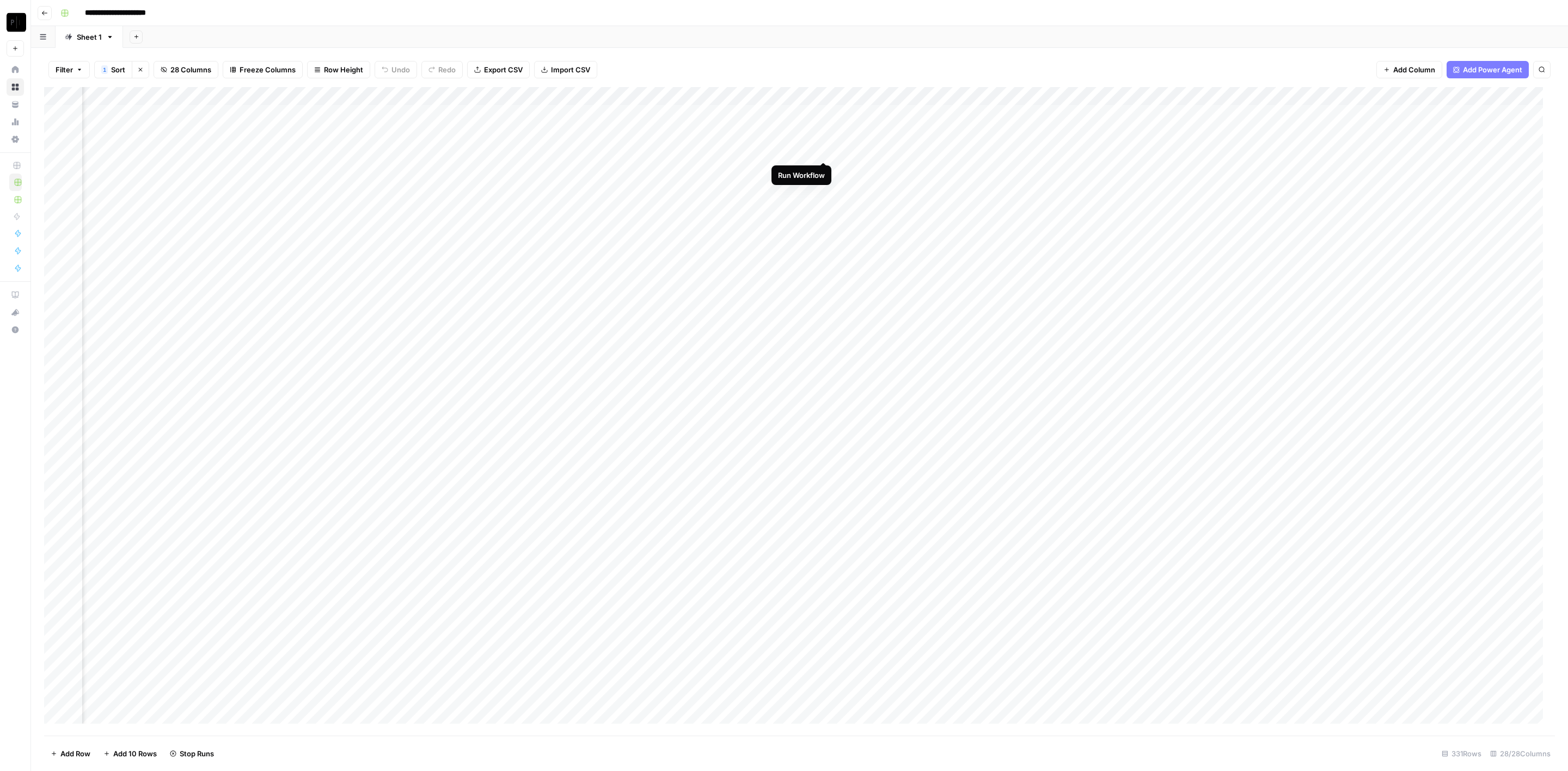
click at [827, 152] on div "Add Column" at bounding box center [799, 411] width 1511 height 649
click at [823, 167] on div "Add Column" at bounding box center [799, 411] width 1511 height 649
click at [821, 186] on div "Add Column" at bounding box center [799, 411] width 1511 height 649
click at [827, 148] on div "Add Column" at bounding box center [799, 411] width 1511 height 649
click at [822, 147] on div "Add Column" at bounding box center [799, 411] width 1511 height 649
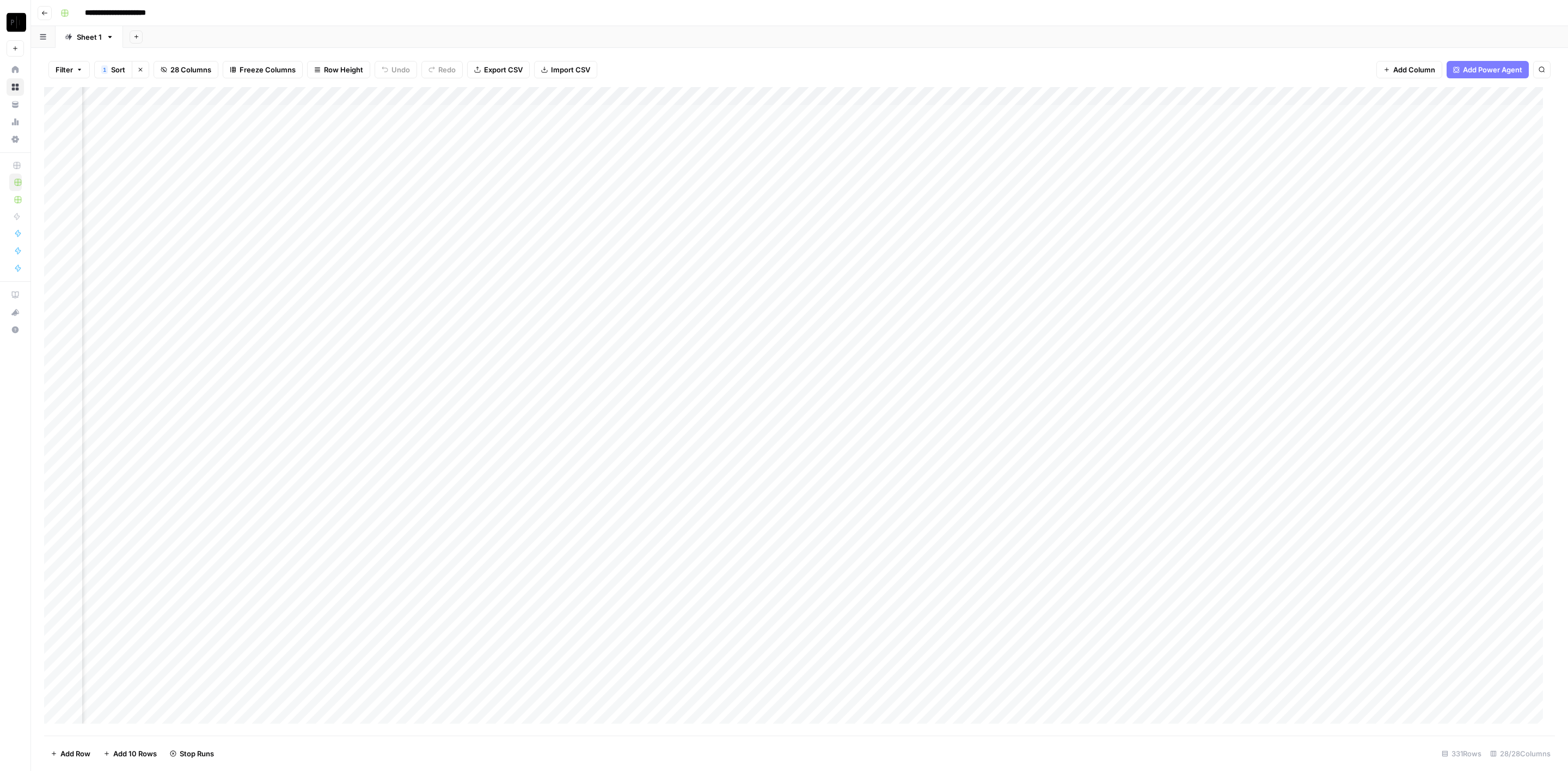
click at [824, 206] on div "Add Column" at bounding box center [799, 411] width 1511 height 649
click at [823, 225] on div "Add Column" at bounding box center [799, 411] width 1511 height 649
click at [825, 240] on div "Add Column" at bounding box center [799, 411] width 1511 height 649
click at [825, 257] on div "Add Column" at bounding box center [799, 411] width 1511 height 649
click at [825, 277] on div "Add Column" at bounding box center [799, 411] width 1511 height 649
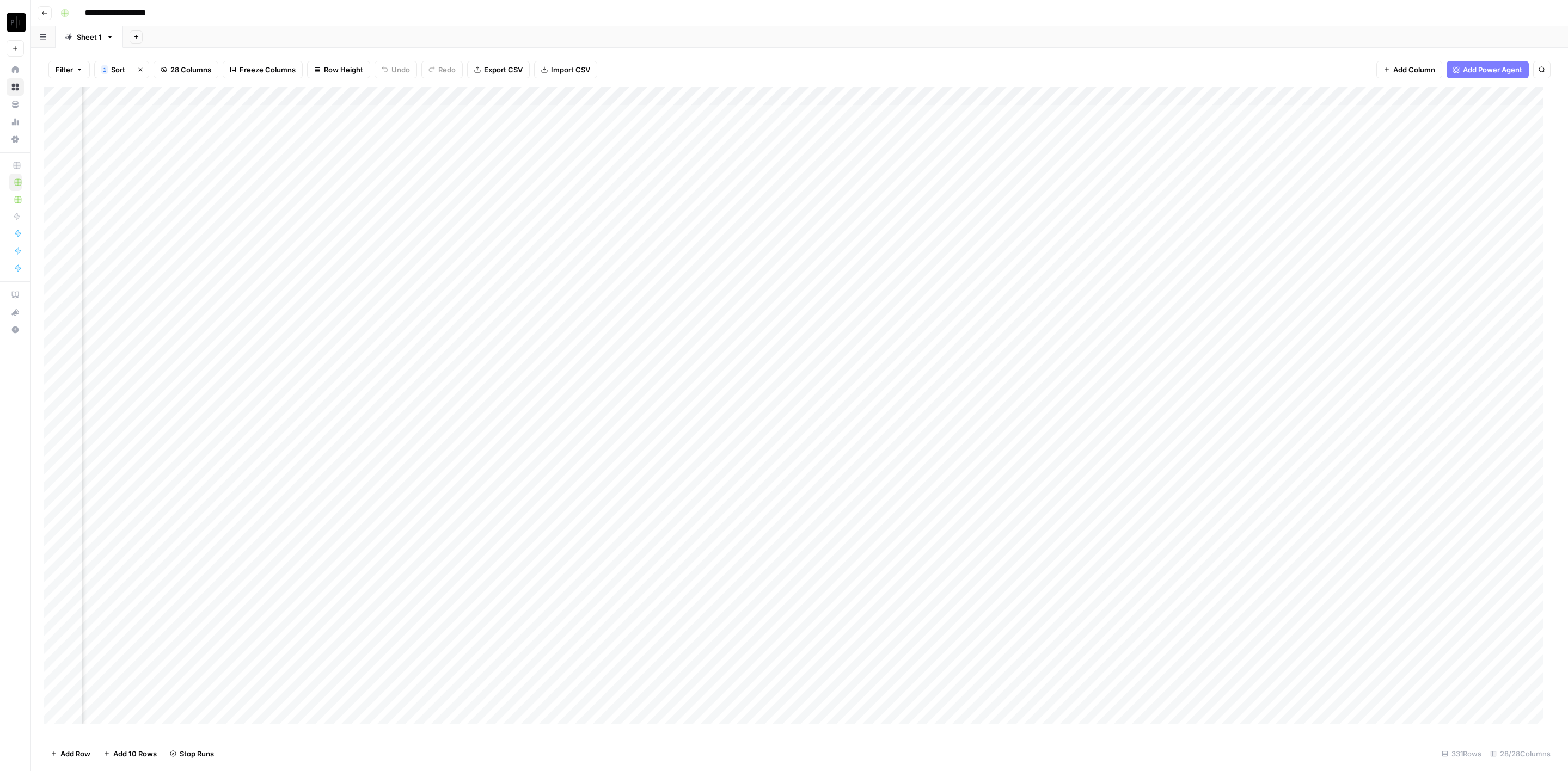
click at [827, 301] on div "Add Column" at bounding box center [799, 411] width 1511 height 649
click at [825, 323] on div "Add Column" at bounding box center [799, 411] width 1511 height 649
click at [825, 341] on div "Add Column" at bounding box center [799, 411] width 1511 height 649
click at [827, 355] on div "Add Column" at bounding box center [799, 411] width 1511 height 649
click at [824, 372] on div "Add Column" at bounding box center [799, 411] width 1511 height 649
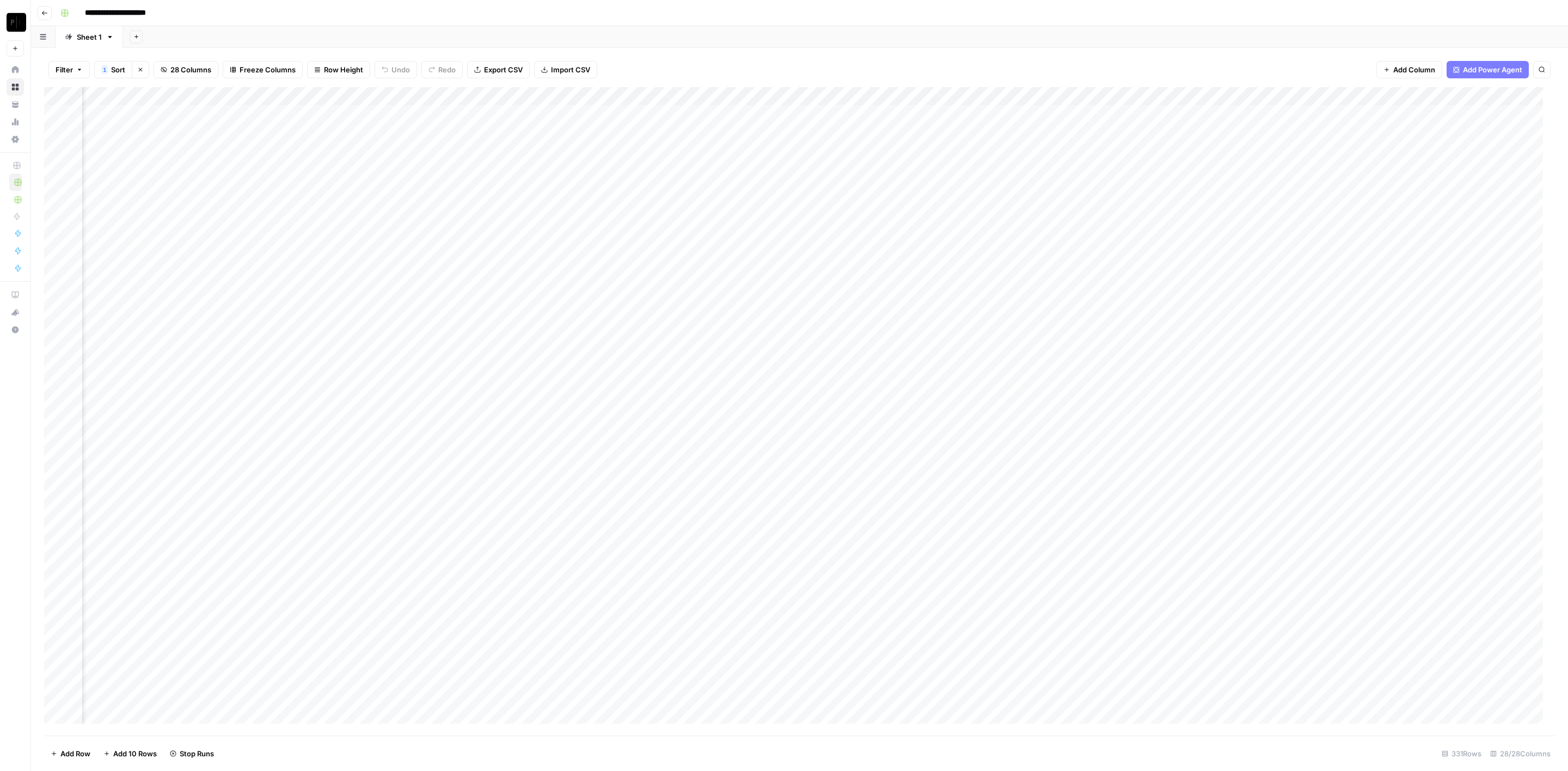
click at [822, 388] on div "Add Column" at bounding box center [799, 411] width 1511 height 649
click at [822, 405] on div "Add Column" at bounding box center [799, 411] width 1511 height 649
click at [823, 426] on div "Add Column" at bounding box center [799, 411] width 1511 height 649
drag, startPoint x: 822, startPoint y: 444, endPoint x: 828, endPoint y: 454, distance: 11.7
click at [823, 444] on div "Add Column" at bounding box center [799, 411] width 1511 height 649
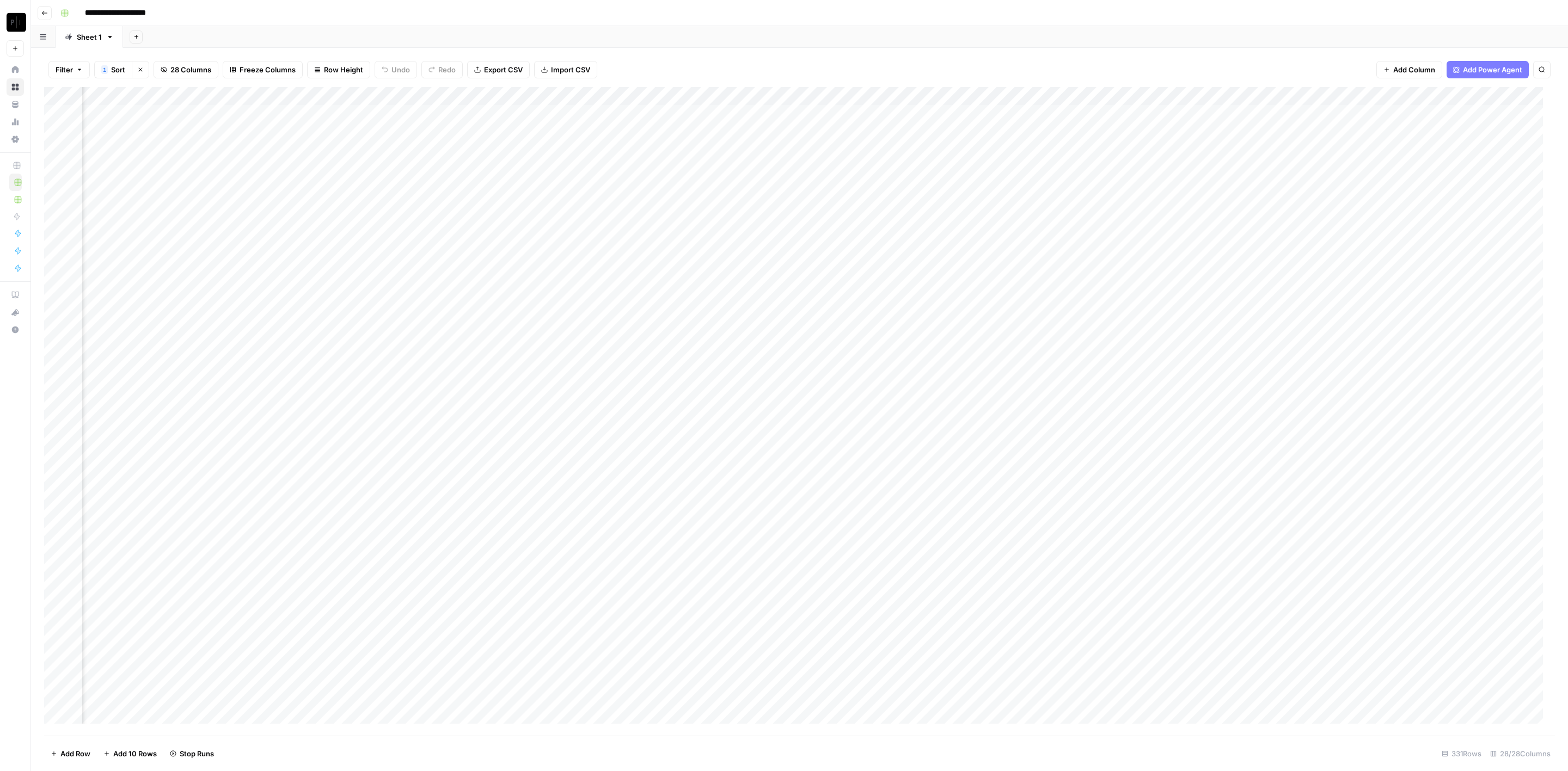
click at [828, 460] on div "Add Column" at bounding box center [799, 411] width 1511 height 649
click at [825, 482] on div "Add Column" at bounding box center [799, 411] width 1511 height 649
click at [824, 503] on div "Add Column" at bounding box center [799, 411] width 1511 height 649
click at [1045, 111] on div "Add Column" at bounding box center [799, 411] width 1511 height 649
click at [1047, 136] on div "Add Column" at bounding box center [799, 411] width 1511 height 649
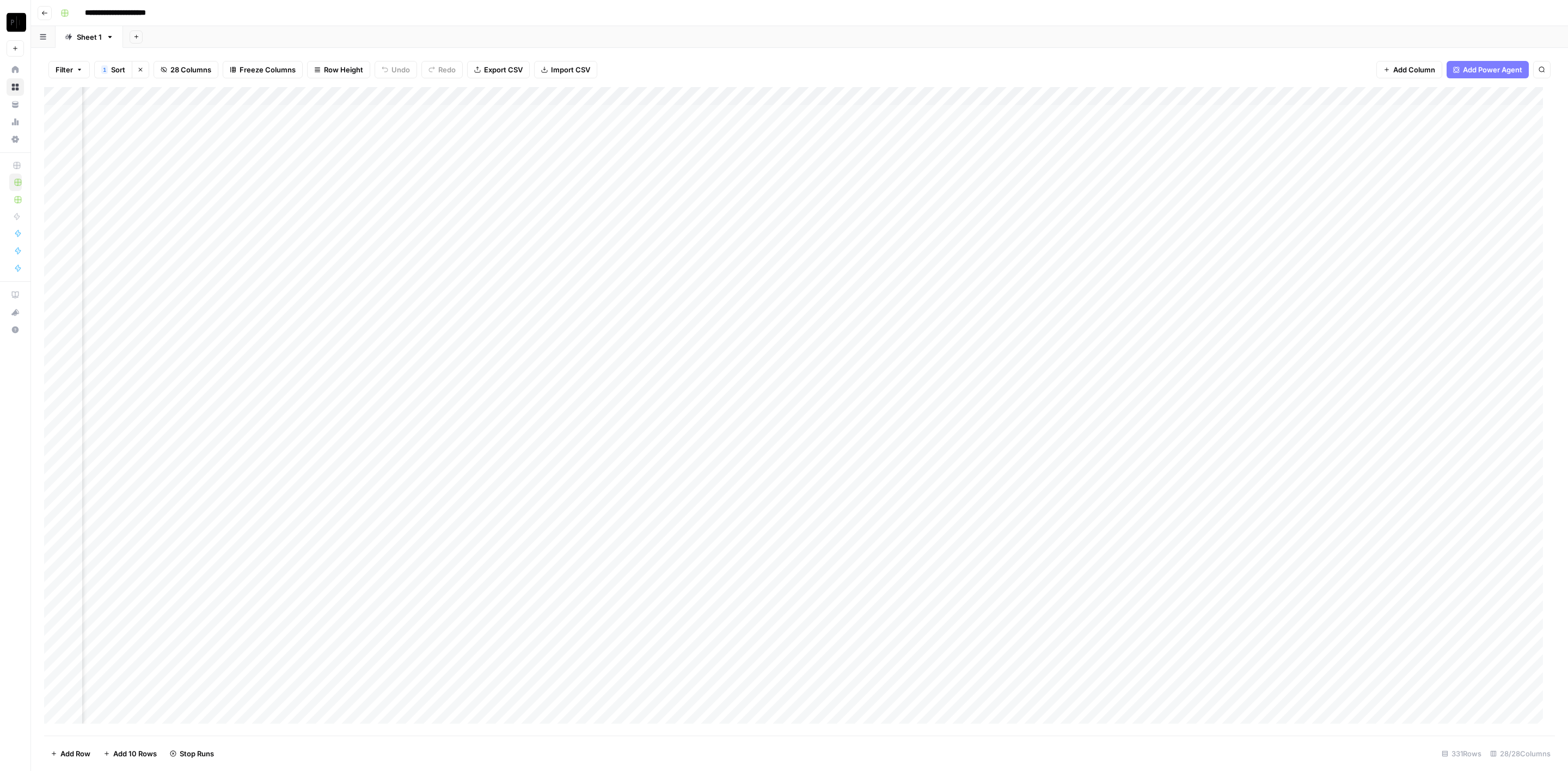
click at [1049, 147] on div "Add Column" at bounding box center [799, 411] width 1511 height 649
click at [1047, 172] on div "Add Column" at bounding box center [799, 411] width 1511 height 649
click at [1044, 115] on div "Add Column" at bounding box center [799, 411] width 1511 height 649
click at [1046, 129] on div "Add Column" at bounding box center [799, 411] width 1511 height 649
click at [1047, 186] on div "Add Column" at bounding box center [799, 411] width 1511 height 649
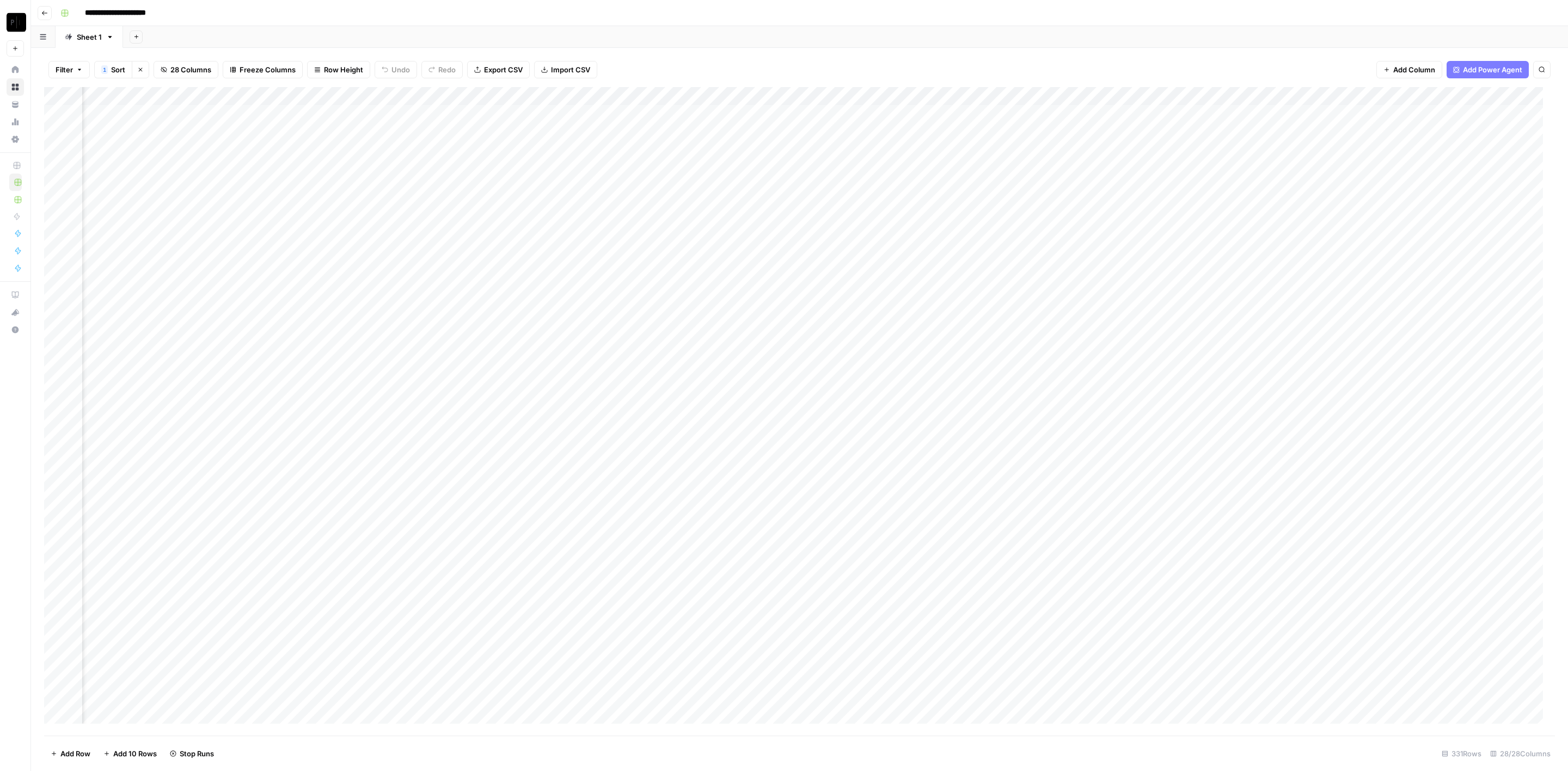
click at [1045, 208] on div "Add Column" at bounding box center [799, 411] width 1511 height 649
click at [1048, 220] on div "Add Column" at bounding box center [799, 411] width 1511 height 649
click at [1046, 240] on div "Add Column" at bounding box center [799, 411] width 1511 height 649
click at [1045, 261] on div "Add Column" at bounding box center [799, 411] width 1511 height 649
click at [1045, 280] on div "Add Column" at bounding box center [799, 411] width 1511 height 649
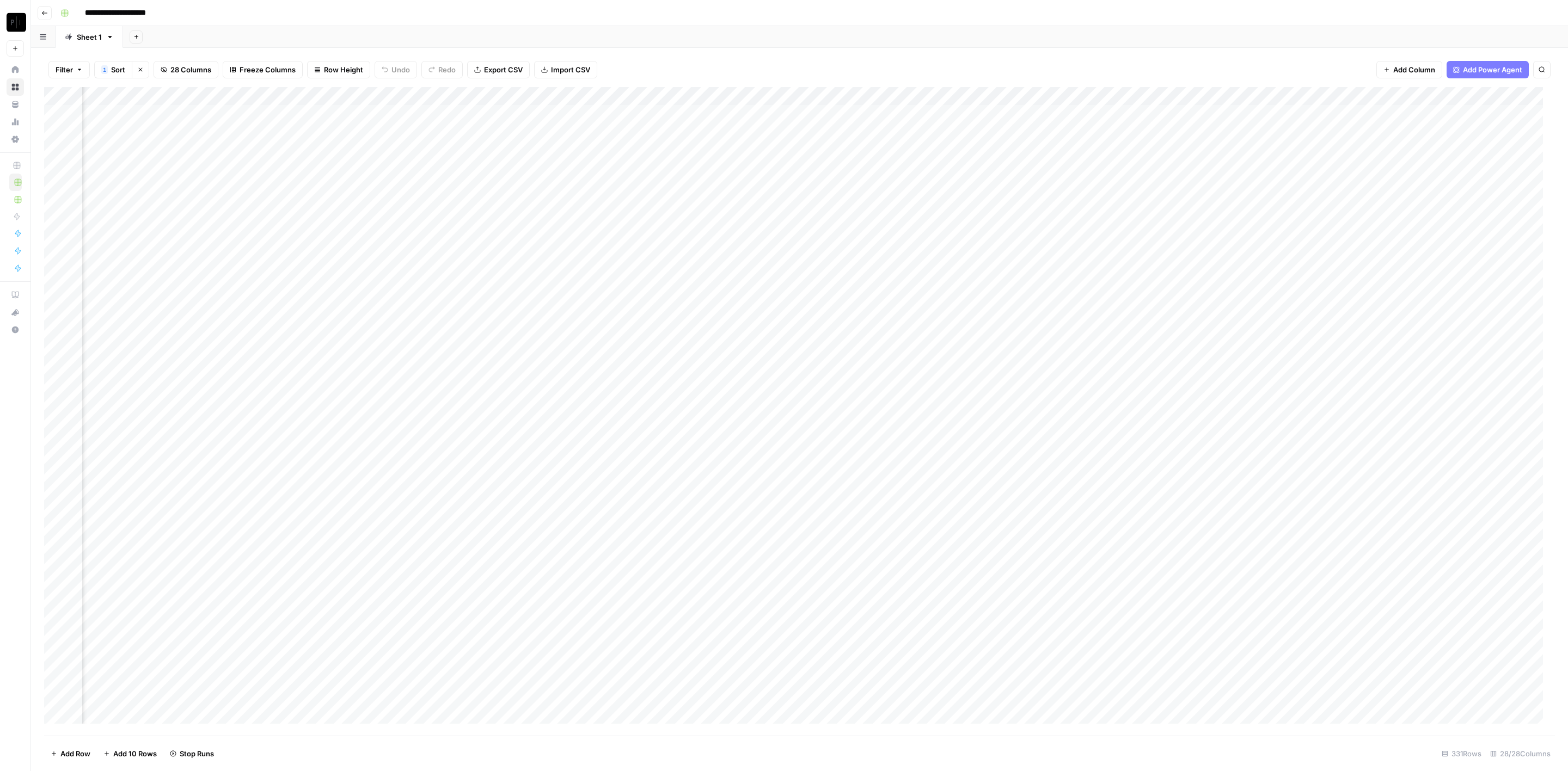
click at [1050, 299] on div "Add Column" at bounding box center [799, 411] width 1511 height 649
click at [1046, 321] on div "Add Column" at bounding box center [799, 411] width 1511 height 649
click at [1046, 335] on div "Add Column" at bounding box center [799, 411] width 1511 height 649
click at [1045, 348] on div "Add Column" at bounding box center [799, 411] width 1511 height 649
click at [1046, 368] on div "Add Column" at bounding box center [799, 411] width 1511 height 649
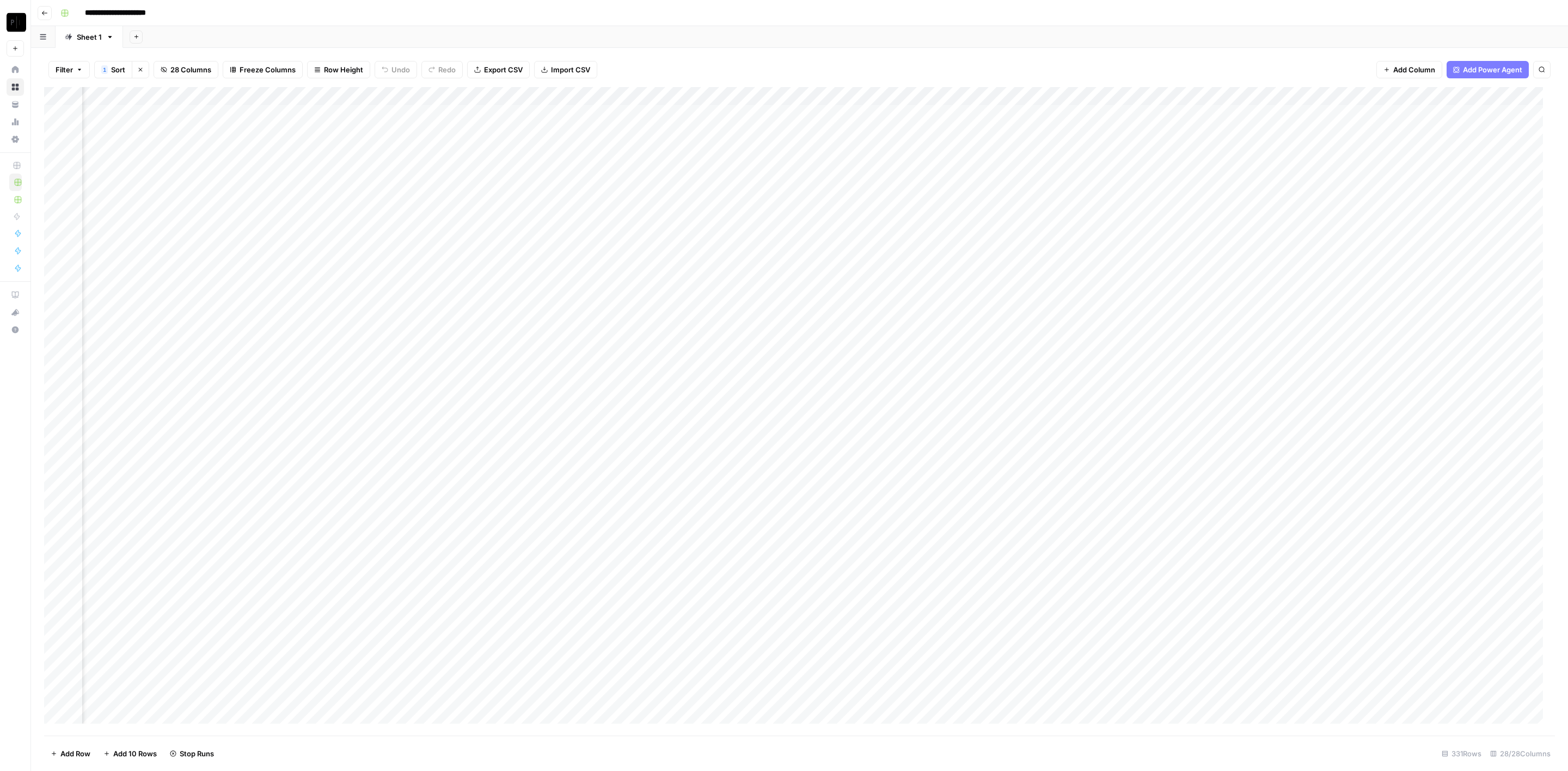
click at [1046, 392] on div "Add Column" at bounding box center [799, 411] width 1511 height 649
click at [1049, 407] on div "Add Column" at bounding box center [799, 411] width 1511 height 649
click at [1046, 429] on div "Add Column" at bounding box center [799, 411] width 1511 height 649
click at [1045, 446] on div "Add Column" at bounding box center [799, 411] width 1511 height 649
click at [1046, 469] on div "Add Column" at bounding box center [799, 411] width 1511 height 649
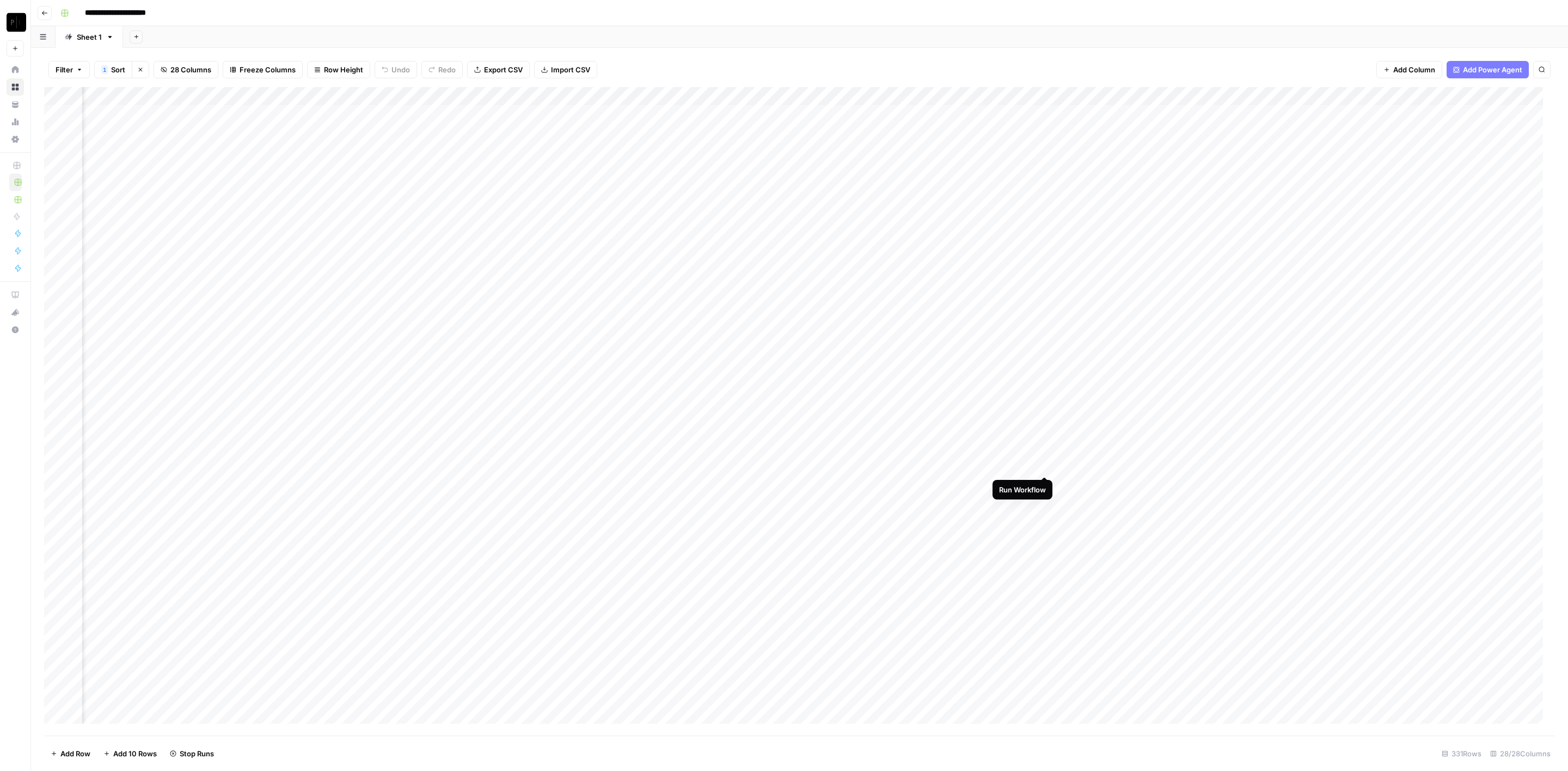
click at [1044, 482] on div "Add Column" at bounding box center [799, 411] width 1511 height 649
click at [1045, 497] on div "Add Column" at bounding box center [799, 411] width 1511 height 649
click at [1045, 498] on div "Add Column" at bounding box center [799, 411] width 1511 height 649
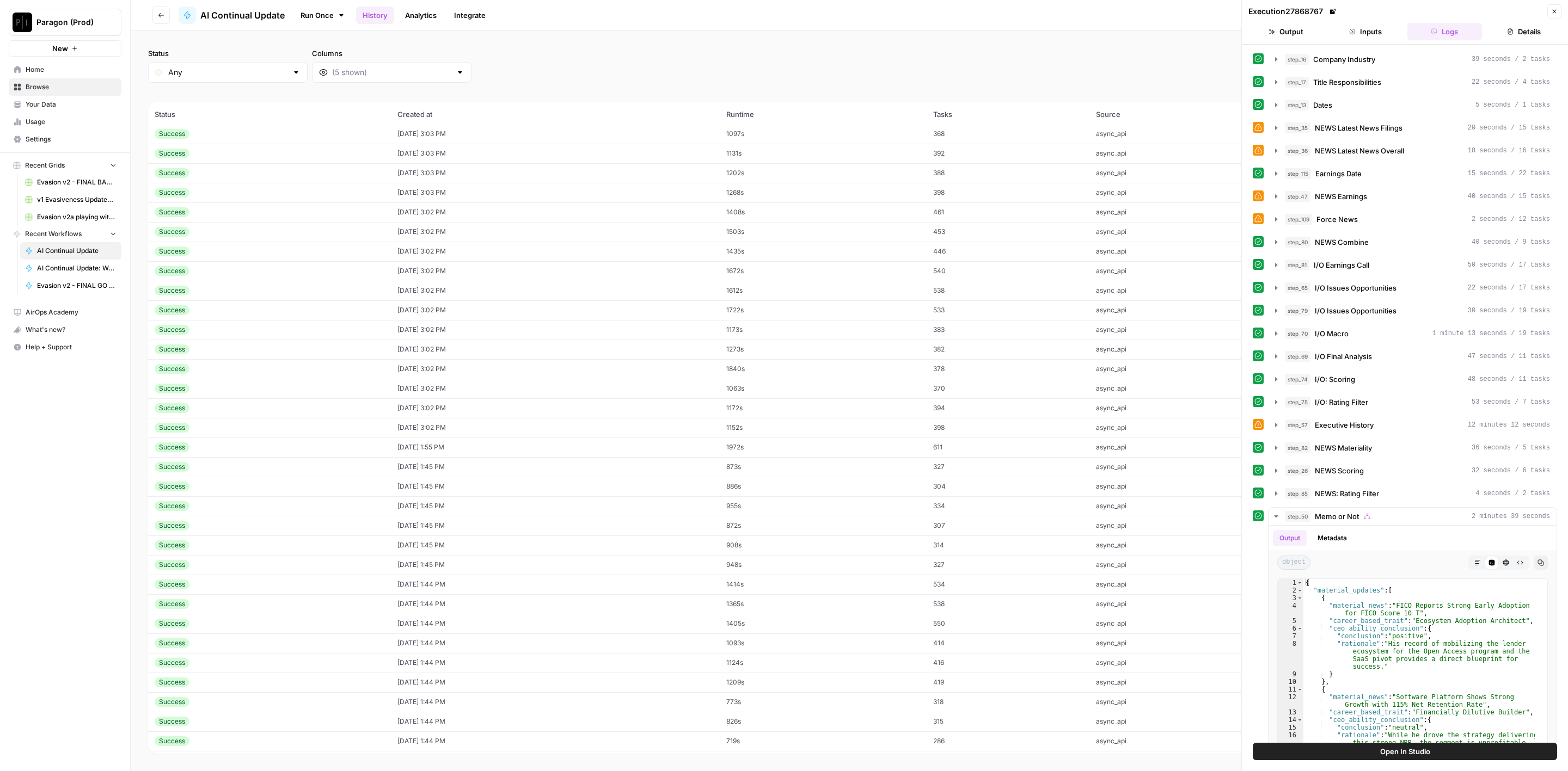
scroll to position [6056, 0]
